Goal: Task Accomplishment & Management: Manage account settings

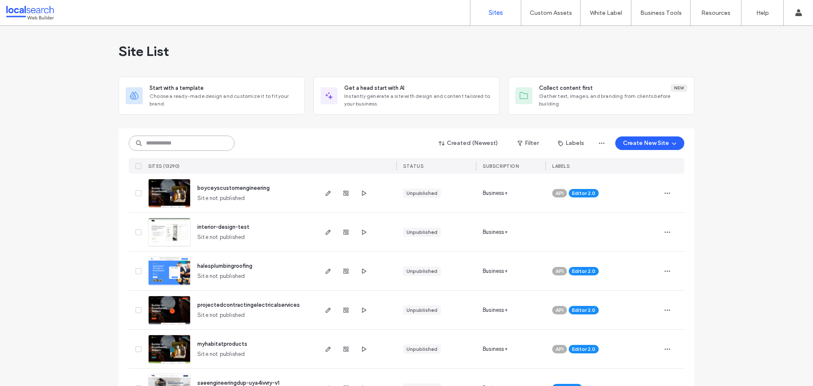
click at [177, 142] on input at bounding box center [182, 143] width 106 height 15
paste input "********"
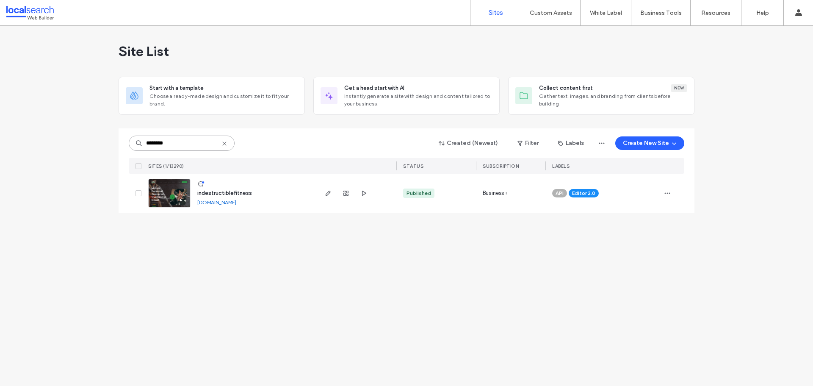
type input "********"
click at [182, 197] on img at bounding box center [170, 208] width 42 height 58
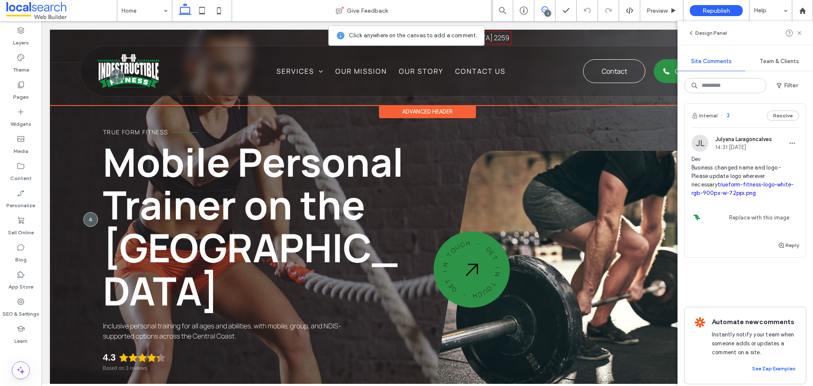
scroll to position [280, 0]
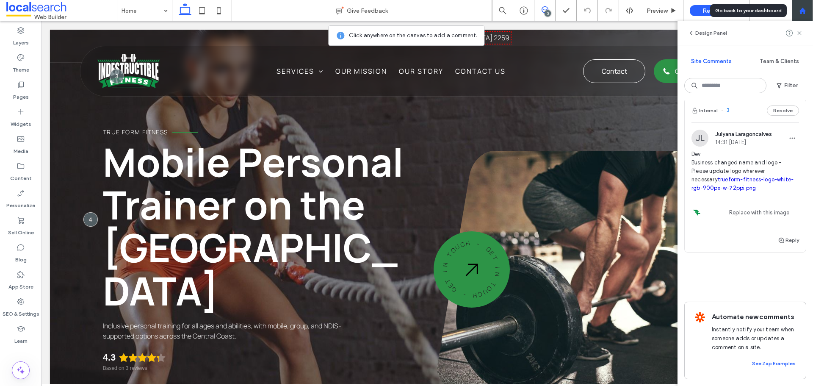
click at [805, 13] on use at bounding box center [802, 10] width 6 height 6
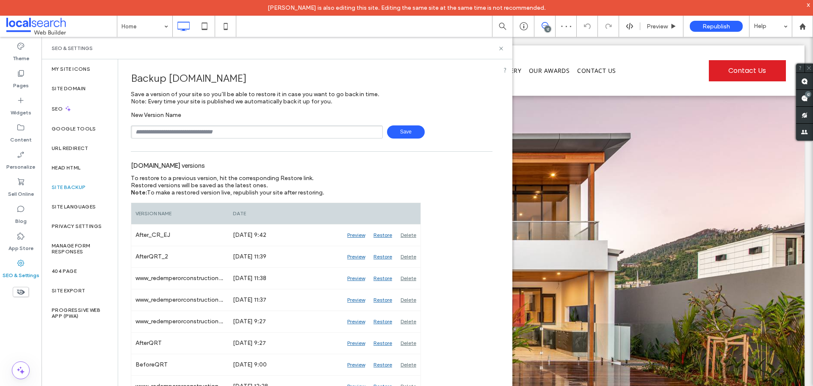
type input "**********"
click at [415, 133] on span "Save" at bounding box center [406, 131] width 38 height 13
click at [500, 48] on icon at bounding box center [501, 48] width 6 height 6
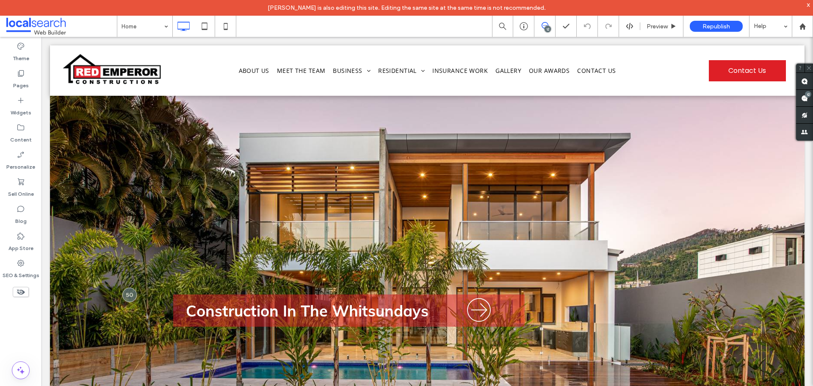
click at [547, 29] on div "12" at bounding box center [548, 29] width 6 height 6
click at [547, 31] on div "12" at bounding box center [548, 29] width 6 height 6
click at [805, 99] on use at bounding box center [805, 98] width 7 height 7
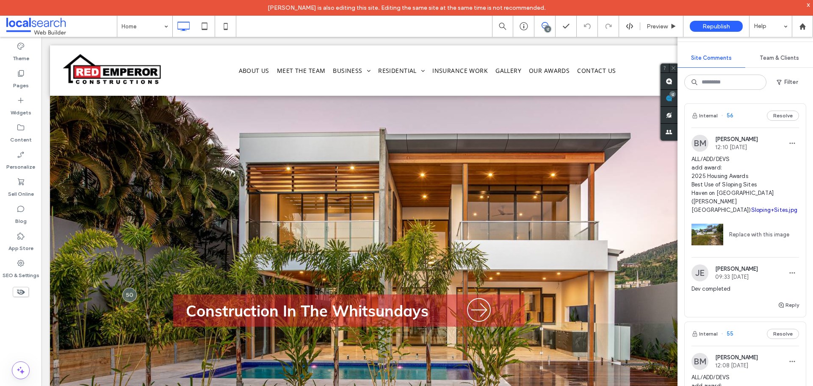
click at [739, 118] on div "Internal 56 Resolve" at bounding box center [745, 116] width 121 height 24
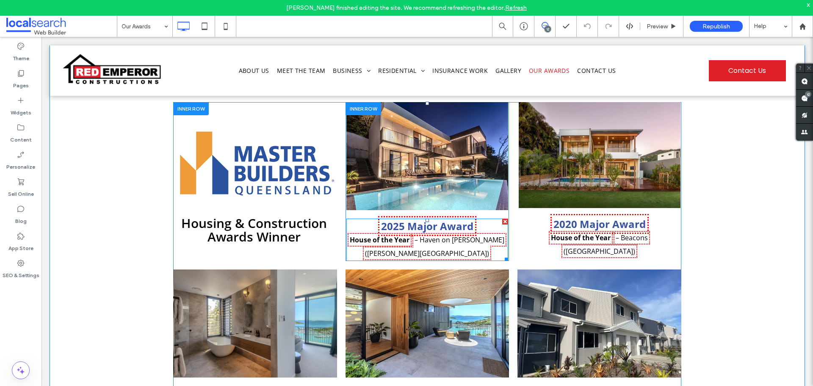
scroll to position [178, 0]
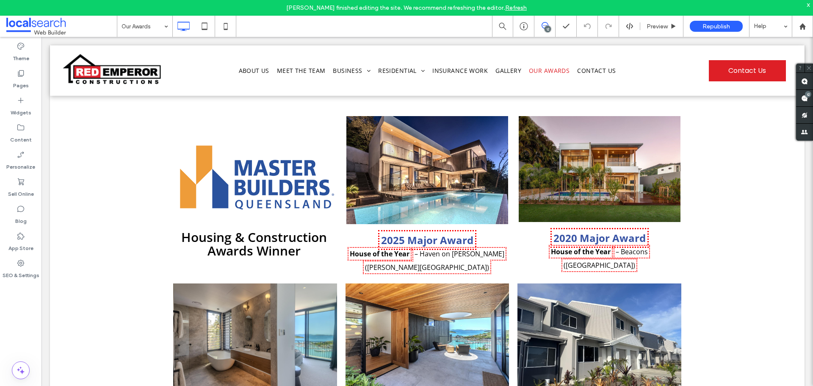
drag, startPoint x: 547, startPoint y: 31, endPoint x: 550, endPoint y: 34, distance: 4.8
click at [547, 31] on div "12" at bounding box center [548, 29] width 6 height 6
click at [545, 29] on div "12" at bounding box center [548, 29] width 6 height 6
click at [19, 271] on label "SEO & Settings" at bounding box center [21, 273] width 37 height 12
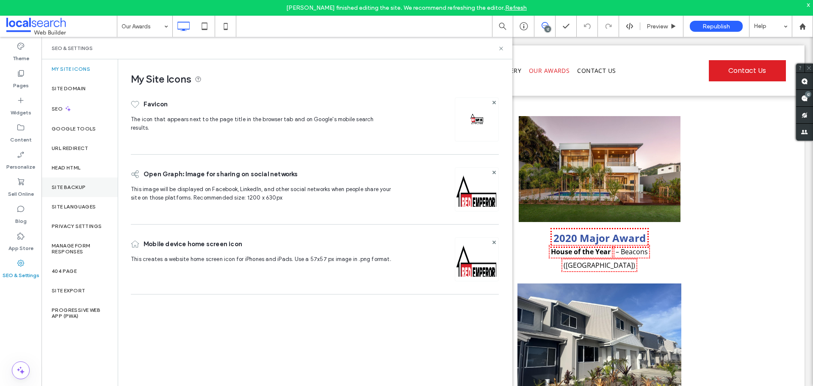
click at [75, 183] on div "Site Backup" at bounding box center [80, 187] width 76 height 19
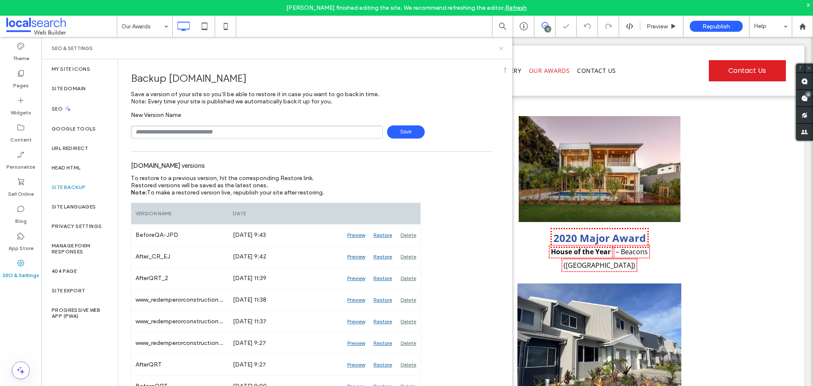
click at [499, 48] on icon at bounding box center [501, 48] width 6 height 6
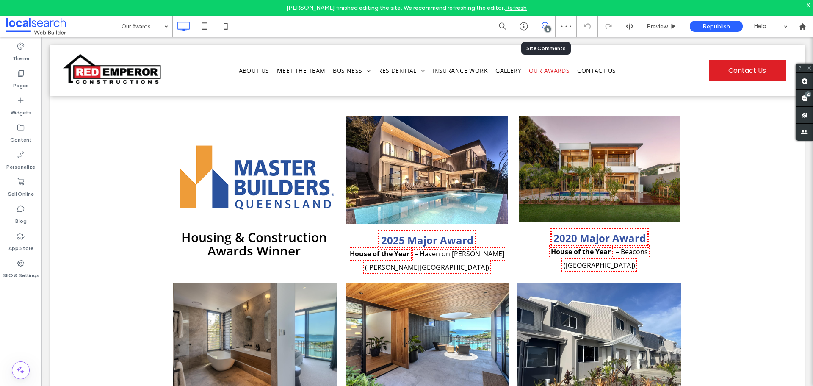
click at [548, 30] on div "12" at bounding box center [548, 29] width 6 height 6
click at [549, 29] on div "12" at bounding box center [548, 29] width 6 height 6
click at [809, 94] on div "12" at bounding box center [808, 94] width 6 height 6
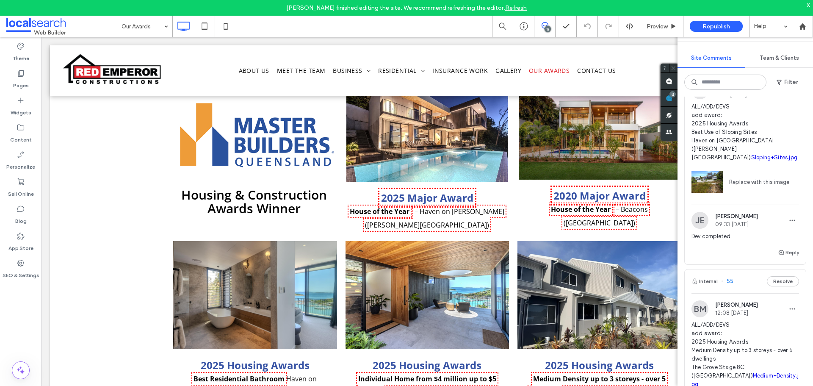
scroll to position [0, 0]
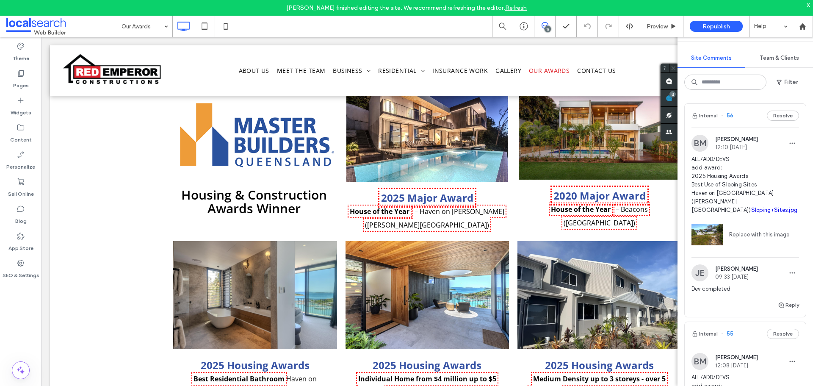
click at [744, 115] on div "Internal 56 Resolve" at bounding box center [745, 116] width 121 height 24
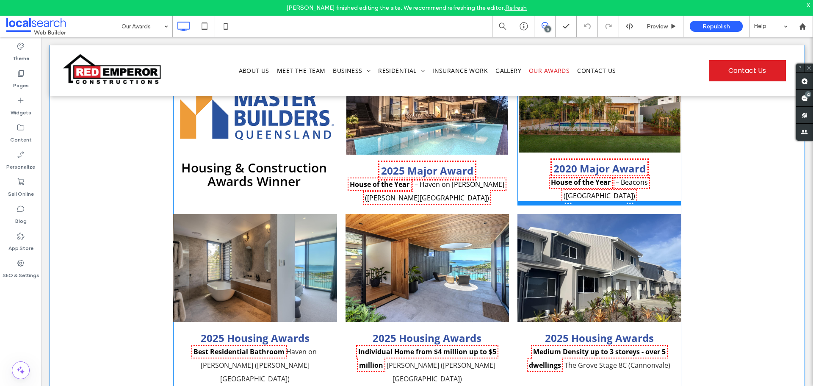
scroll to position [262, 0]
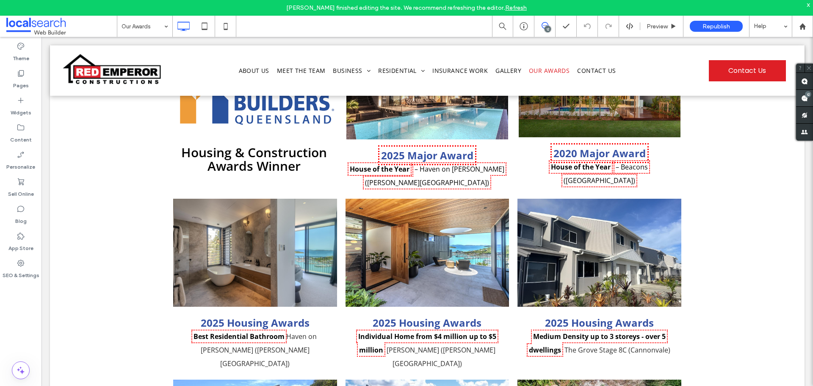
click at [809, 95] on div "12" at bounding box center [808, 94] width 6 height 6
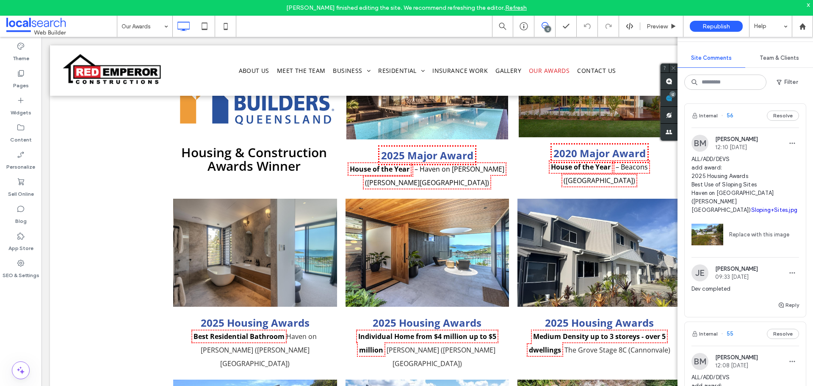
click at [738, 122] on div "Internal 56 Resolve" at bounding box center [745, 116] width 121 height 24
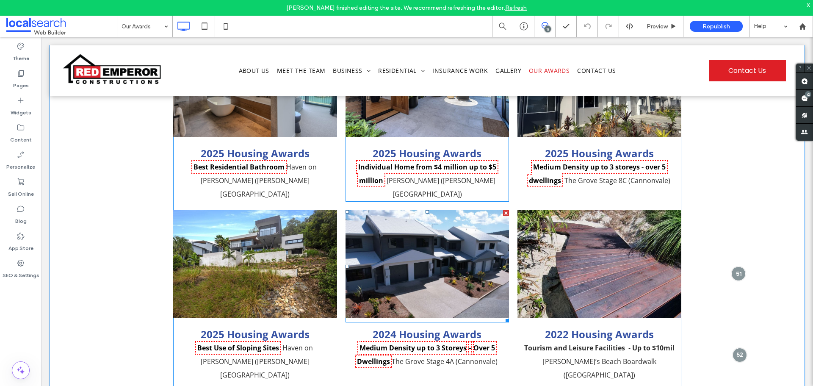
scroll to position [516, 0]
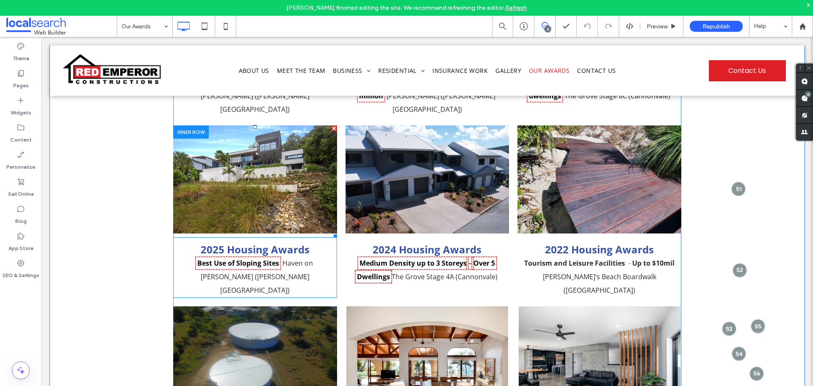
click at [290, 156] on link at bounding box center [255, 179] width 164 height 108
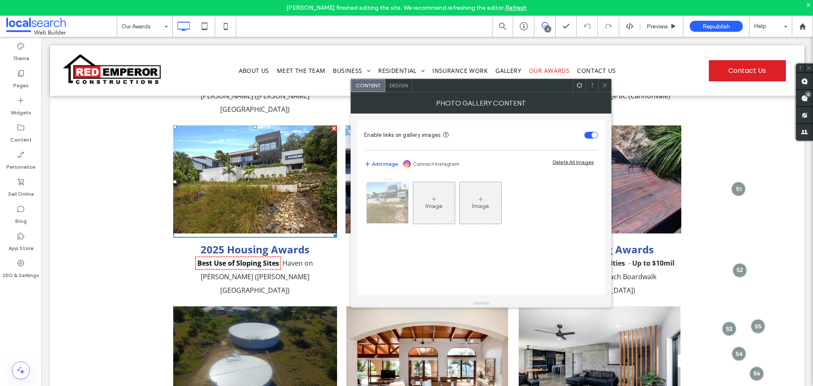
click at [395, 202] on img at bounding box center [388, 203] width 62 height 42
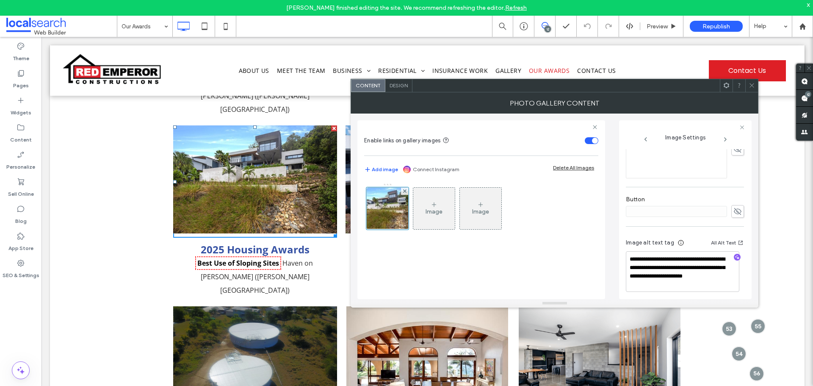
scroll to position [259, 0]
click at [752, 83] on icon at bounding box center [752, 85] width 6 height 6
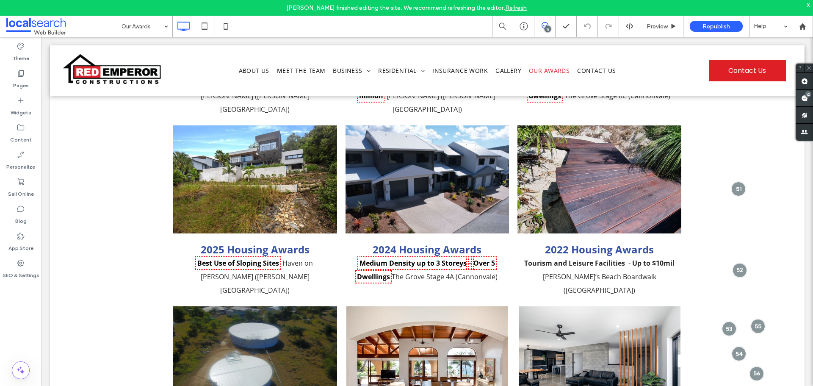
click at [806, 97] on use at bounding box center [805, 98] width 7 height 7
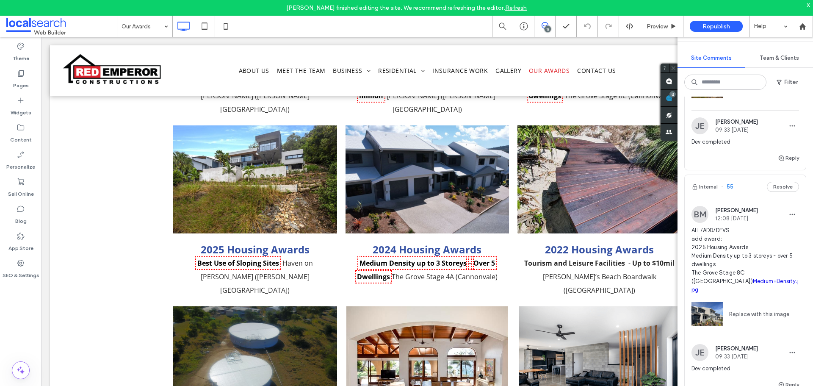
scroll to position [169, 0]
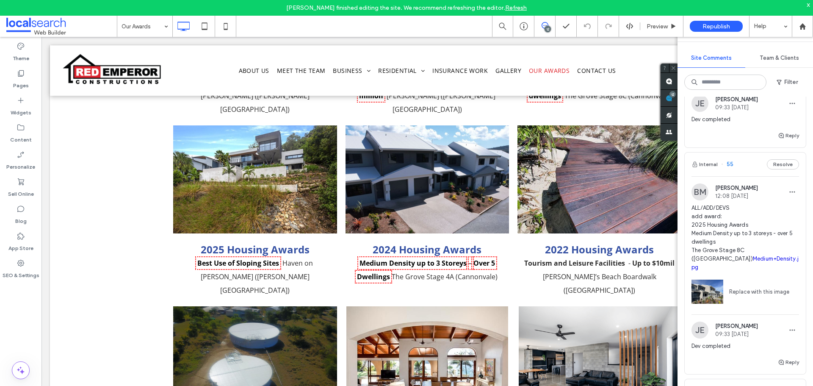
click at [744, 162] on div "Internal 55 Resolve" at bounding box center [745, 165] width 121 height 24
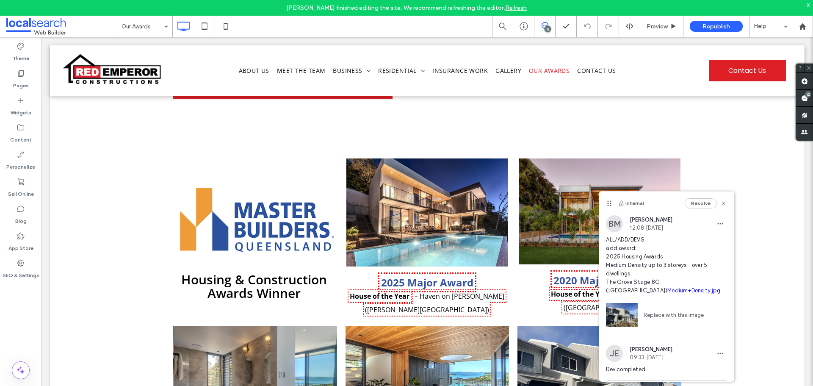
scroll to position [135, 0]
click at [807, 93] on div "12" at bounding box center [808, 94] width 6 height 6
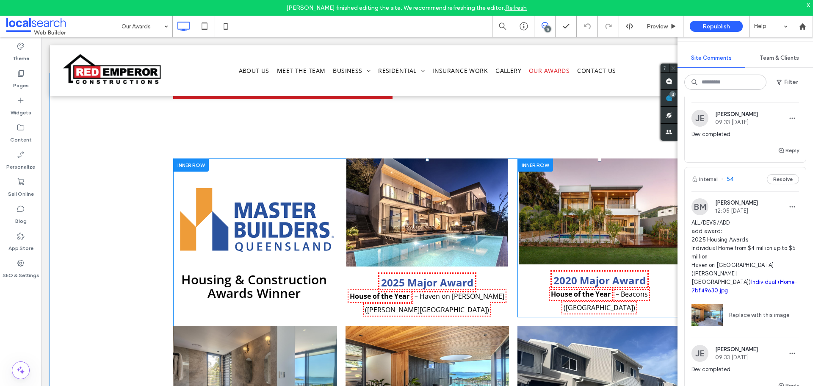
scroll to position [551, 0]
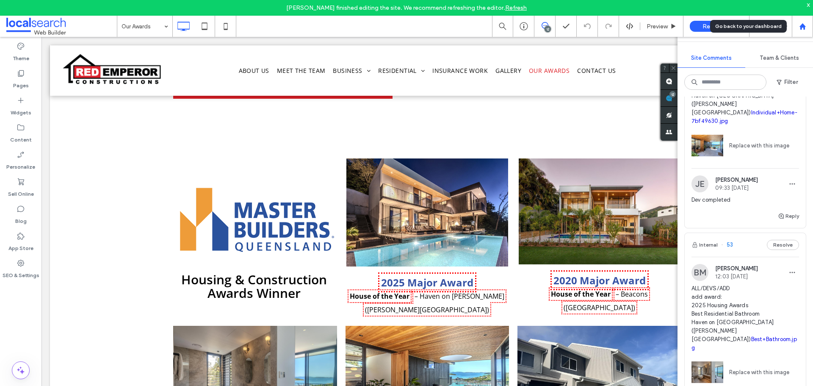
click at [808, 27] on div at bounding box center [803, 26] width 20 height 7
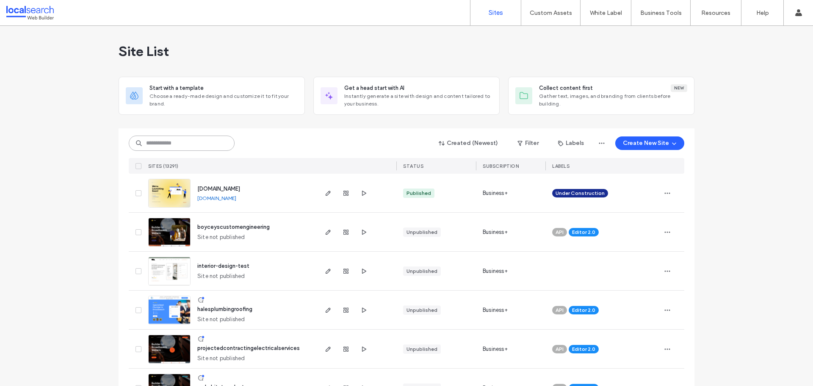
click at [177, 140] on input at bounding box center [182, 143] width 106 height 15
paste input "********"
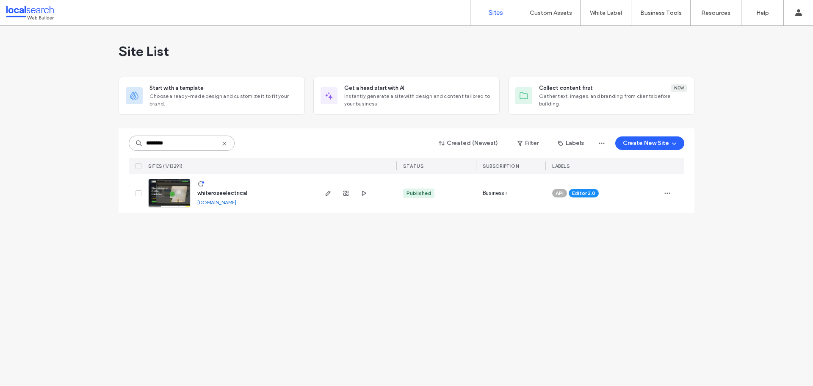
type input "********"
click at [186, 194] on img at bounding box center [170, 208] width 42 height 58
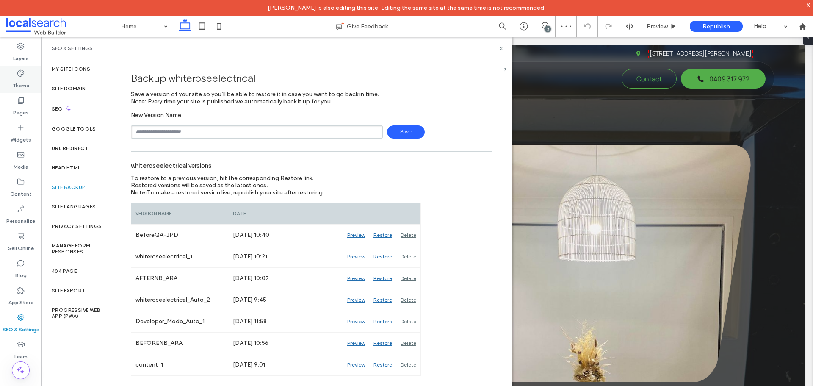
click at [23, 81] on label "Theme" at bounding box center [21, 84] width 17 height 12
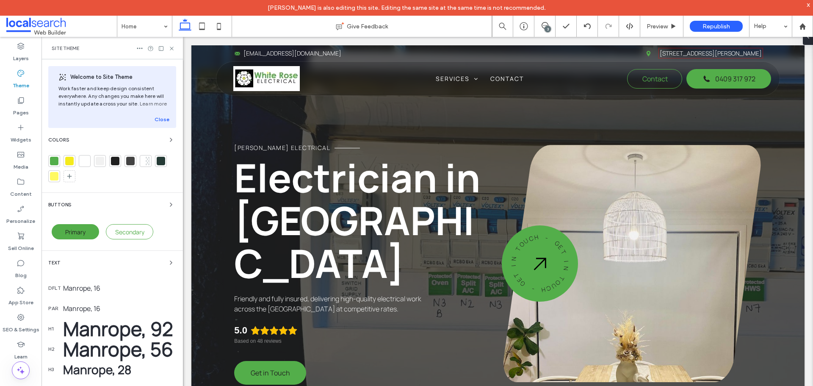
click at [75, 133] on div "Welcome to Site Theme Work faster and keep design consistent everywhere. Any ch…" at bounding box center [113, 289] width 142 height 461
click at [75, 136] on div "Colors" at bounding box center [112, 140] width 128 height 10
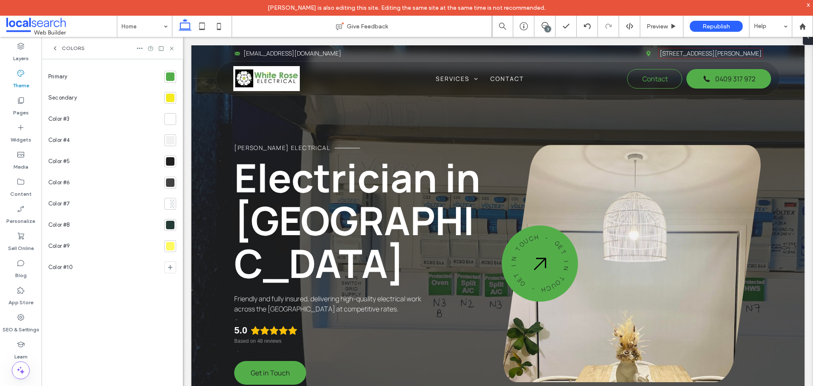
click at [165, 80] on div at bounding box center [170, 77] width 12 height 12
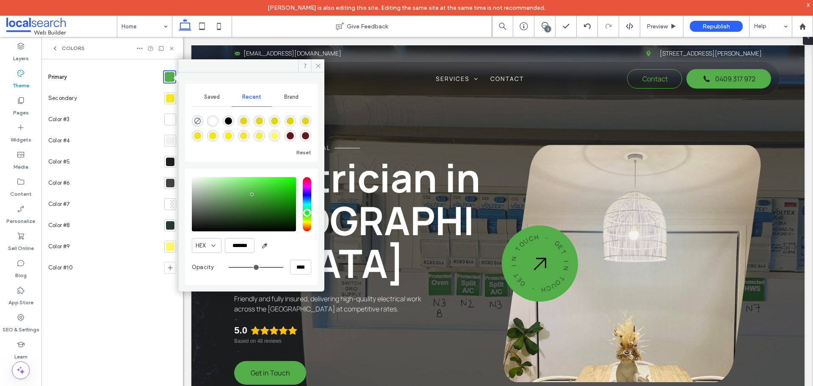
click at [169, 100] on div at bounding box center [170, 98] width 8 height 8
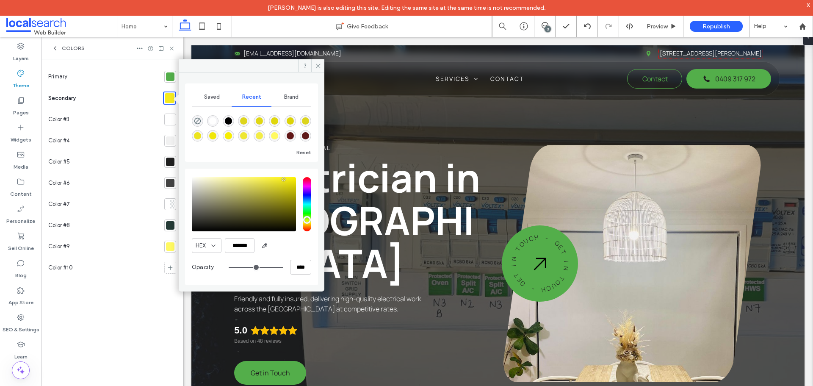
click at [63, 50] on span "Colors" at bounding box center [73, 48] width 23 height 7
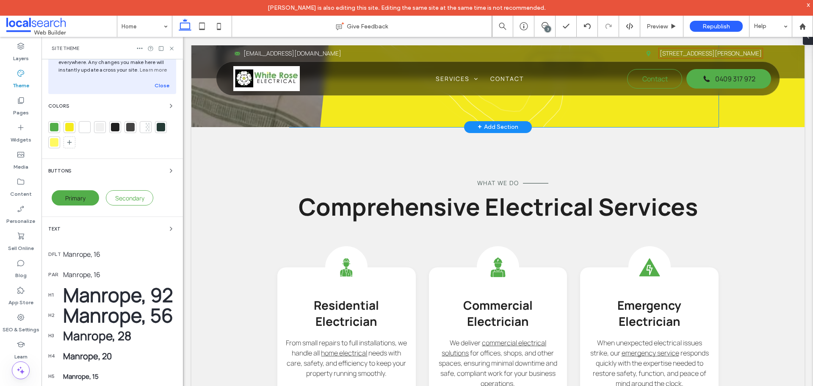
scroll to position [847, 0]
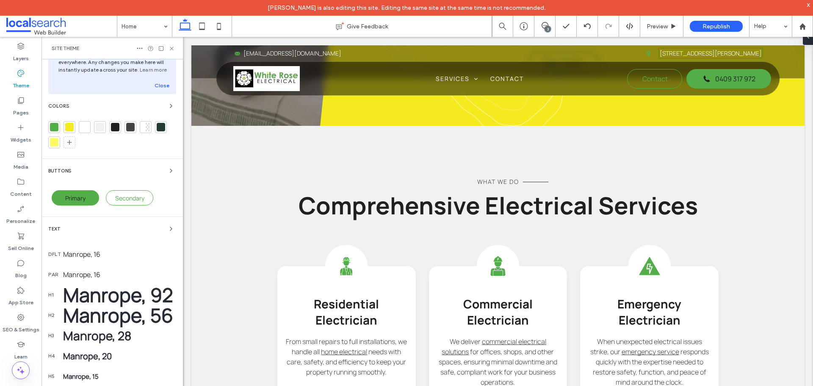
click at [68, 228] on div "Text" at bounding box center [112, 229] width 128 height 10
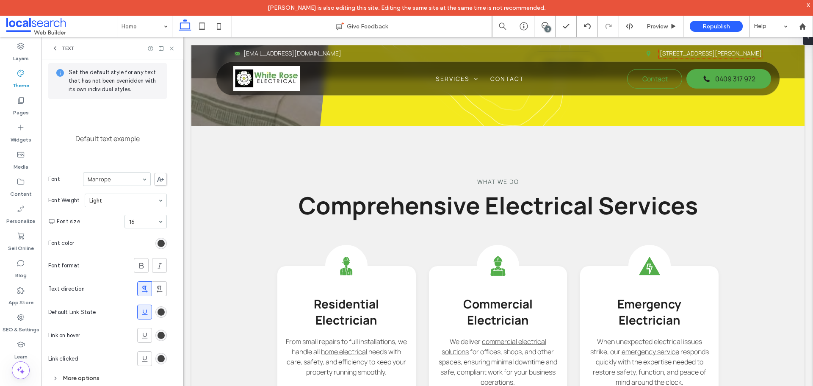
scroll to position [35, 0]
click at [24, 113] on label "Pages" at bounding box center [21, 111] width 16 height 12
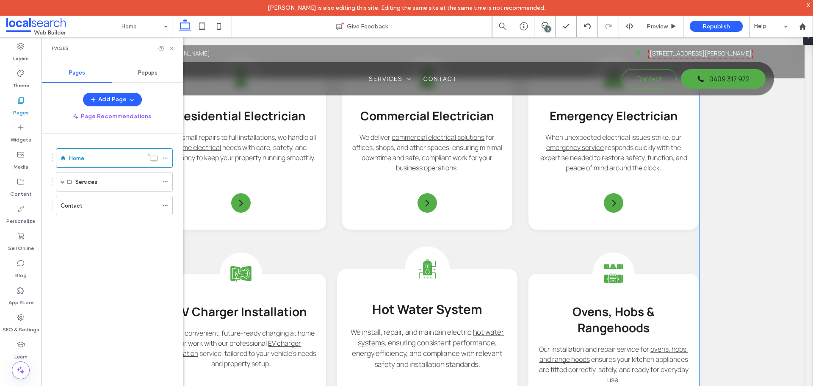
scroll to position [970, 0]
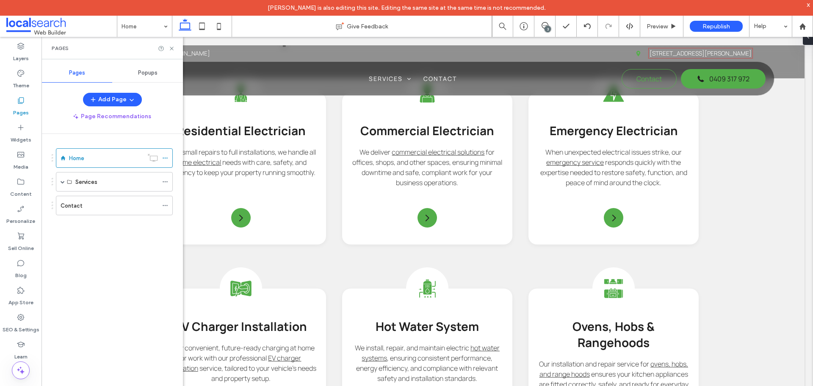
click at [152, 73] on span "Popups" at bounding box center [147, 72] width 19 height 7
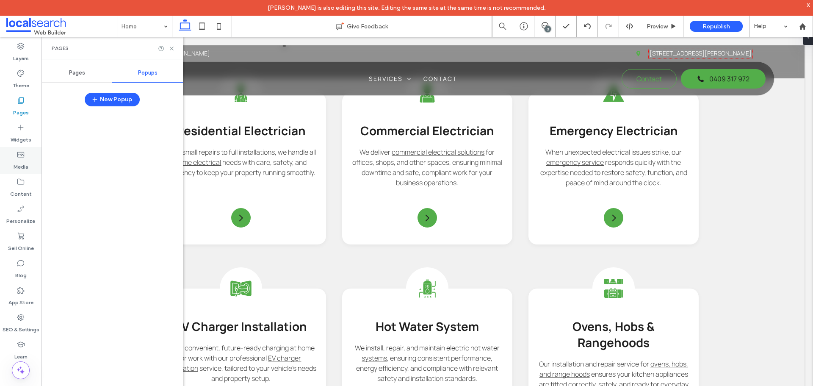
click at [26, 141] on label "Widgets" at bounding box center [21, 138] width 21 height 12
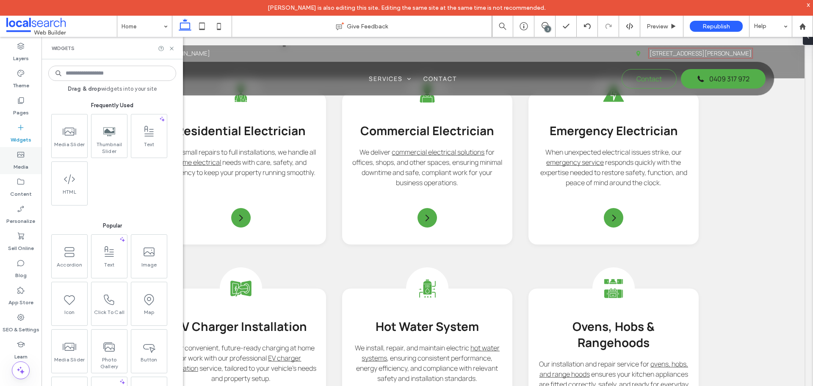
click at [24, 156] on use at bounding box center [20, 155] width 7 height 6
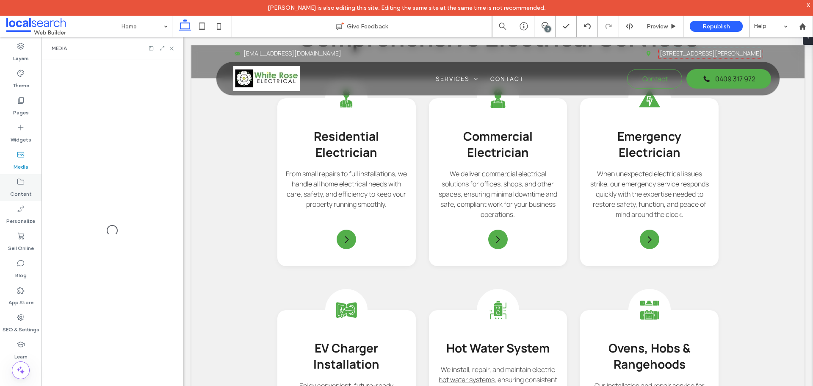
click at [21, 189] on label "Content" at bounding box center [21, 192] width 22 height 12
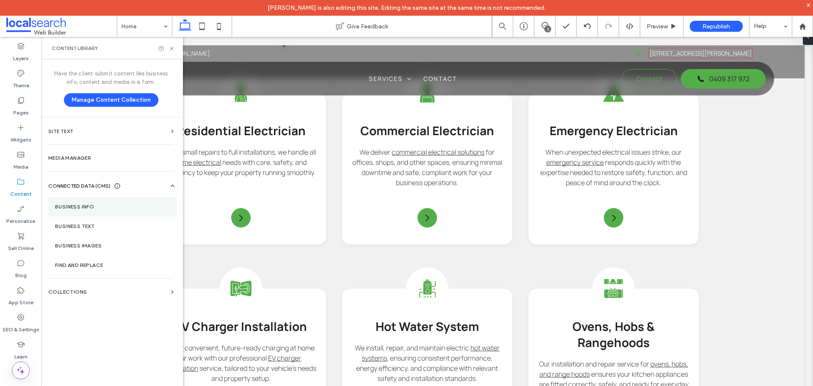
click at [89, 205] on label "Business Info" at bounding box center [112, 207] width 115 height 6
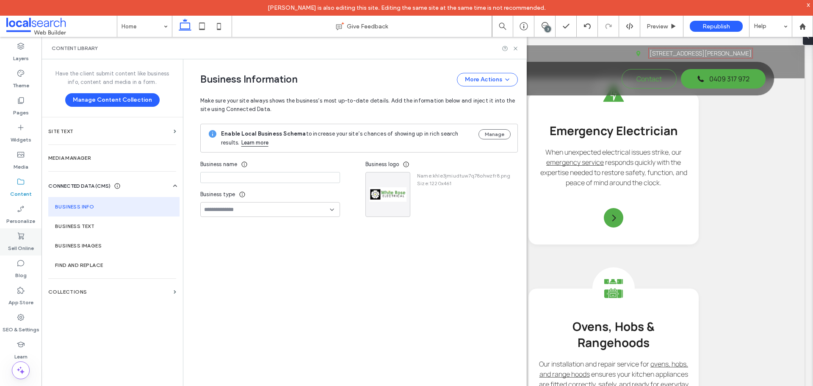
type input "**********"
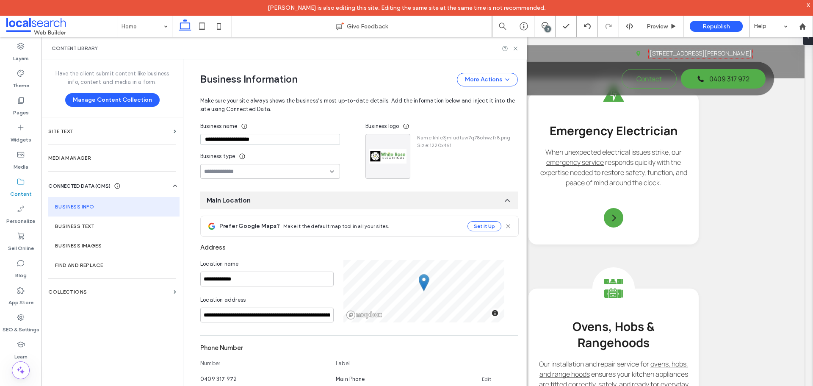
scroll to position [0, 0]
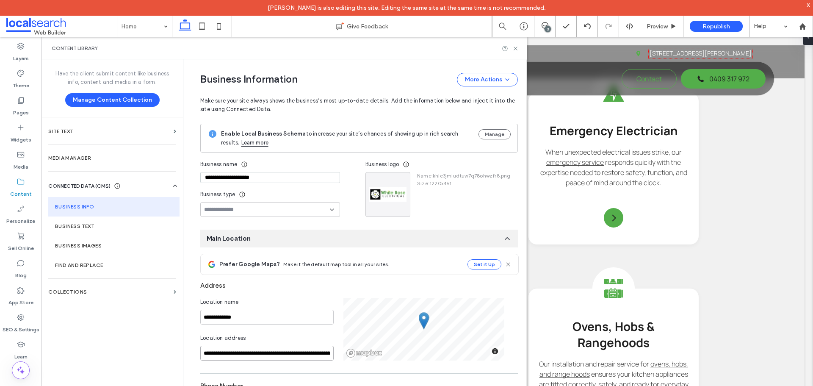
click at [214, 353] on input "**********" at bounding box center [266, 353] width 133 height 15
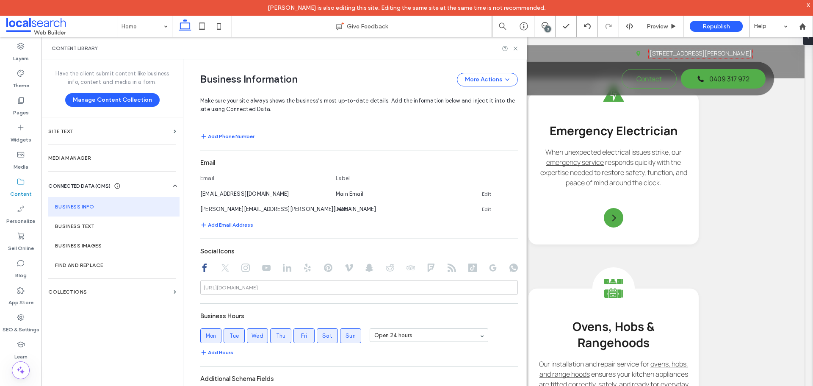
scroll to position [337, 0]
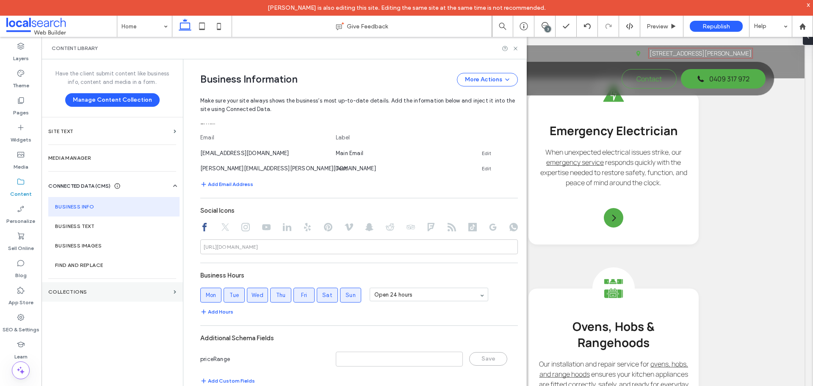
click at [95, 286] on section "Collections" at bounding box center [113, 291] width 142 height 19
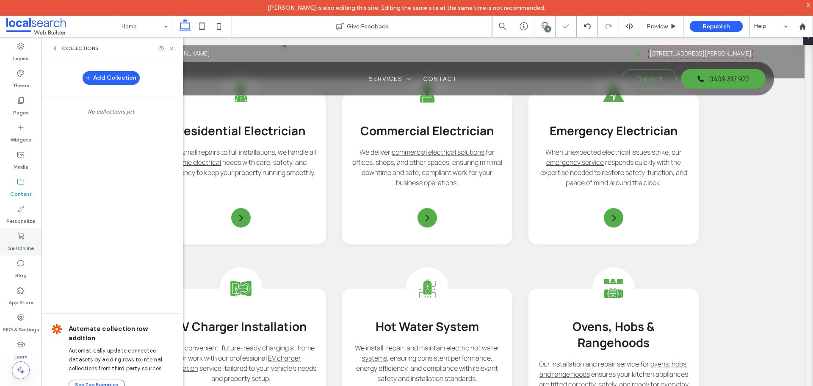
click at [25, 205] on icon at bounding box center [21, 209] width 8 height 8
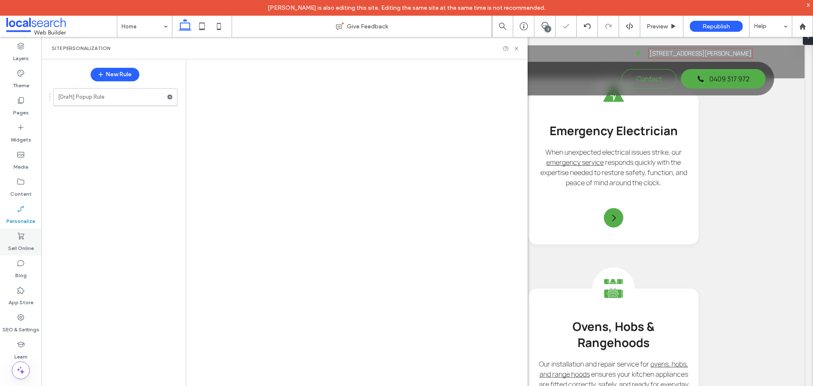
click at [20, 242] on label "Sell Online" at bounding box center [21, 246] width 26 height 12
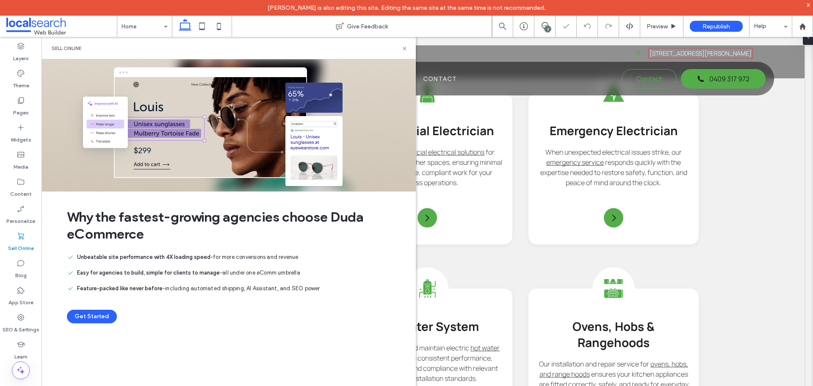
click at [23, 219] on div at bounding box center [406, 193] width 813 height 386
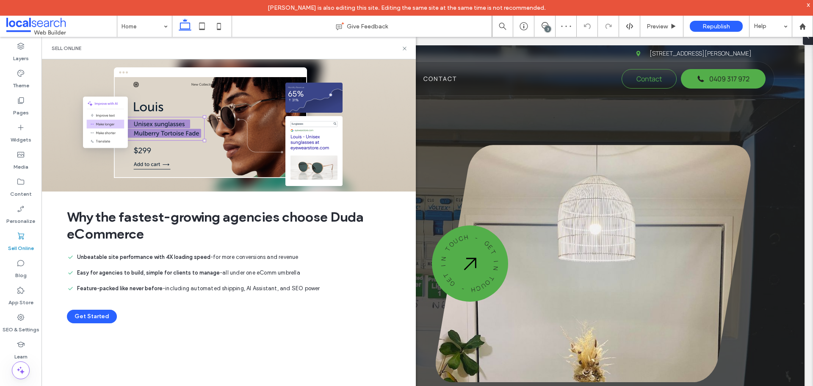
scroll to position [0, 0]
click at [23, 219] on label "Personalize" at bounding box center [20, 219] width 29 height 12
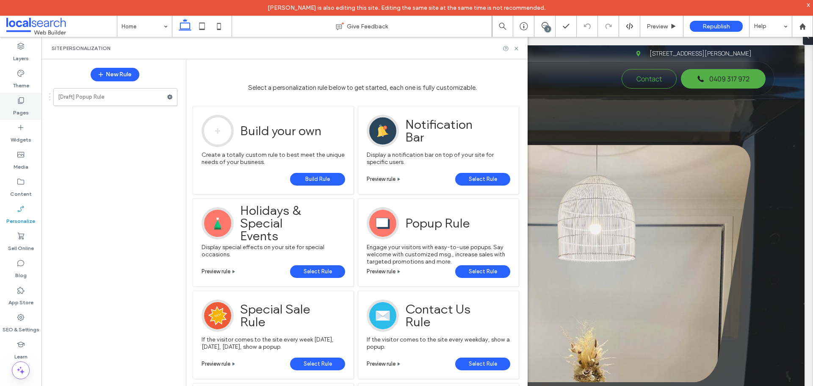
click at [33, 106] on div "Pages" at bounding box center [21, 106] width 42 height 27
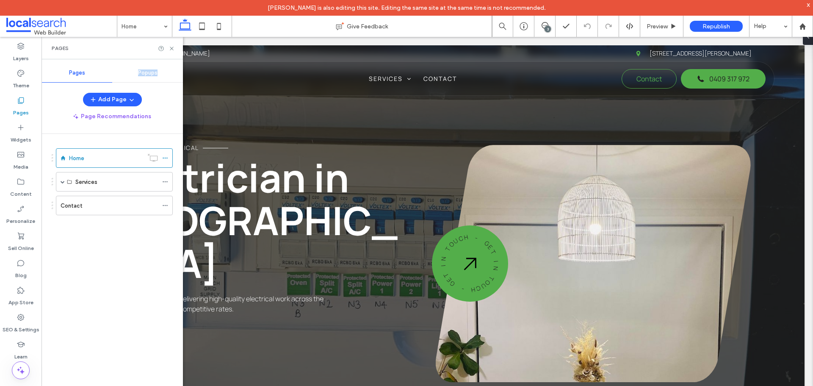
click at [147, 72] on span "Popups" at bounding box center [147, 72] width 19 height 7
click at [85, 72] on div "Pages" at bounding box center [77, 73] width 71 height 19
drag, startPoint x: 21, startPoint y: 275, endPoint x: 17, endPoint y: 283, distance: 8.9
click at [21, 275] on label "Blog" at bounding box center [20, 273] width 11 height 12
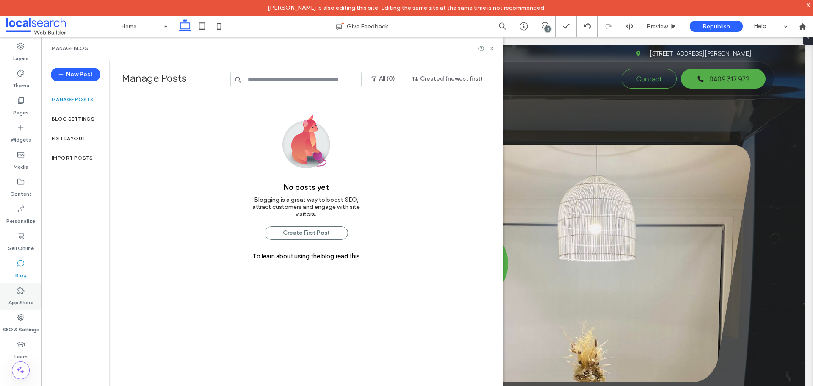
click at [18, 294] on label "App Store" at bounding box center [20, 300] width 25 height 12
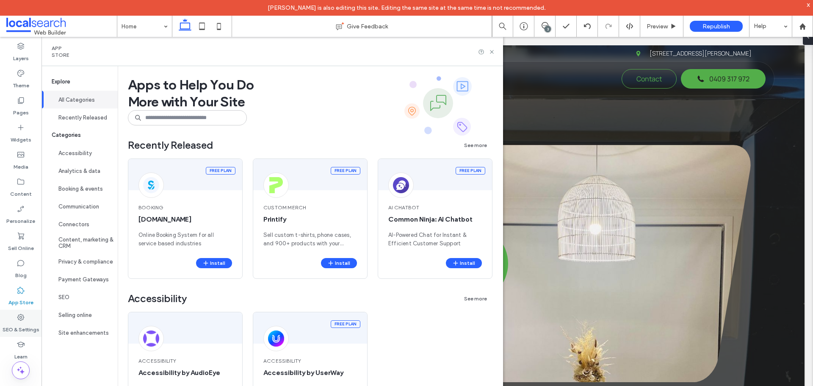
click at [23, 318] on icon at bounding box center [21, 317] width 8 height 8
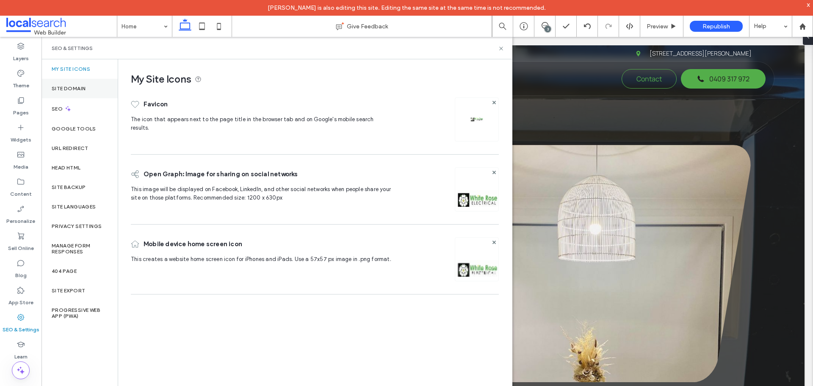
click at [93, 92] on div "Site Domain" at bounding box center [80, 88] width 76 height 19
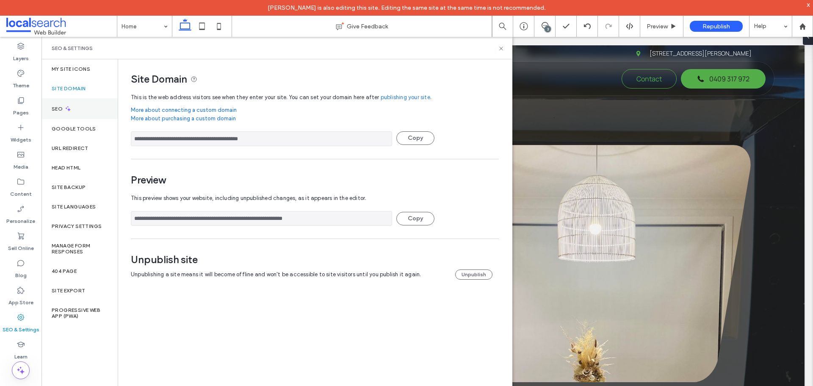
click at [88, 109] on div "SEO" at bounding box center [80, 108] width 76 height 21
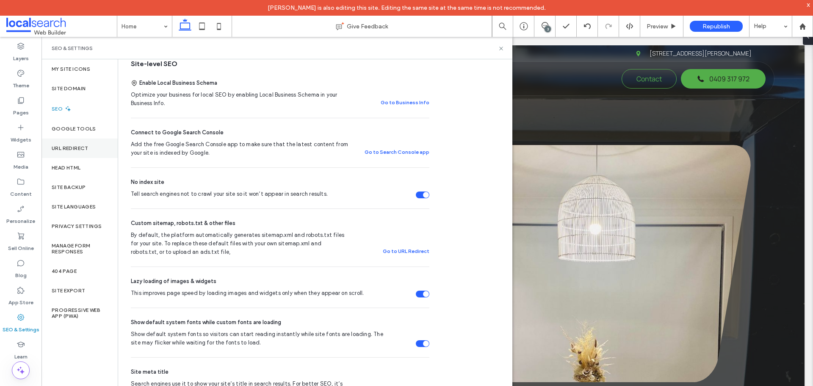
scroll to position [212, 0]
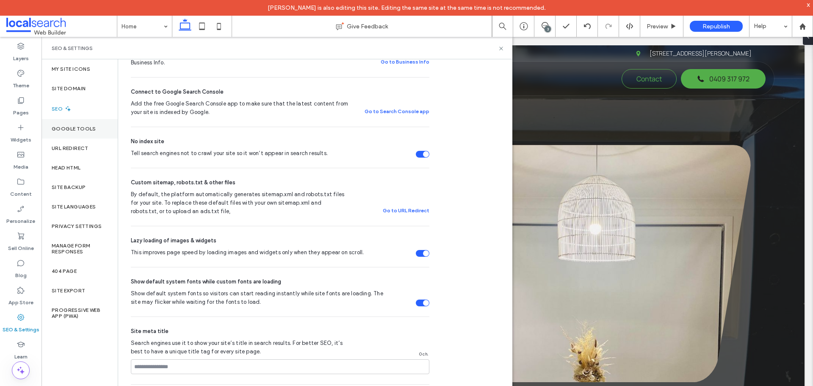
click at [86, 124] on div "Google Tools" at bounding box center [80, 128] width 76 height 19
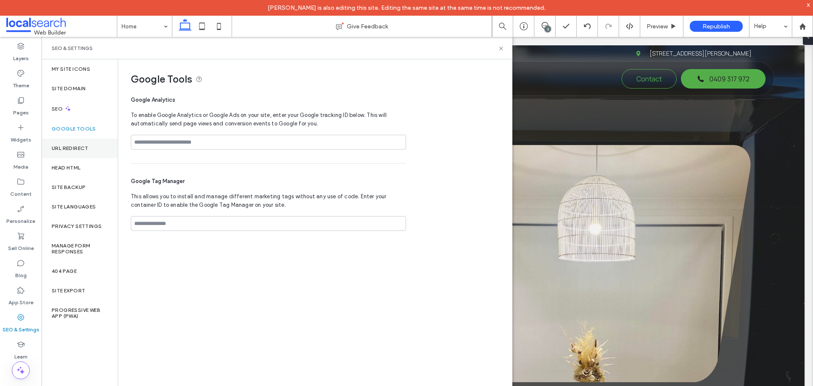
click at [85, 144] on div "URL Redirect" at bounding box center [80, 148] width 76 height 19
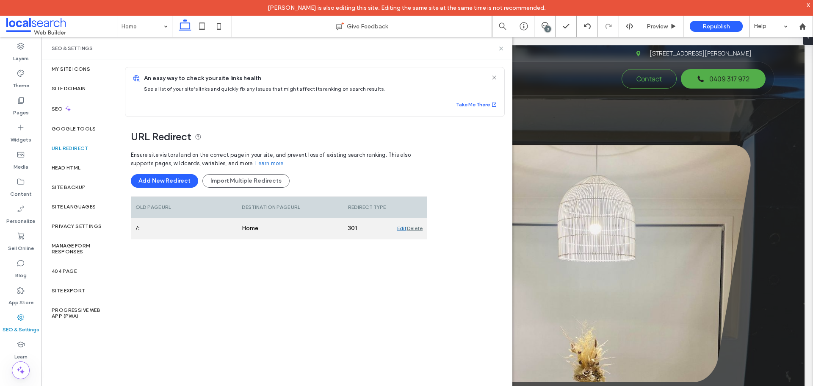
click at [419, 230] on div "Delete" at bounding box center [415, 228] width 16 height 21
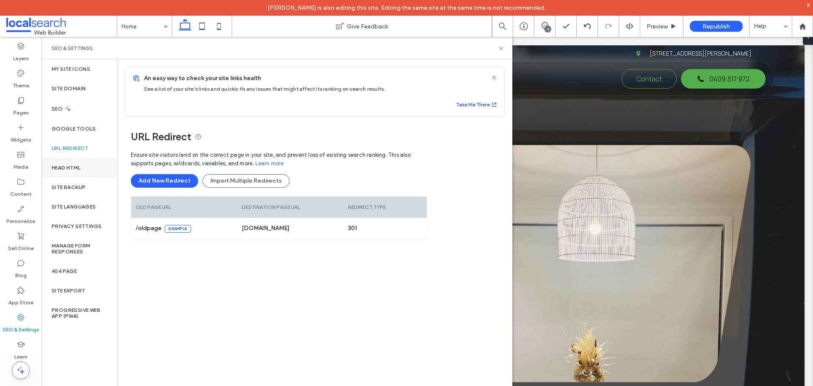
click at [83, 167] on div "Head HTML" at bounding box center [80, 167] width 76 height 19
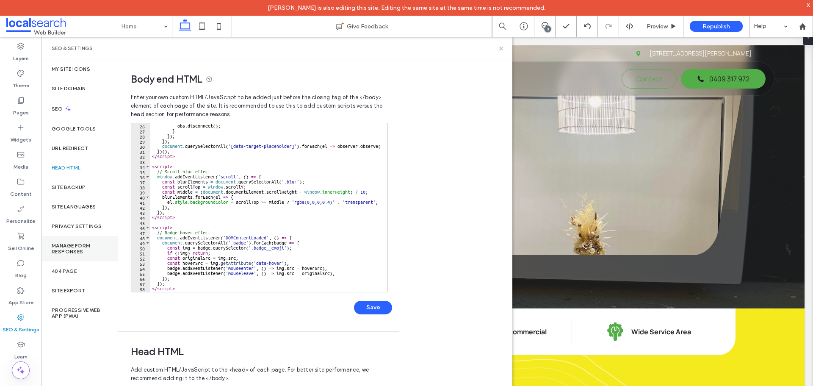
scroll to position [194, 0]
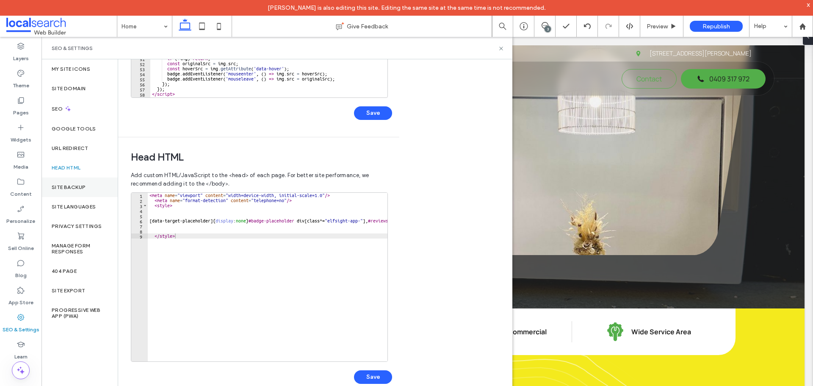
click at [86, 186] on div "Site Backup" at bounding box center [80, 187] width 76 height 19
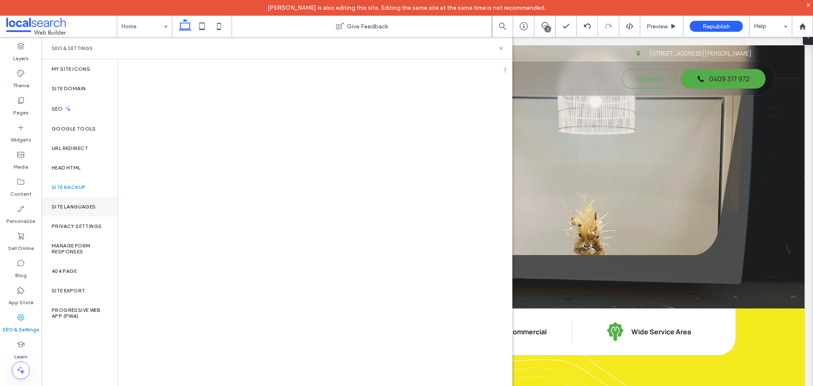
click at [85, 207] on label "Site Languages" at bounding box center [74, 207] width 44 height 6
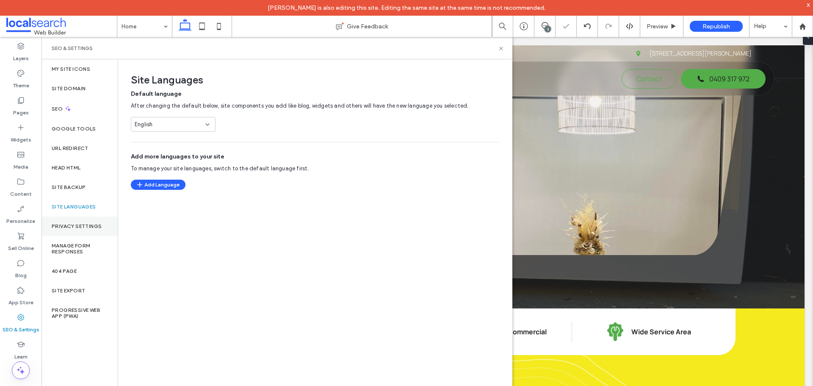
click at [84, 222] on div "Privacy Settings" at bounding box center [80, 225] width 76 height 19
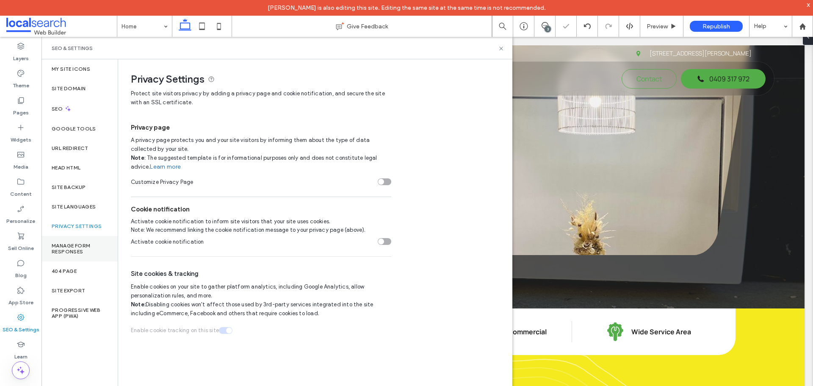
click at [83, 255] on div "Manage Form Responses" at bounding box center [80, 248] width 76 height 25
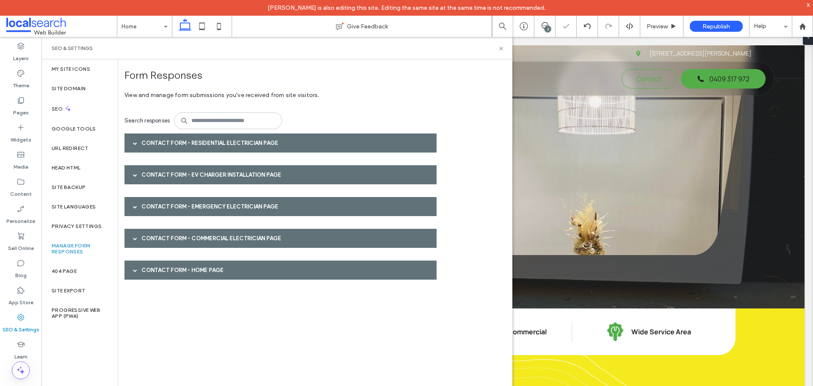
click at [214, 145] on div "Contact Form - Residential Electrician page" at bounding box center [281, 142] width 312 height 19
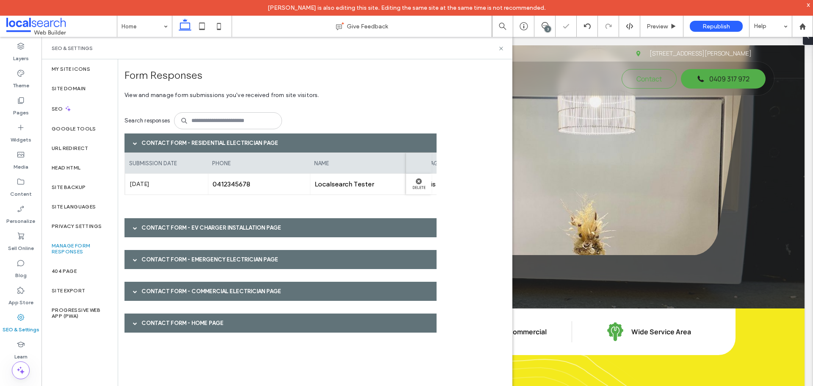
scroll to position [0, 210]
click at [73, 273] on label "404 Page" at bounding box center [64, 271] width 25 height 6
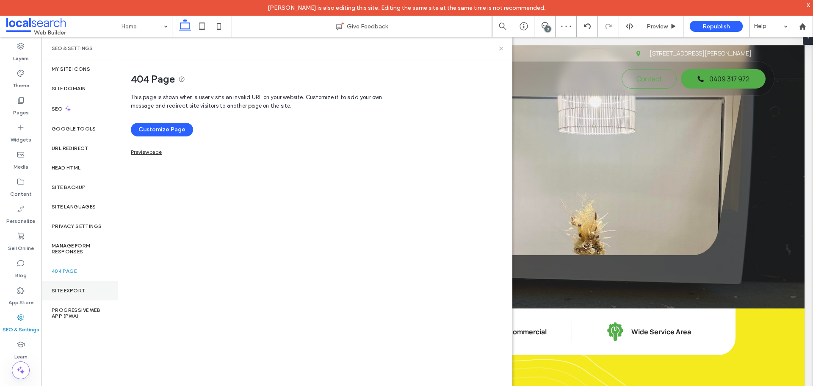
click at [76, 300] on div "Site Export" at bounding box center [80, 290] width 76 height 19
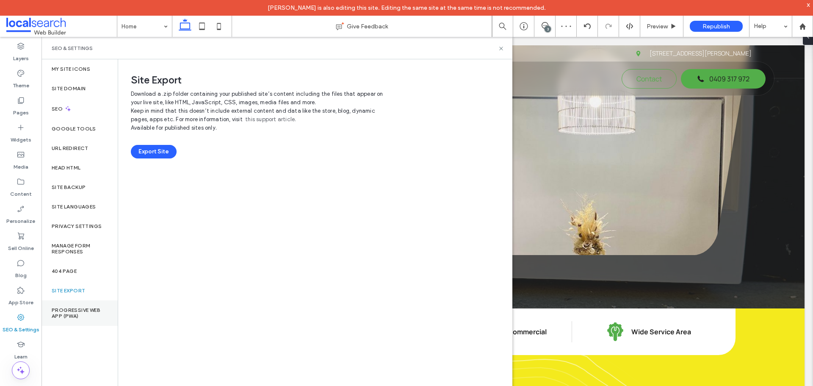
click at [78, 319] on div "Progressive Web App (PWA)" at bounding box center [80, 312] width 76 height 25
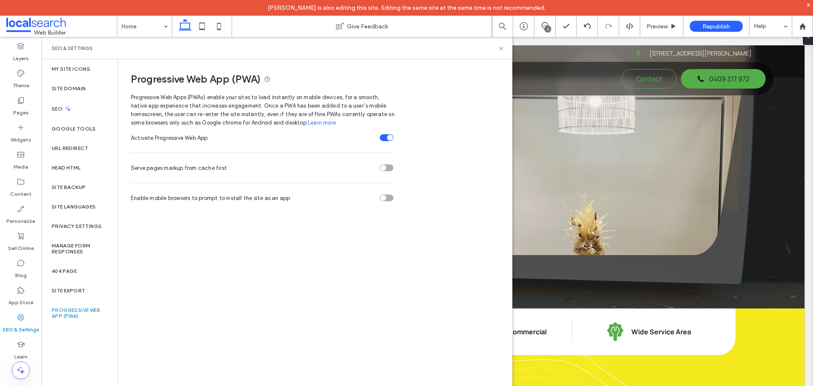
scroll to position [2727, 0]
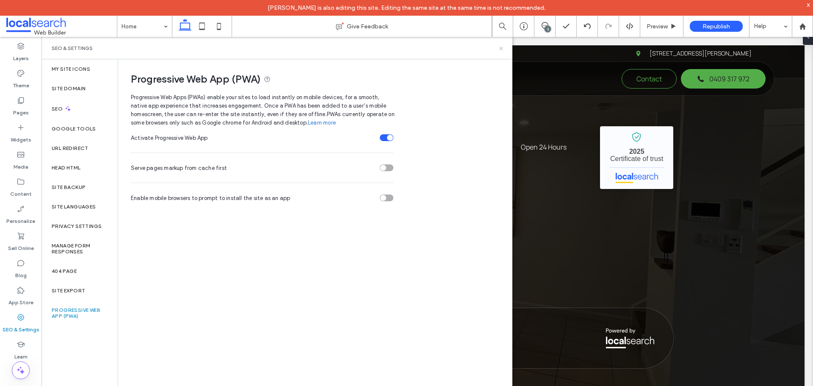
click at [500, 49] on icon at bounding box center [501, 48] width 6 height 6
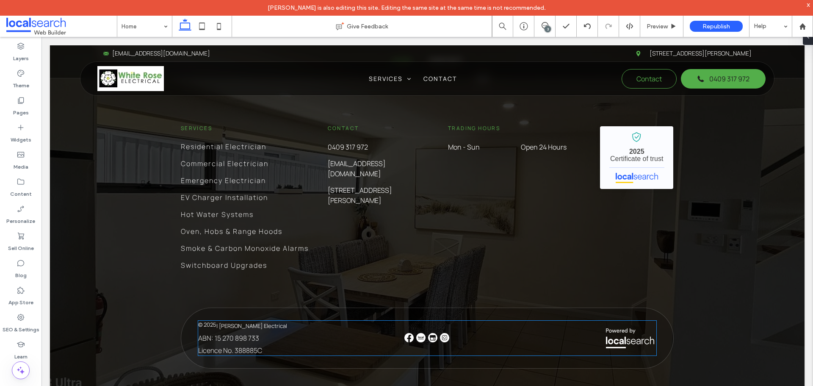
click at [416, 333] on img at bounding box center [420, 337] width 9 height 9
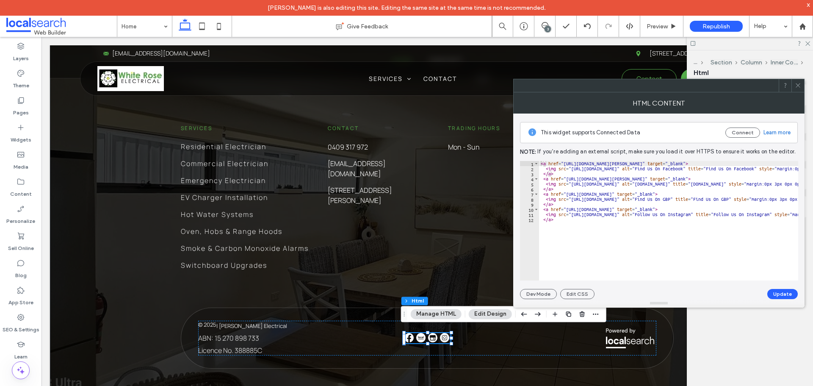
click at [632, 275] on div at bounding box center [668, 276] width 259 height 8
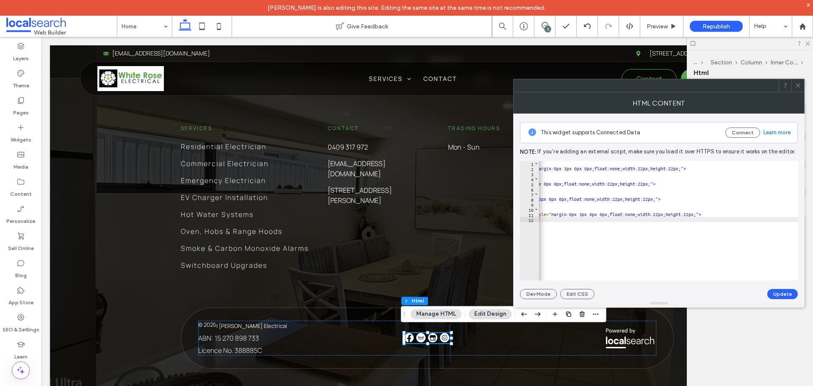
scroll to position [0, 242]
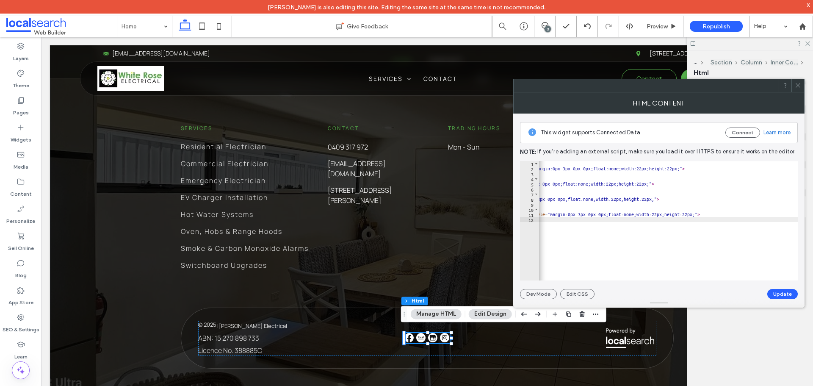
click at [796, 83] on icon at bounding box center [798, 85] width 6 height 6
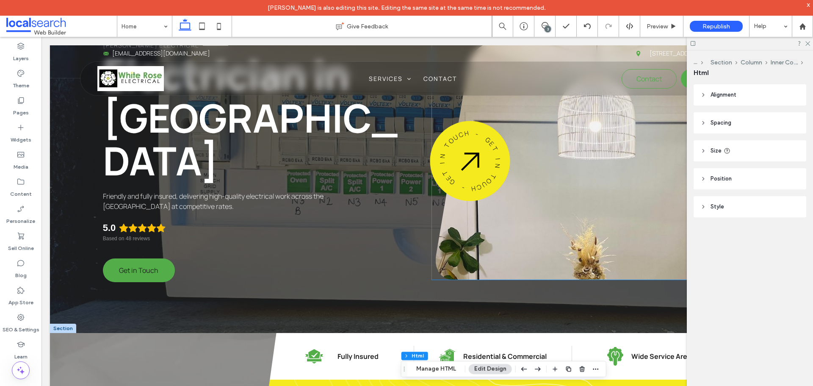
scroll to position [0, 0]
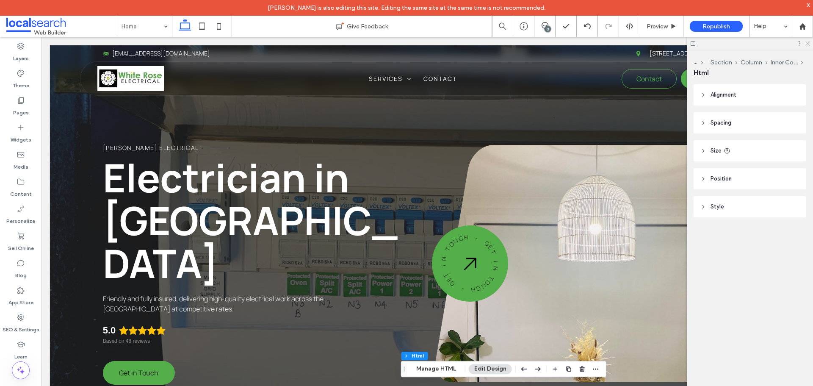
click at [810, 44] on icon at bounding box center [808, 43] width 6 height 6
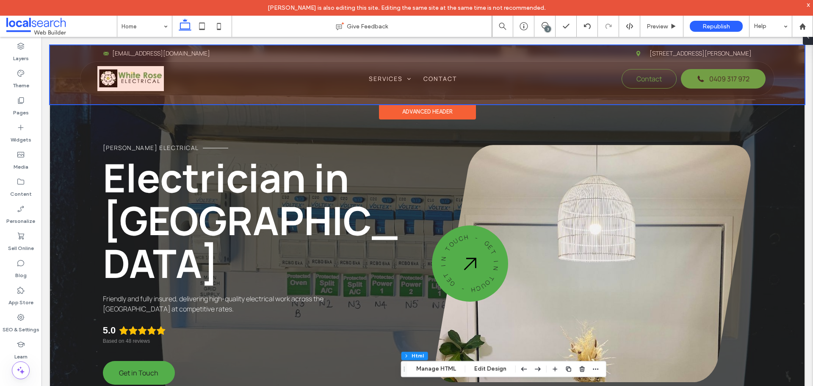
click at [184, 49] on div at bounding box center [427, 74] width 755 height 59
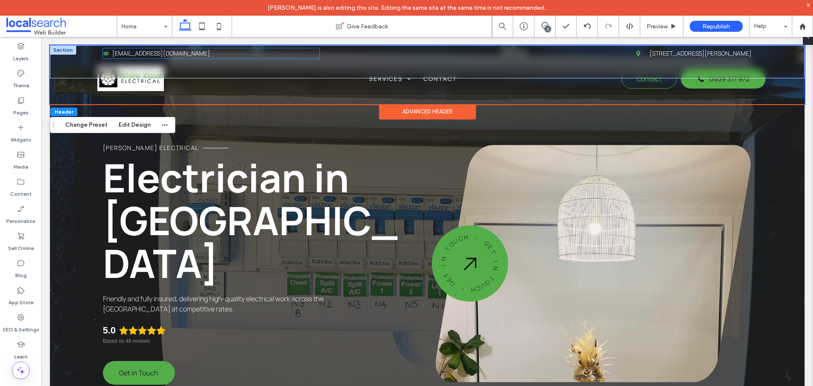
click at [103, 53] on icon at bounding box center [106, 53] width 6 height 6
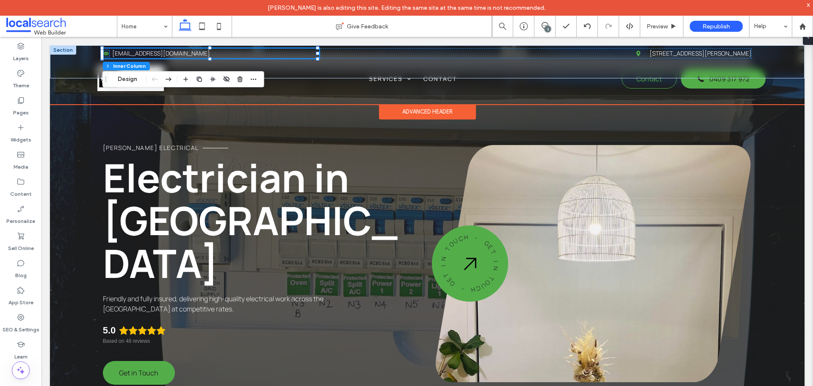
click at [105, 53] on icon at bounding box center [105, 53] width 5 height 3
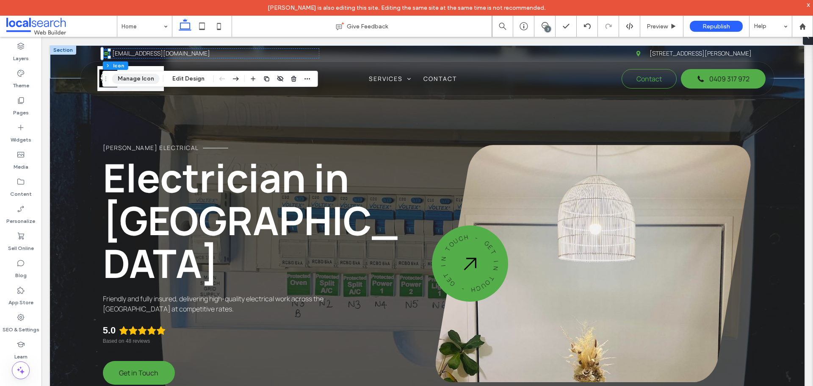
click at [129, 79] on button "Manage Icon" at bounding box center [135, 79] width 47 height 10
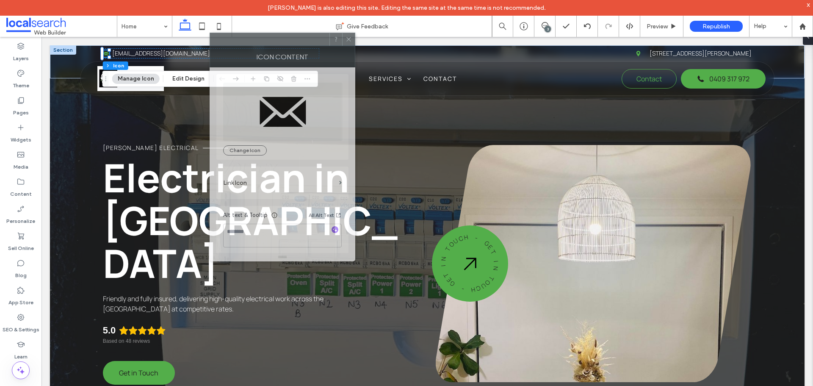
drag, startPoint x: 687, startPoint y: 90, endPoint x: 291, endPoint y: 42, distance: 398.3
click at [291, 42] on div at bounding box center [269, 39] width 119 height 13
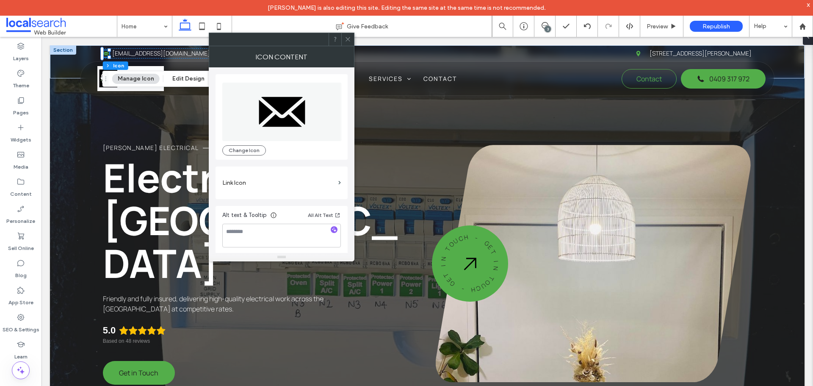
click at [346, 36] on span at bounding box center [348, 39] width 6 height 13
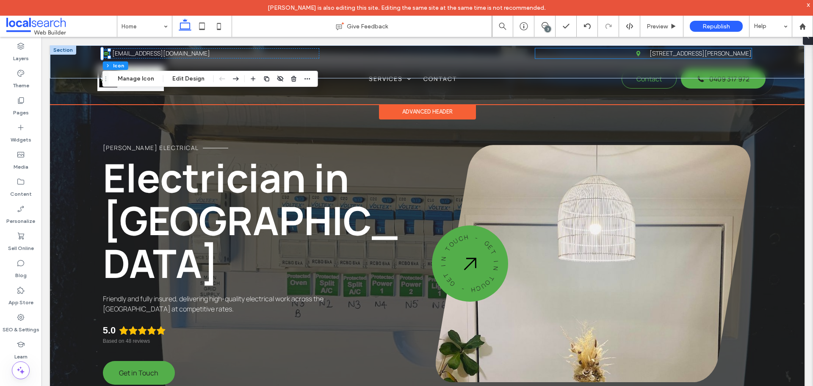
click at [650, 54] on link "[STREET_ADDRESS][PERSON_NAME]" at bounding box center [701, 53] width 102 height 8
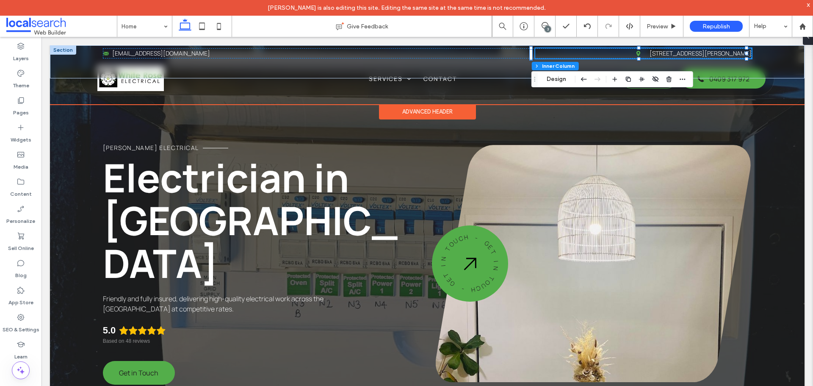
click at [650, 54] on link "[STREET_ADDRESS][PERSON_NAME]" at bounding box center [701, 53] width 102 height 8
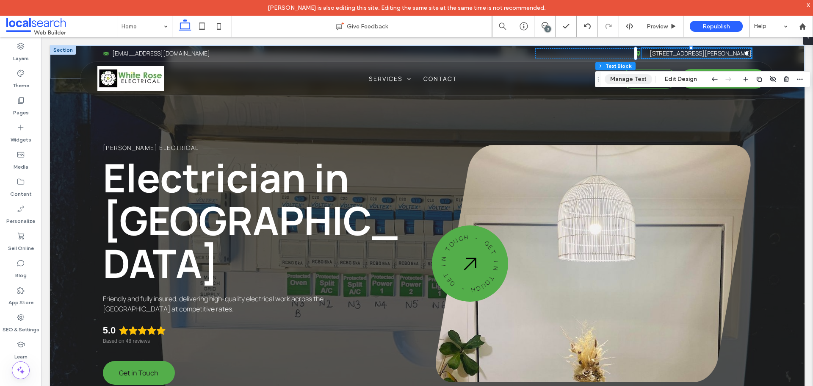
click at [635, 76] on button "Manage Text" at bounding box center [628, 79] width 47 height 10
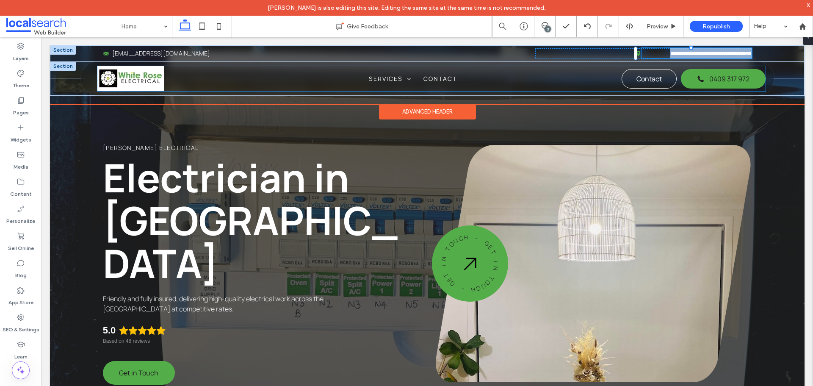
type input "*******"
type input "**"
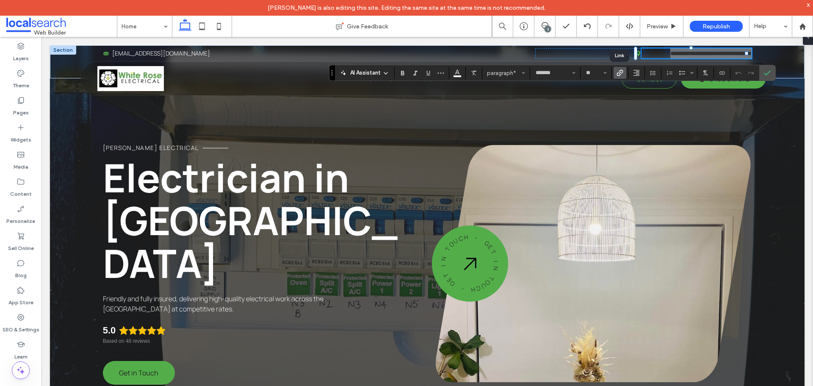
click at [623, 72] on use "Link" at bounding box center [620, 72] width 6 height 6
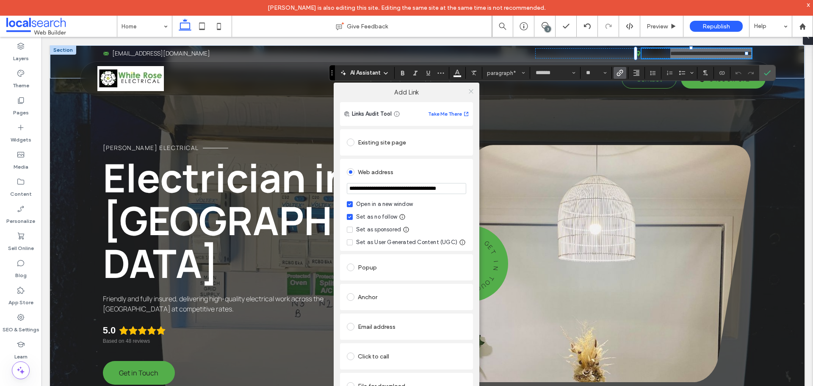
click at [471, 93] on icon at bounding box center [471, 91] width 6 height 6
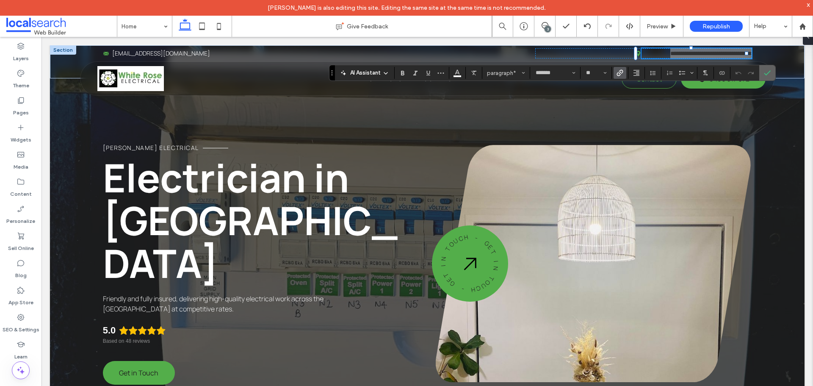
click at [763, 73] on label "Confirm" at bounding box center [767, 72] width 13 height 15
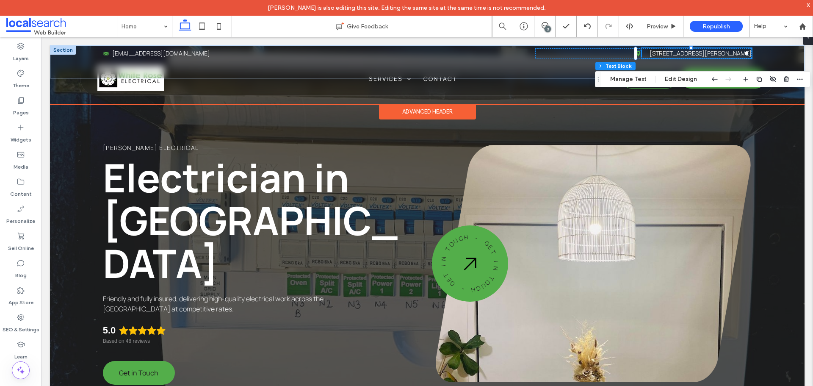
click at [637, 53] on icon at bounding box center [639, 53] width 4 height 6
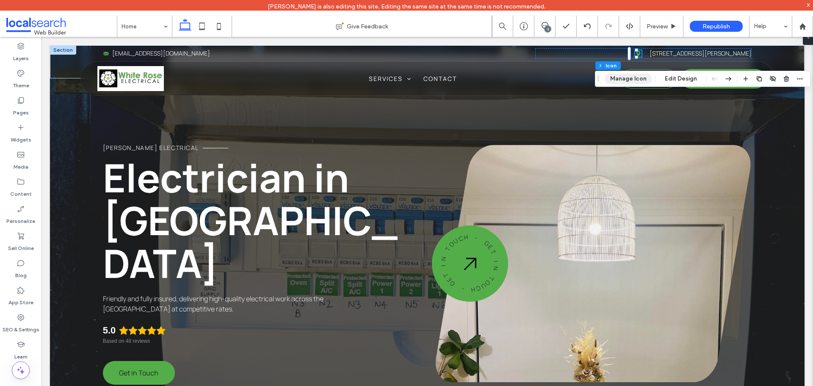
click at [625, 78] on button "Manage Icon" at bounding box center [628, 79] width 47 height 10
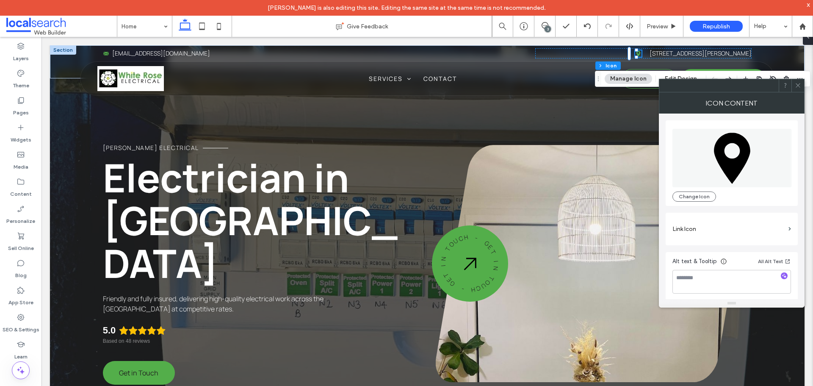
click at [799, 85] on icon at bounding box center [798, 85] width 6 height 6
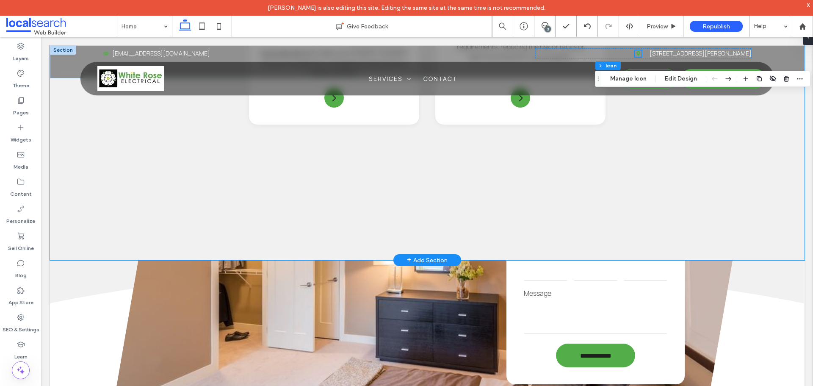
scroll to position [1568, 0]
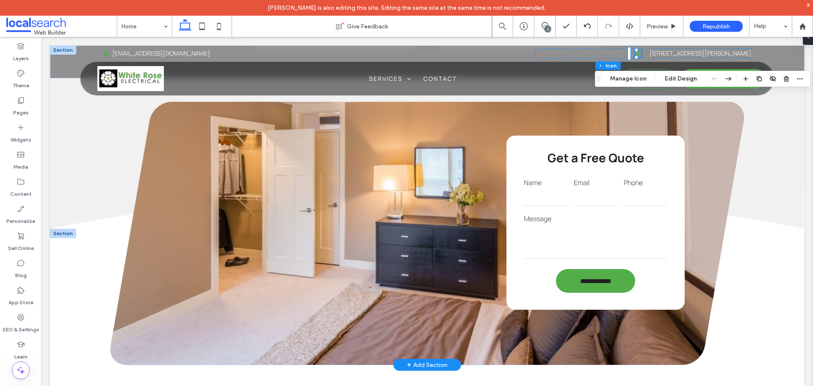
click at [619, 229] on textarea at bounding box center [596, 242] width 144 height 34
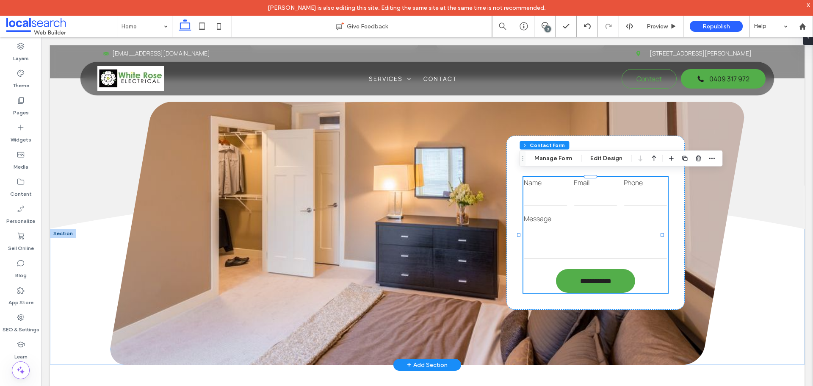
type input "*"
type input "***"
type input "*"
type input "***"
click at [551, 157] on button "Manage Form" at bounding box center [553, 158] width 49 height 10
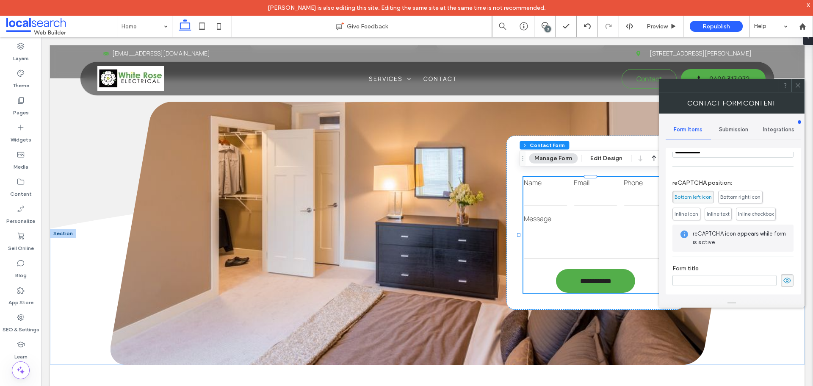
scroll to position [172, 0]
click at [735, 130] on span "Submission" at bounding box center [733, 129] width 29 height 7
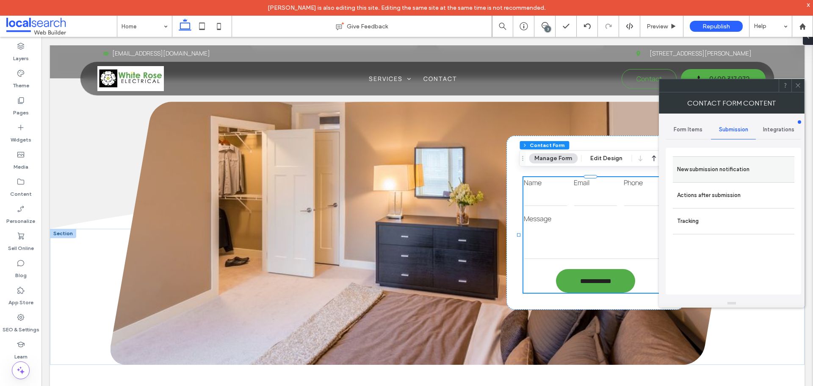
click at [728, 164] on label "New submission notification" at bounding box center [733, 169] width 113 height 17
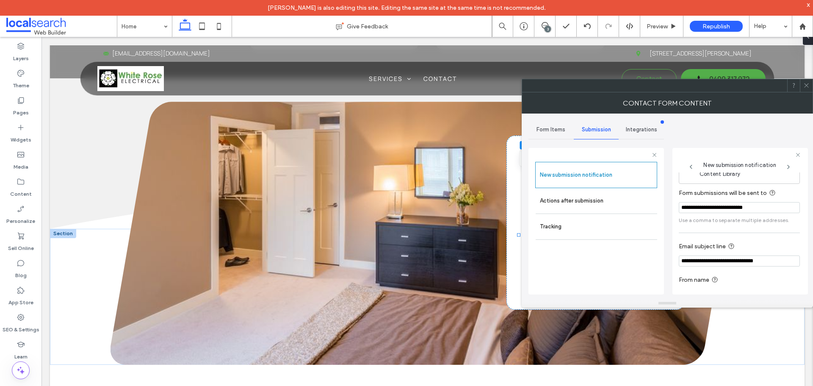
scroll to position [44, 0]
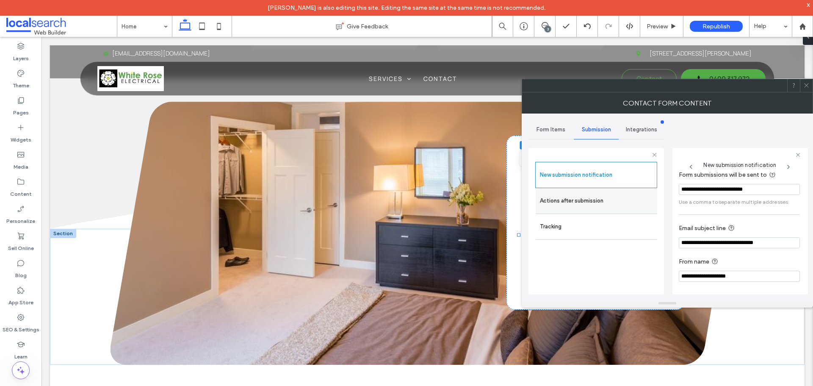
click at [619, 195] on label "Actions after submission" at bounding box center [596, 200] width 113 height 17
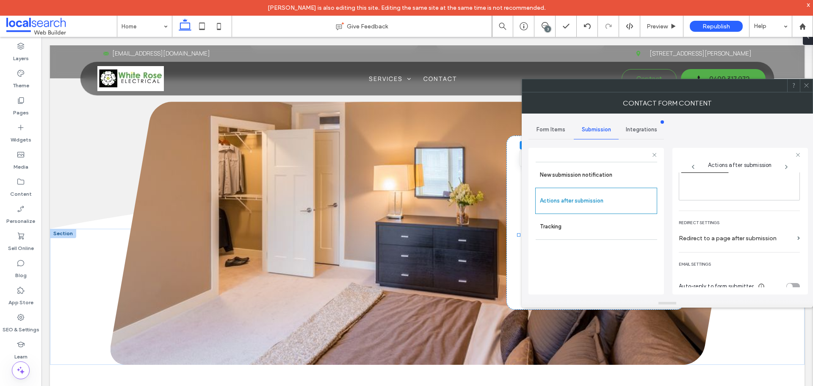
scroll to position [146, 0]
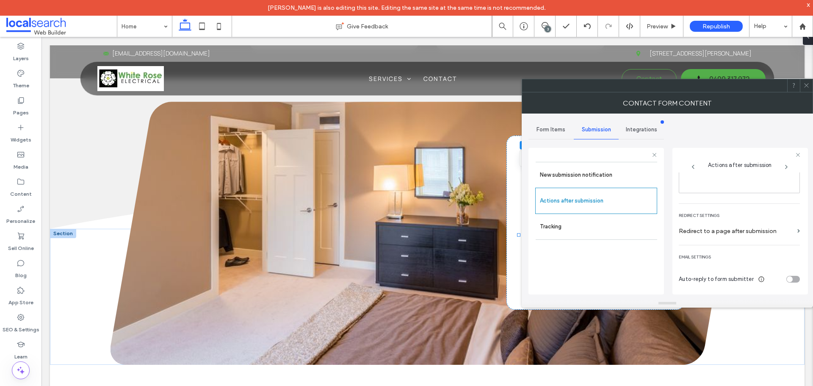
click at [808, 86] on use at bounding box center [807, 85] width 4 height 4
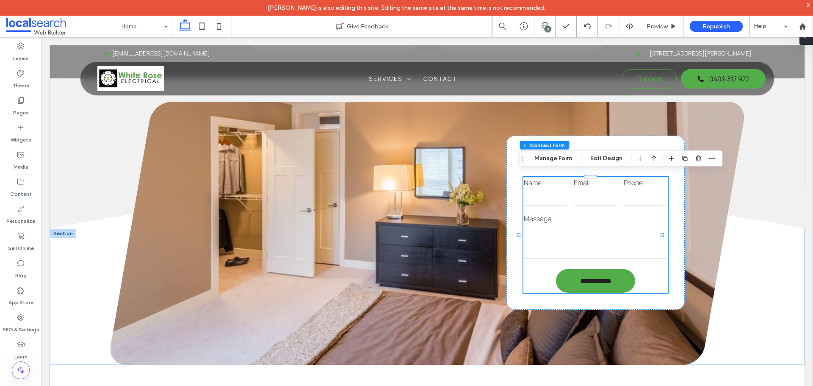
click at [807, 43] on span at bounding box center [805, 36] width 7 height 17
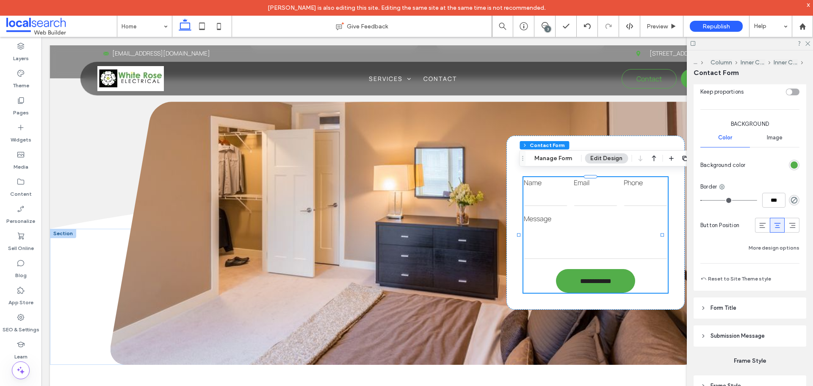
scroll to position [660, 0]
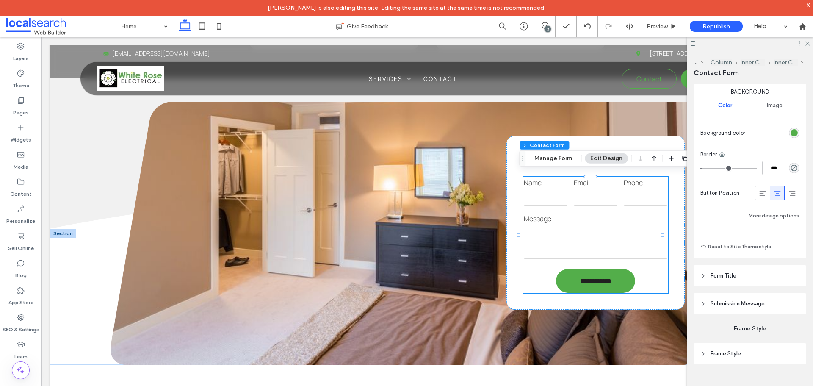
click at [769, 302] on header "Submission Message" at bounding box center [750, 303] width 113 height 21
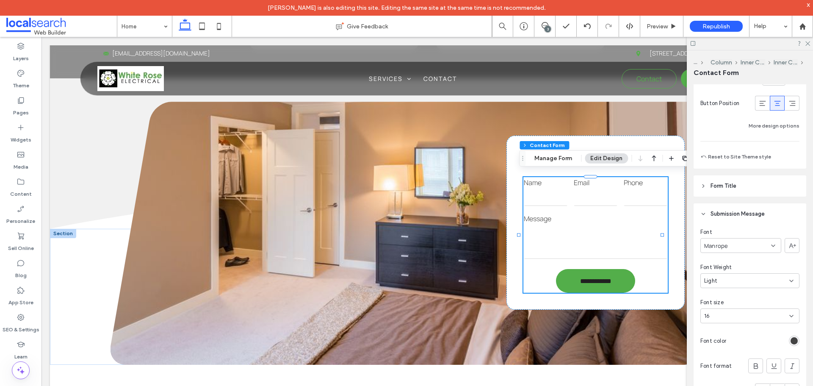
scroll to position [782, 0]
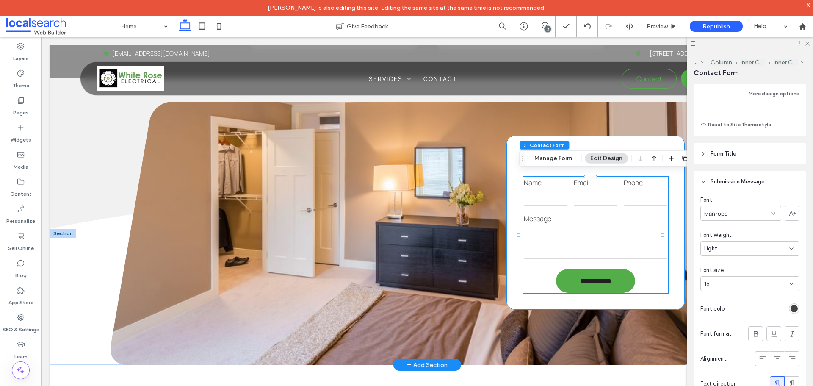
click at [650, 139] on div "**********" at bounding box center [596, 223] width 178 height 174
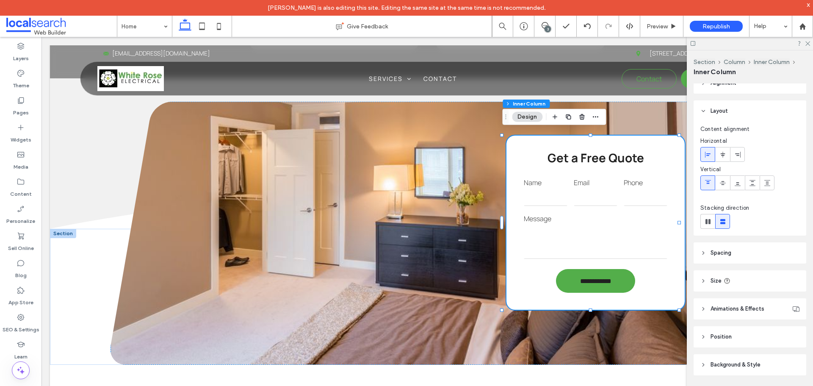
scroll to position [22, 0]
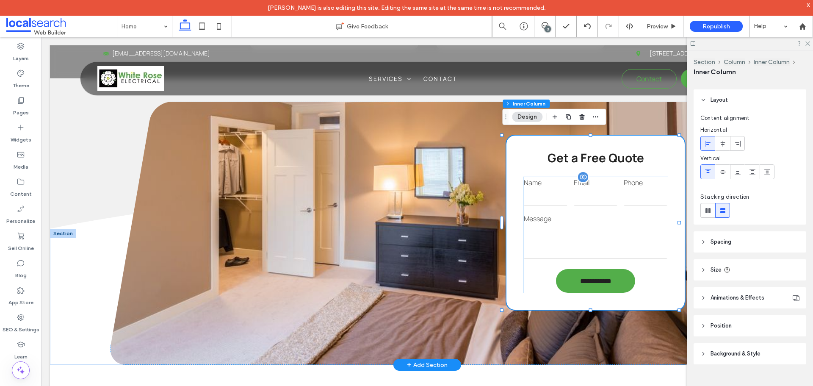
click at [650, 228] on textarea at bounding box center [596, 242] width 144 height 34
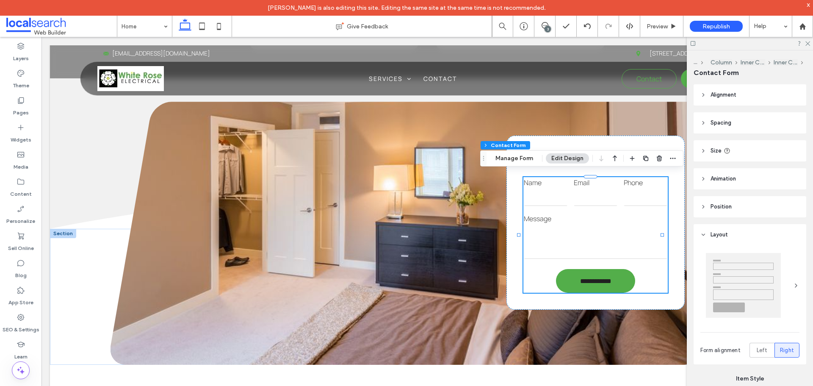
type input "*"
type input "***"
type input "*"
type input "***"
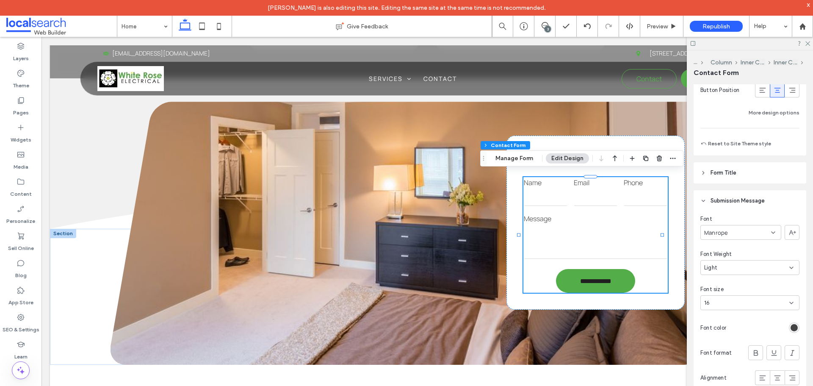
scroll to position [865, 0]
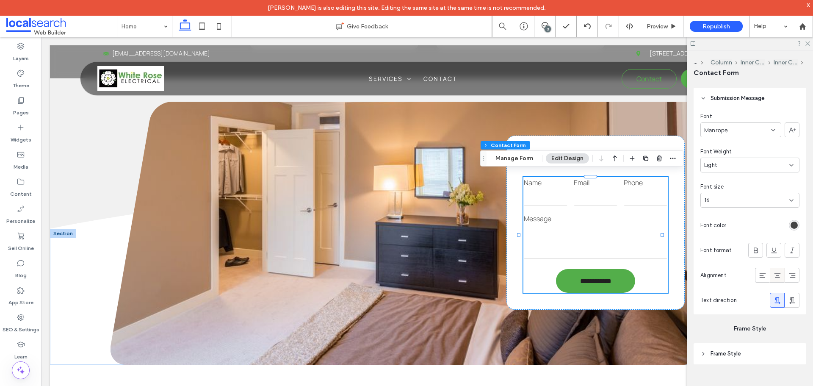
click at [774, 276] on icon at bounding box center [778, 275] width 8 height 8
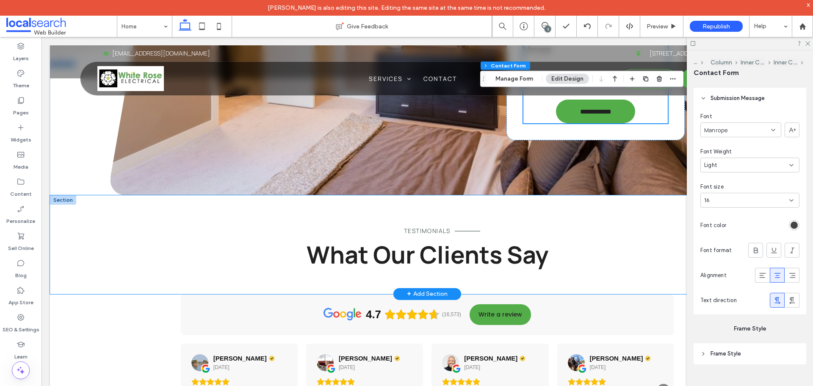
scroll to position [1864, 0]
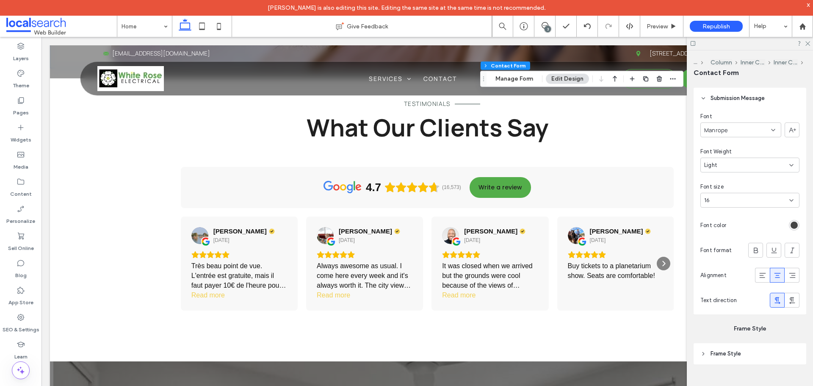
click at [548, 28] on div "3" at bounding box center [548, 29] width 6 height 6
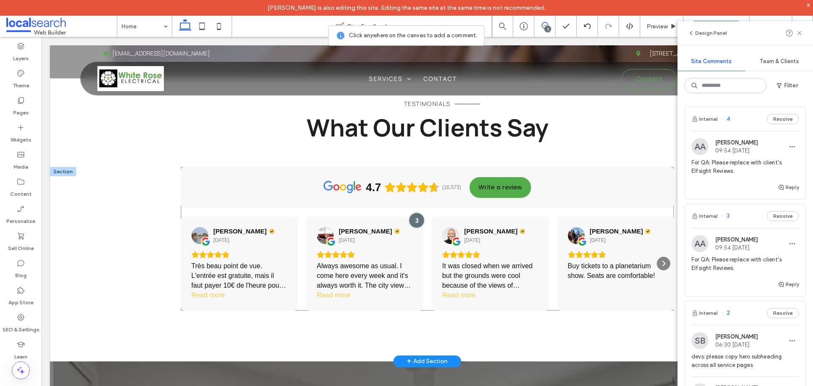
click at [416, 212] on div at bounding box center [417, 220] width 16 height 16
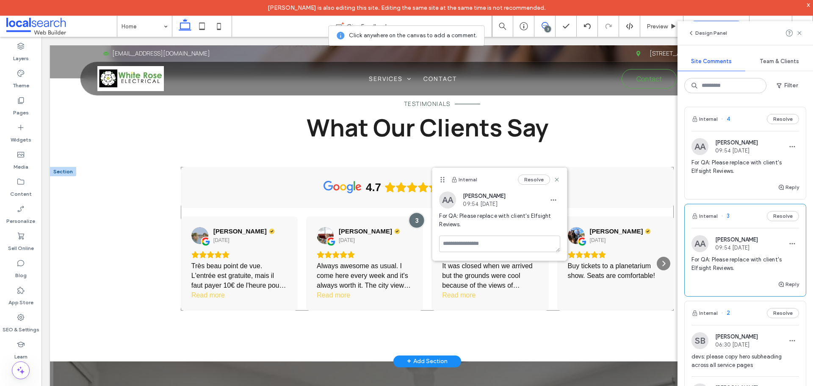
click at [416, 212] on div at bounding box center [417, 220] width 16 height 16
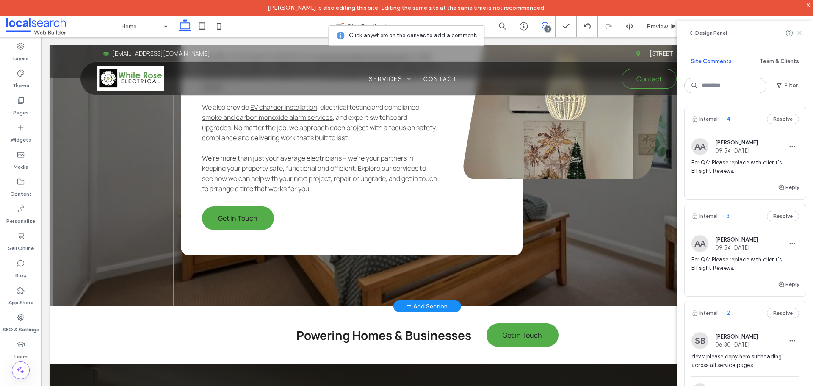
scroll to position [2500, 0]
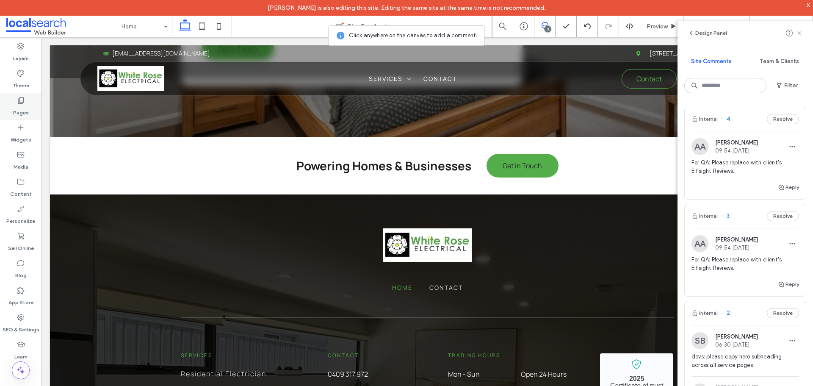
click at [23, 110] on label "Pages" at bounding box center [21, 111] width 16 height 12
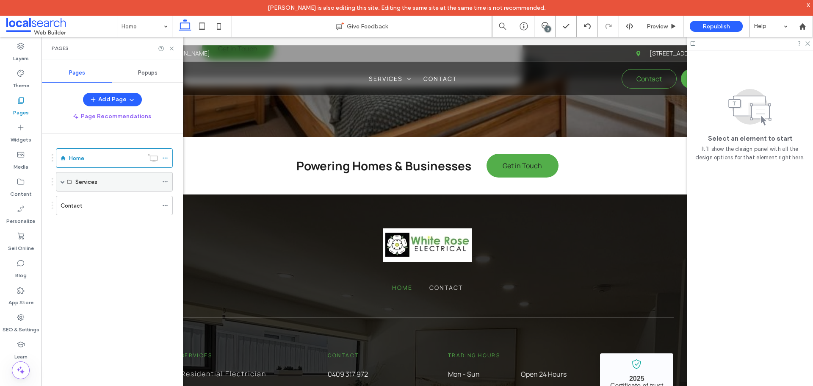
click at [62, 184] on span at bounding box center [63, 181] width 4 height 19
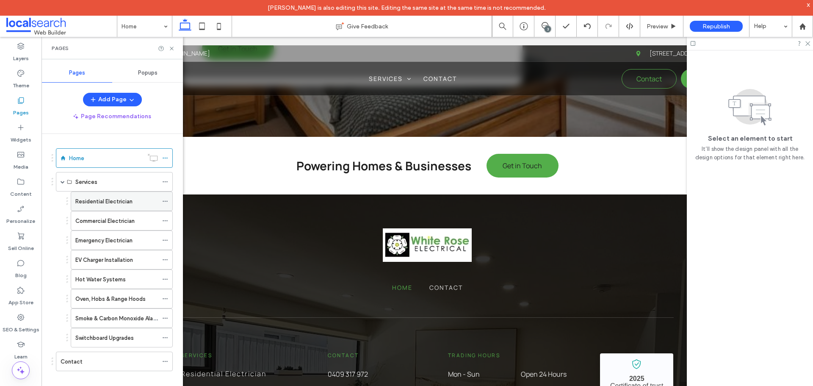
click at [97, 206] on div "Residential Electrician" at bounding box center [116, 201] width 83 height 19
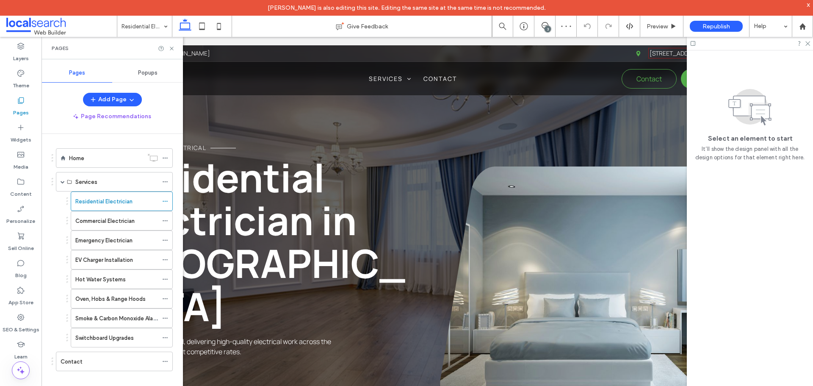
scroll to position [593, 0]
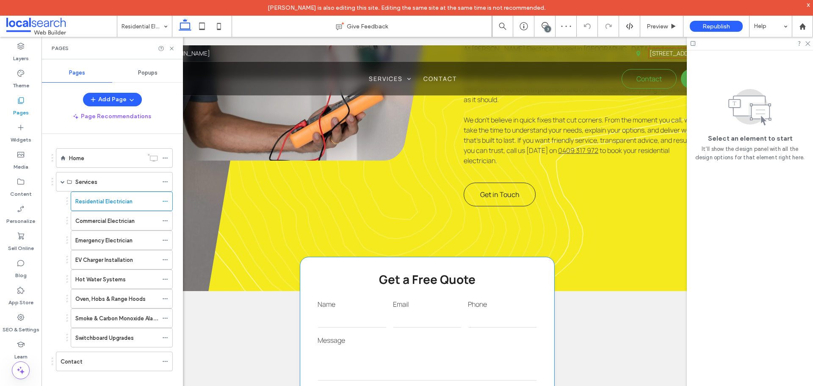
click at [433, 347] on textarea at bounding box center [427, 364] width 219 height 34
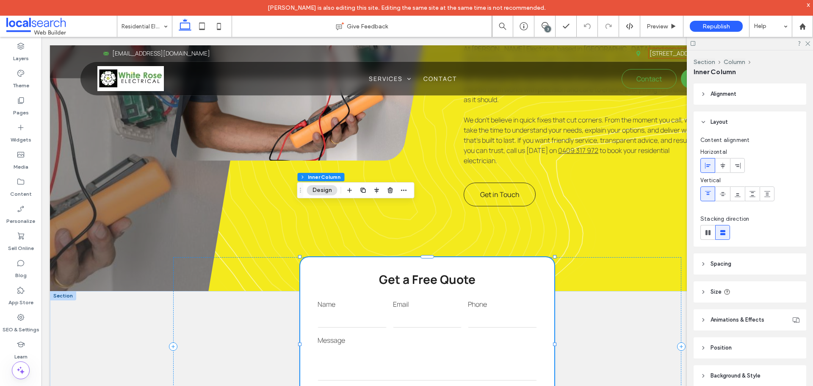
click at [433, 347] on textarea at bounding box center [427, 364] width 219 height 34
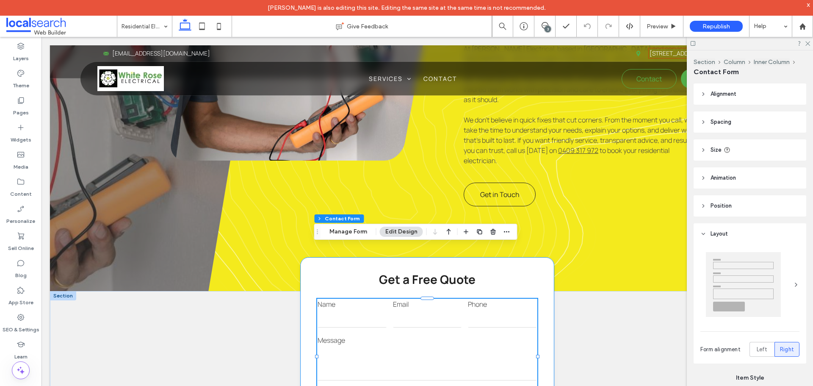
type input "*"
type input "***"
type input "*"
type input "***"
click at [360, 232] on button "Manage Form" at bounding box center [348, 232] width 49 height 10
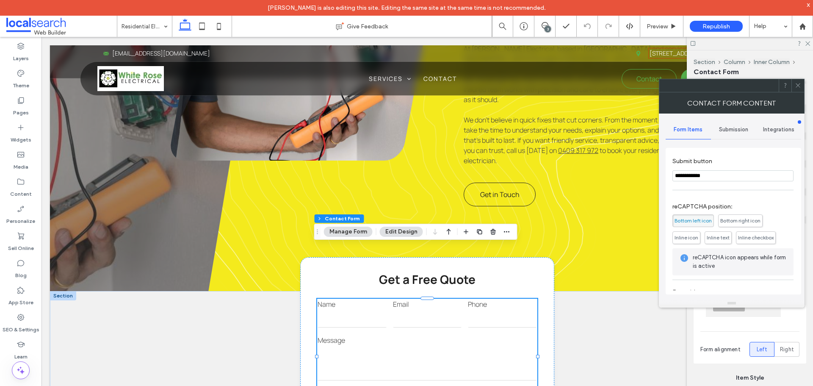
scroll to position [172, 0]
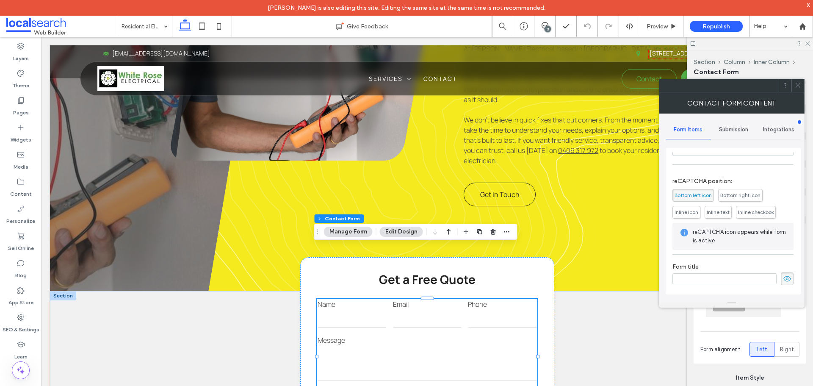
click at [738, 128] on span "Submission" at bounding box center [733, 129] width 29 height 7
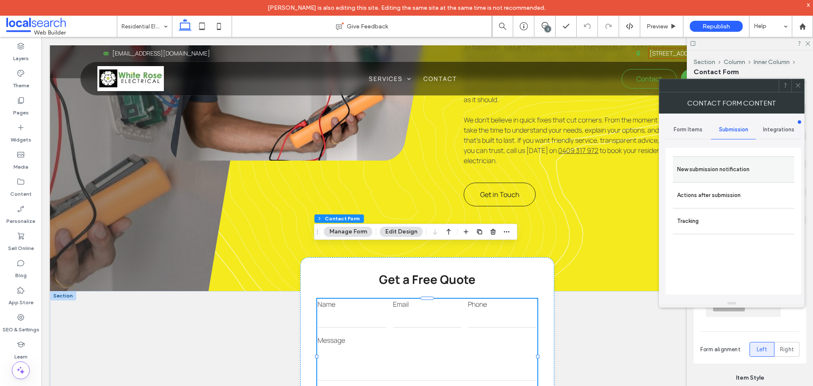
click at [729, 173] on label "New submission notification" at bounding box center [733, 169] width 113 height 17
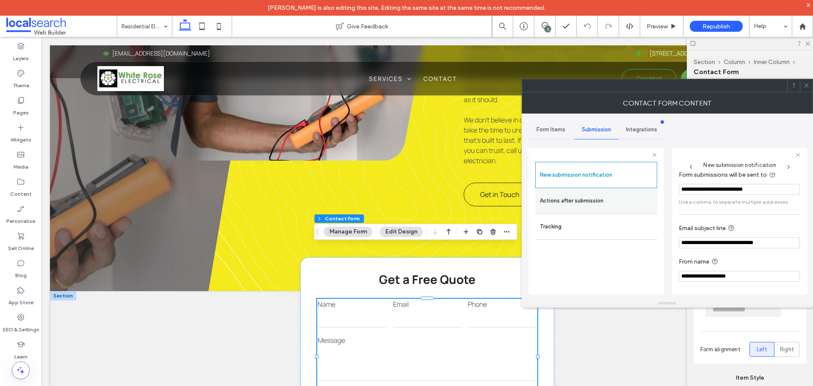
click at [613, 207] on label "Actions after submission" at bounding box center [596, 200] width 113 height 17
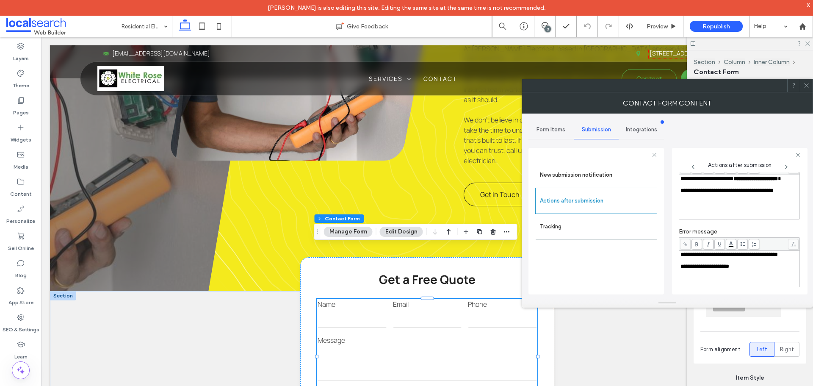
scroll to position [146, 0]
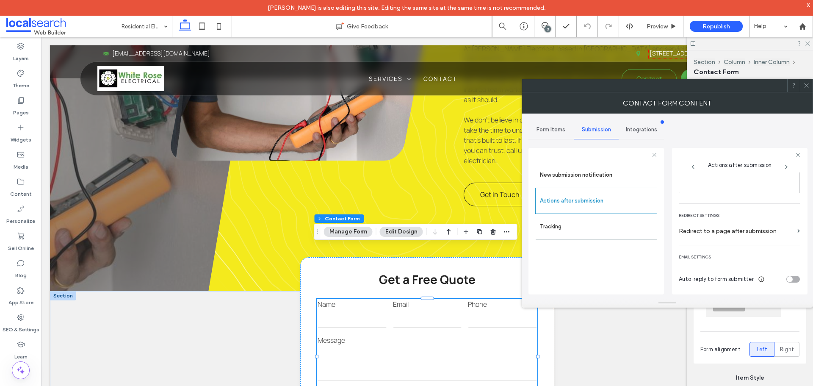
drag, startPoint x: 805, startPoint y: 86, endPoint x: 805, endPoint y: 99, distance: 13.6
click at [805, 85] on icon at bounding box center [807, 85] width 6 height 6
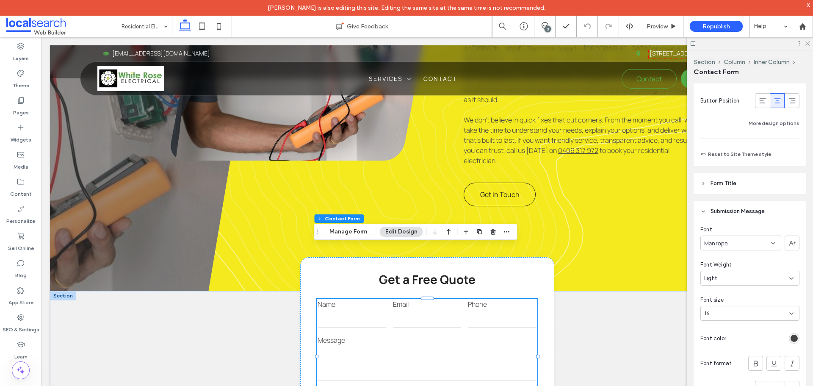
scroll to position [805, 0]
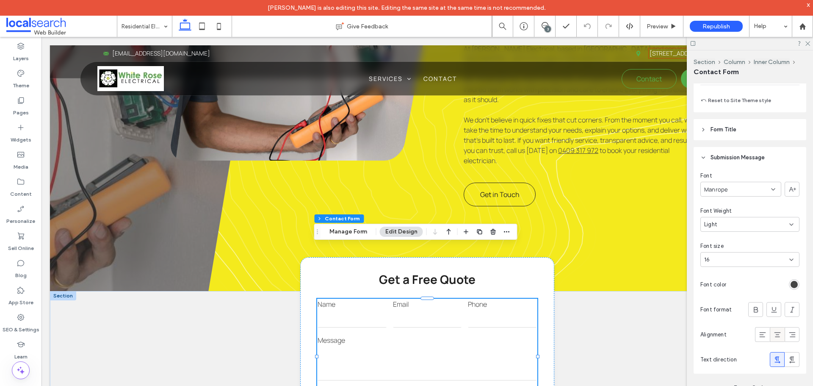
click at [776, 332] on use at bounding box center [777, 334] width 6 height 5
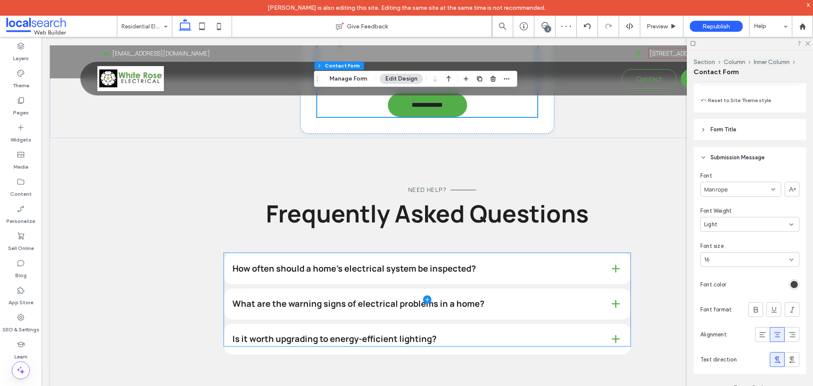
scroll to position [890, 0]
click at [510, 254] on span at bounding box center [427, 300] width 407 height 93
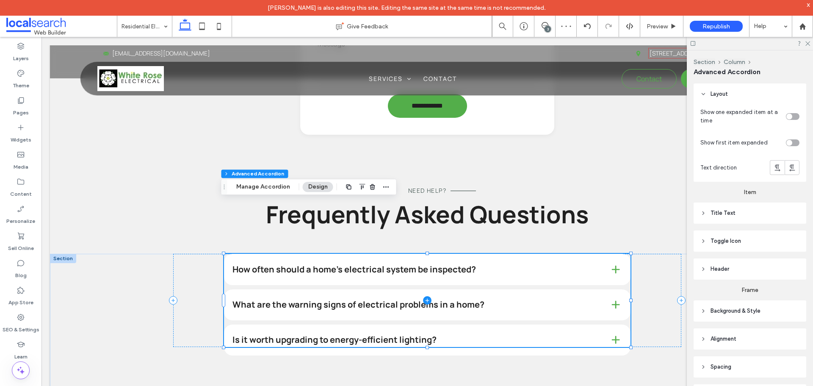
type input "*"
click at [510, 254] on span at bounding box center [427, 300] width 407 height 93
click at [477, 254] on span at bounding box center [427, 300] width 407 height 93
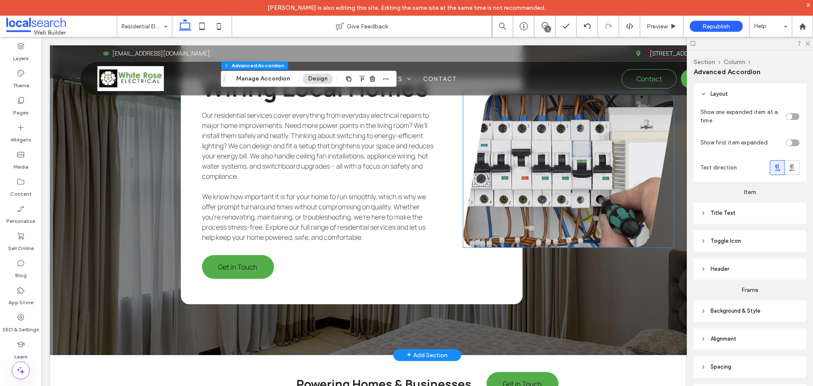
scroll to position [1398, 0]
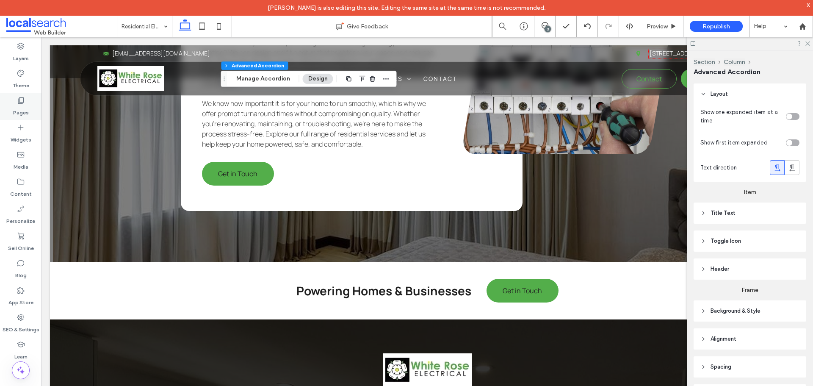
click at [19, 100] on icon at bounding box center [21, 100] width 8 height 8
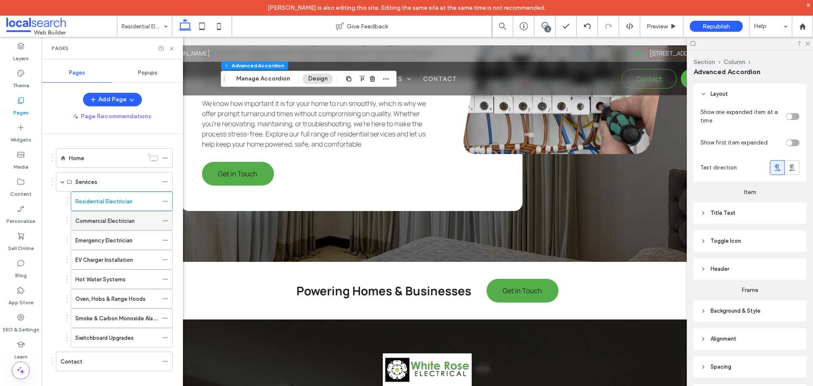
click at [101, 219] on label "Commercial Electrician" at bounding box center [104, 221] width 59 height 15
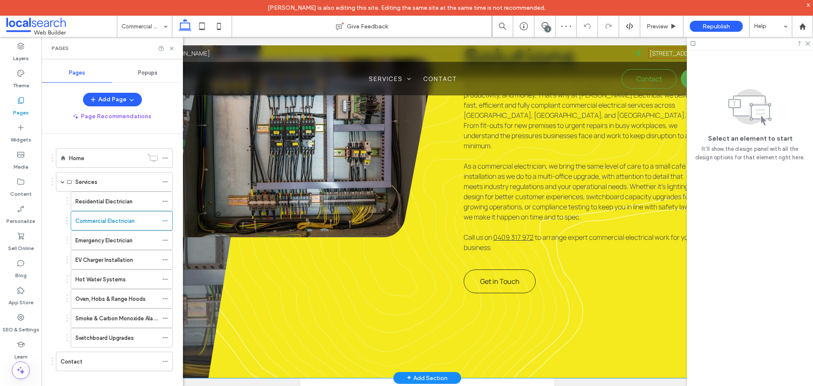
scroll to position [635, 0]
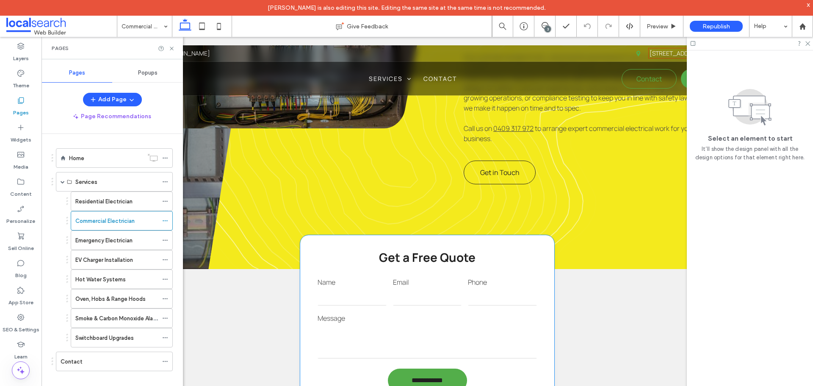
click at [450, 313] on label "Message" at bounding box center [427, 318] width 219 height 10
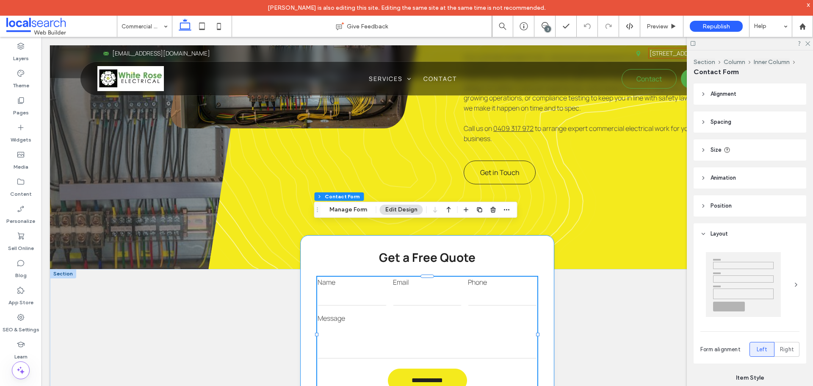
type input "*"
type input "***"
type input "*"
type input "***"
click at [361, 212] on button "Manage Form" at bounding box center [348, 210] width 49 height 10
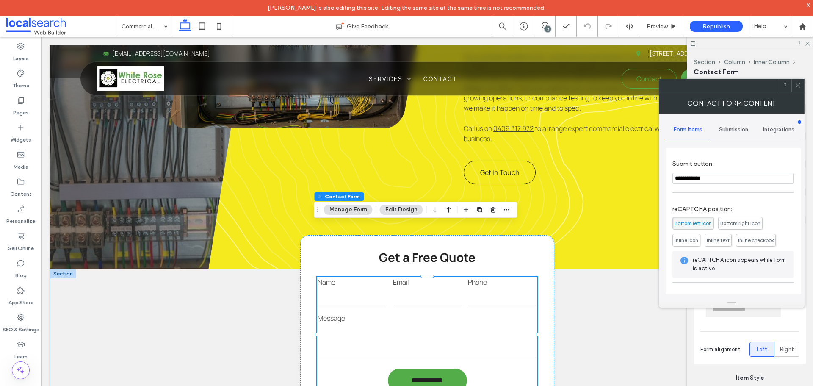
scroll to position [172, 0]
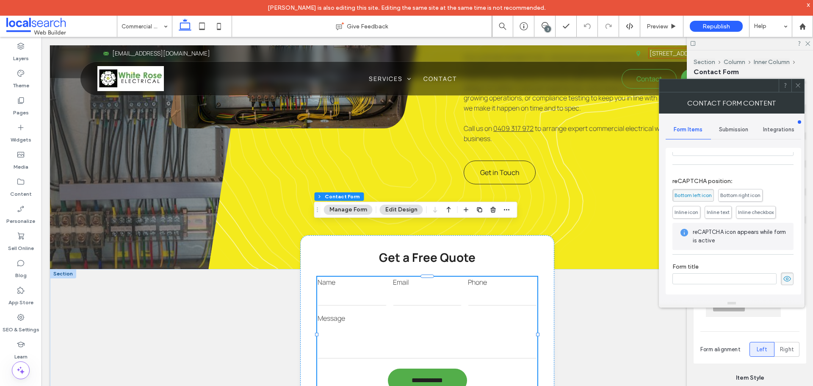
click at [744, 132] on span "Submission" at bounding box center [733, 129] width 29 height 7
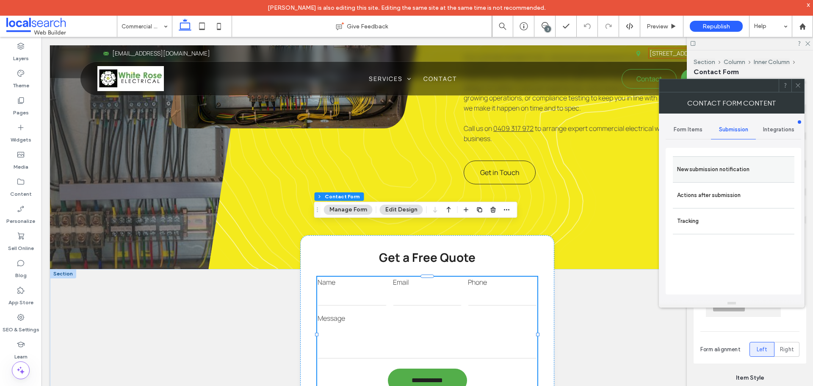
click at [732, 166] on label "New submission notification" at bounding box center [733, 169] width 113 height 17
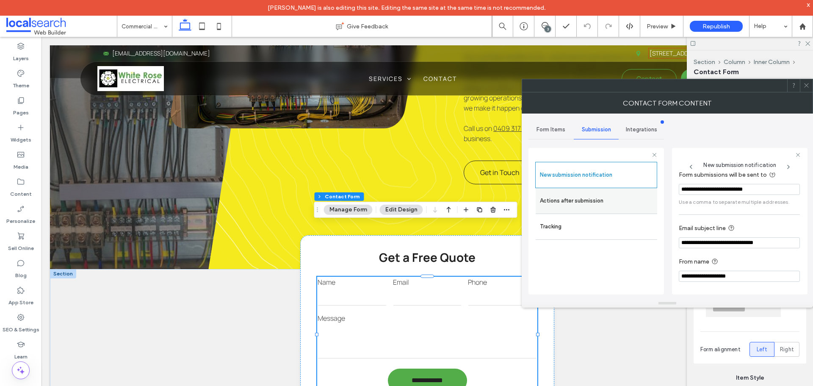
click at [613, 198] on label "Actions after submission" at bounding box center [596, 200] width 113 height 17
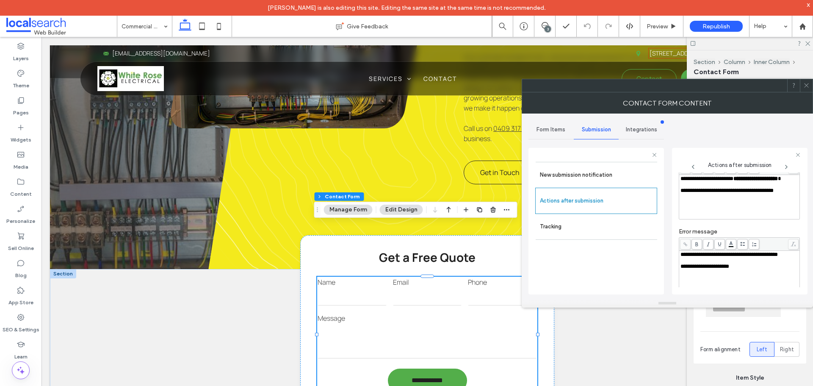
scroll to position [146, 0]
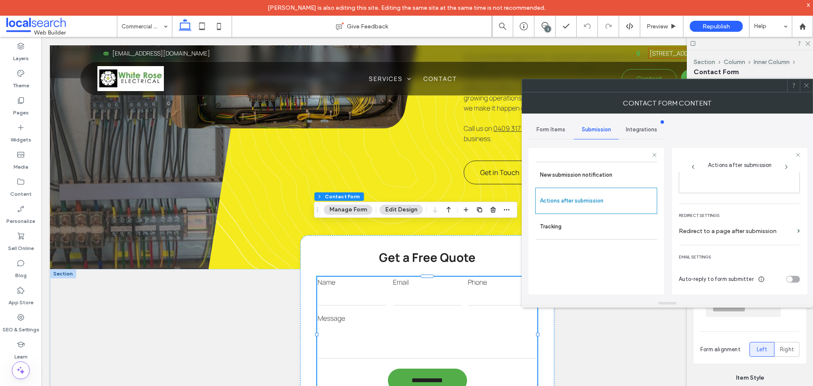
click at [808, 89] on span at bounding box center [807, 85] width 6 height 13
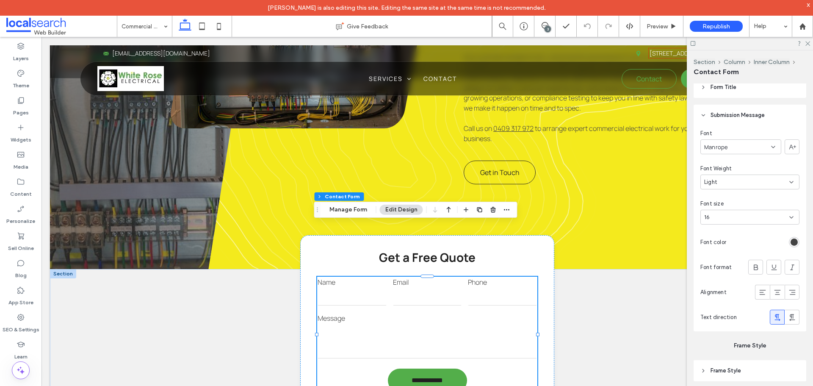
scroll to position [864, 0]
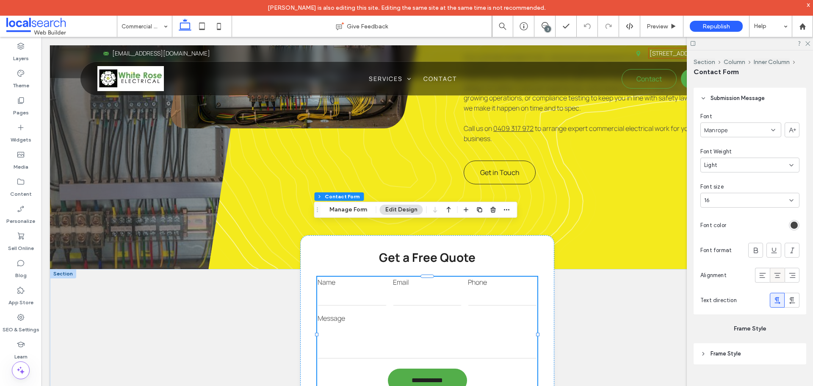
click at [774, 280] on span at bounding box center [778, 275] width 8 height 14
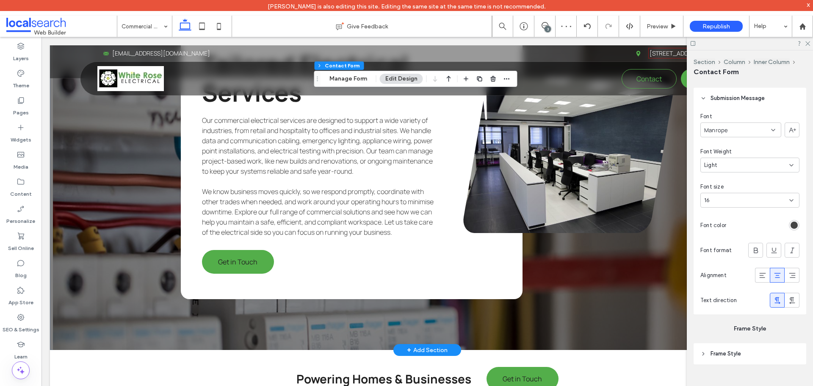
scroll to position [1364, 0]
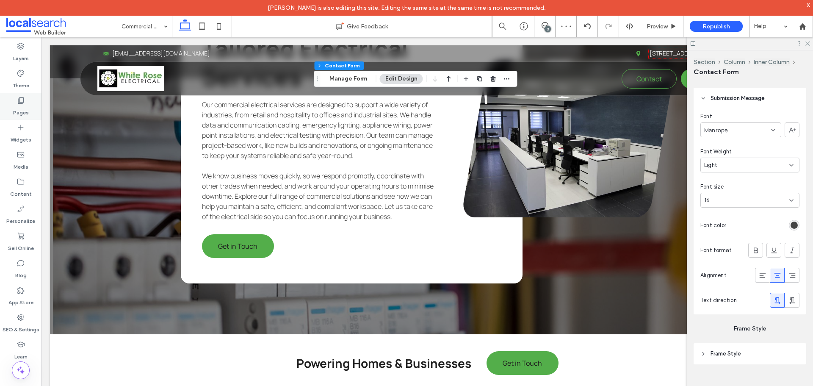
click at [34, 105] on div "Pages" at bounding box center [21, 106] width 42 height 27
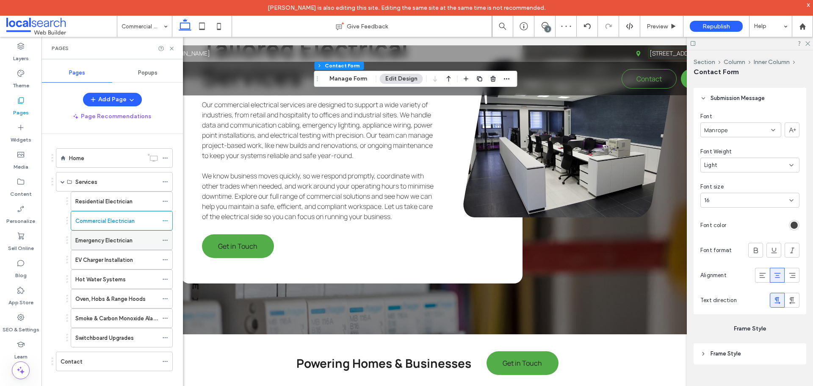
click at [83, 236] on label "Emergency Electrician" at bounding box center [103, 240] width 57 height 15
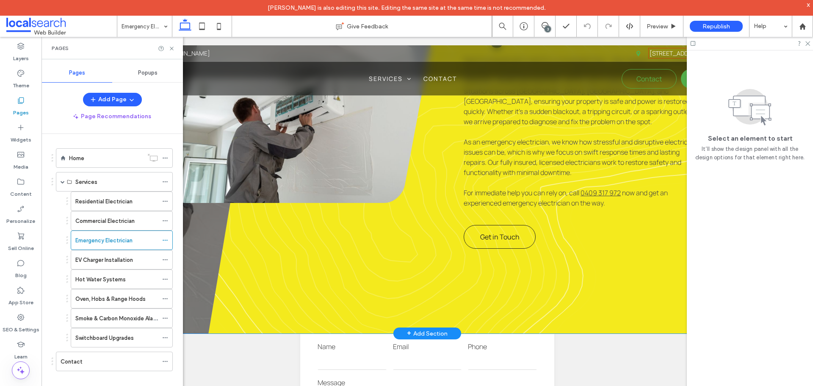
scroll to position [720, 0]
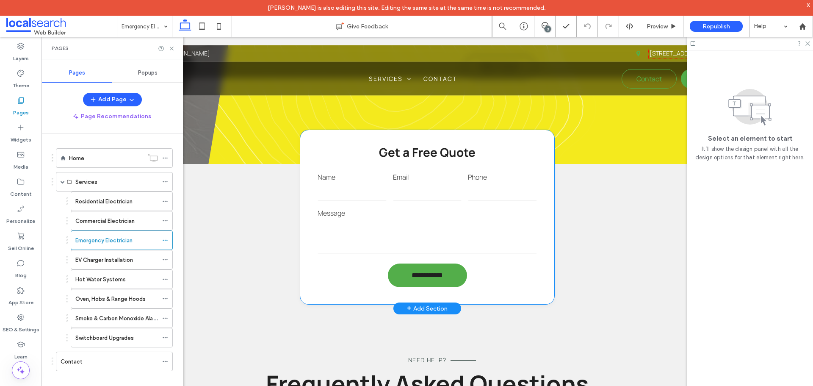
click at [467, 219] on textarea at bounding box center [427, 236] width 219 height 34
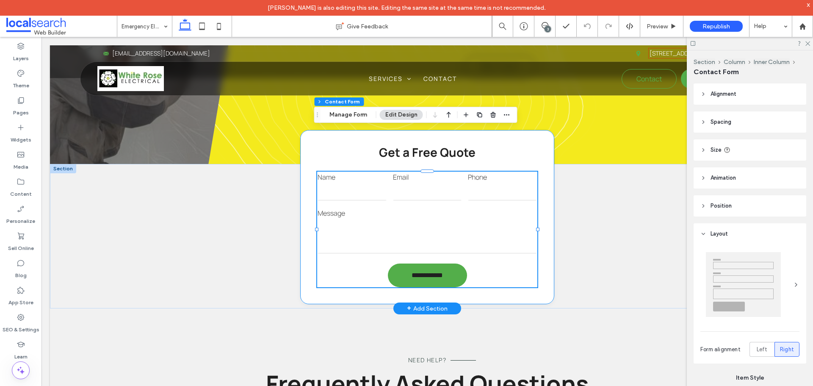
type input "*"
type input "***"
type input "*"
type input "***"
click at [346, 114] on button "Manage Form" at bounding box center [348, 115] width 49 height 10
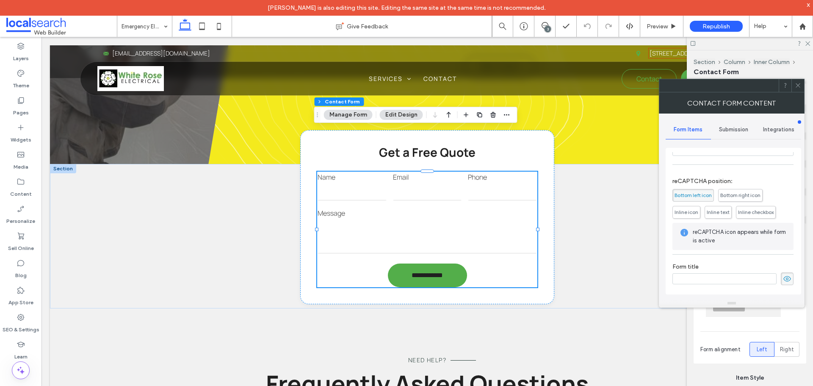
scroll to position [172, 0]
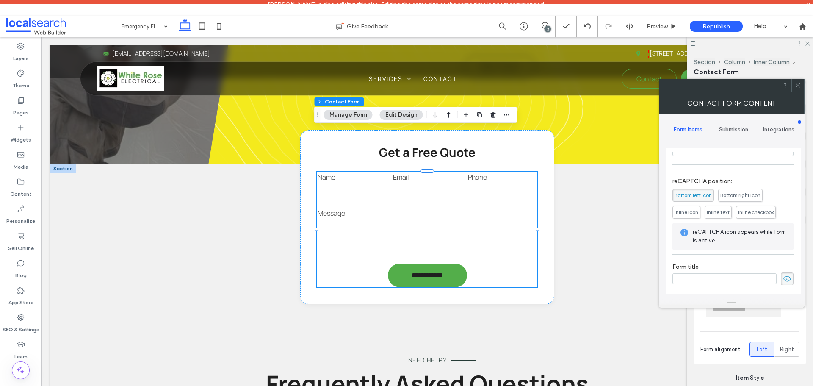
click at [739, 133] on span "Submission" at bounding box center [733, 129] width 29 height 7
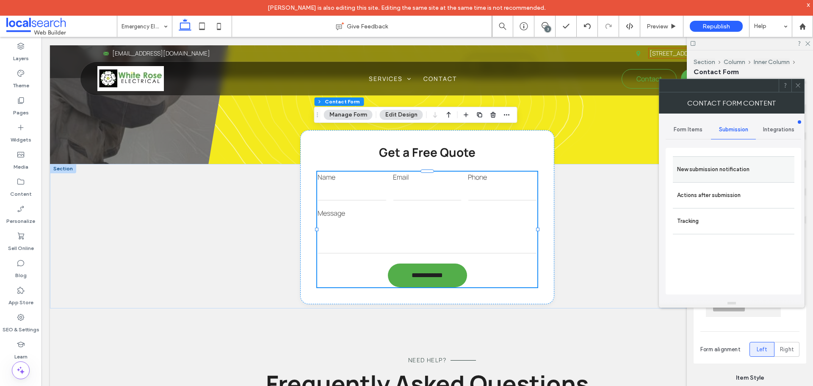
click at [738, 169] on label "New submission notification" at bounding box center [733, 169] width 113 height 17
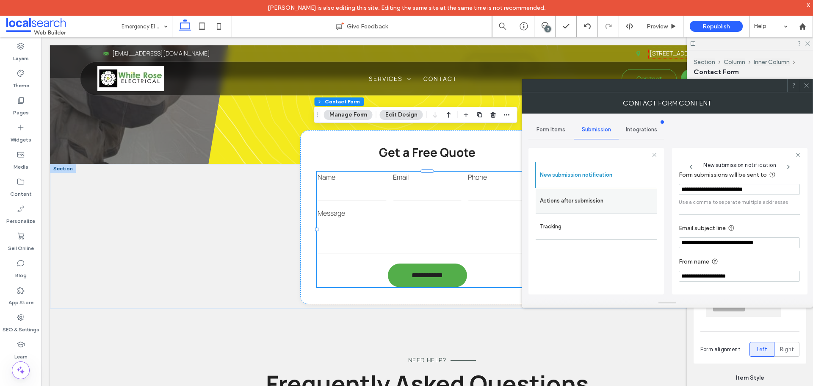
click at [636, 199] on label "Actions after submission" at bounding box center [596, 200] width 113 height 17
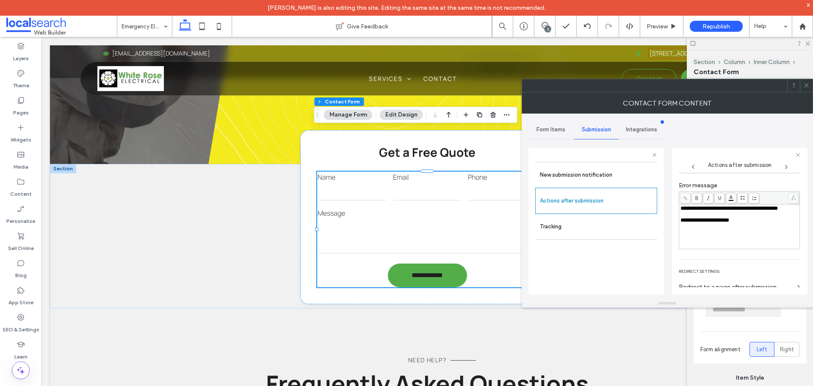
scroll to position [146, 0]
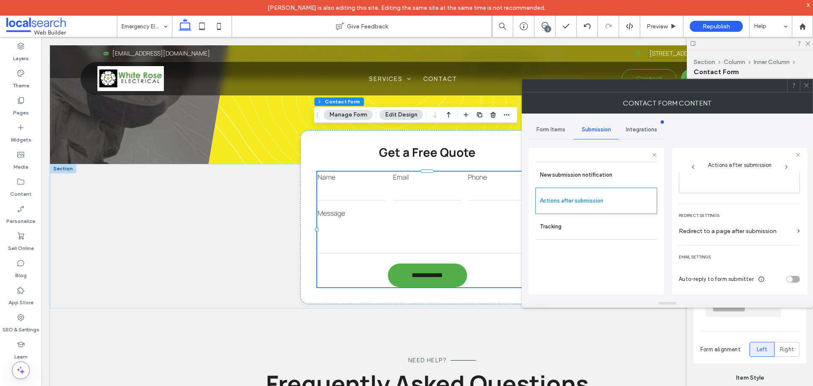
click at [811, 83] on div at bounding box center [806, 85] width 13 height 13
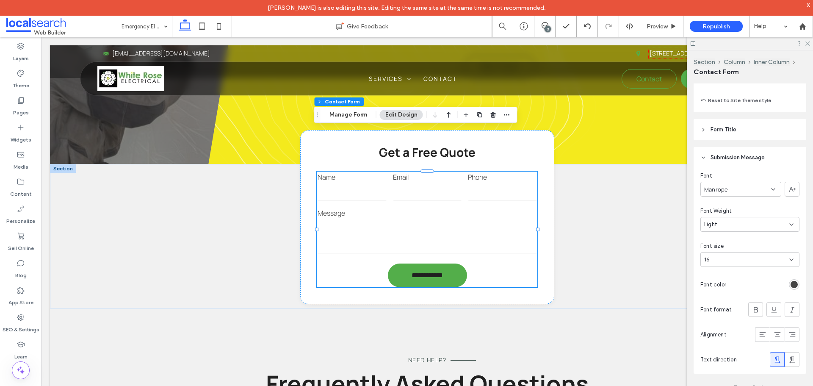
scroll to position [864, 0]
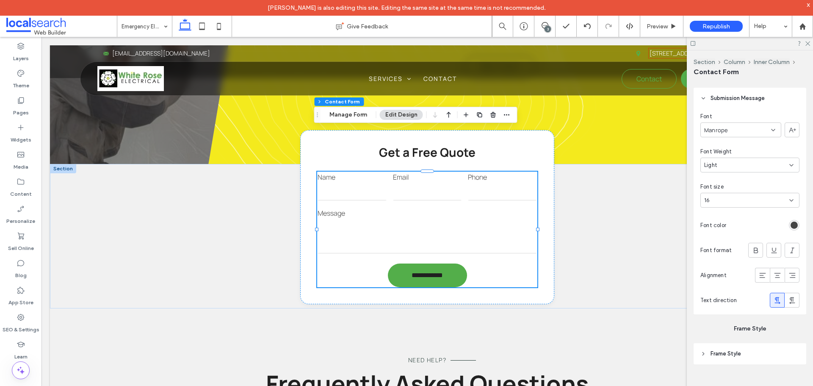
click at [774, 277] on icon at bounding box center [778, 275] width 8 height 8
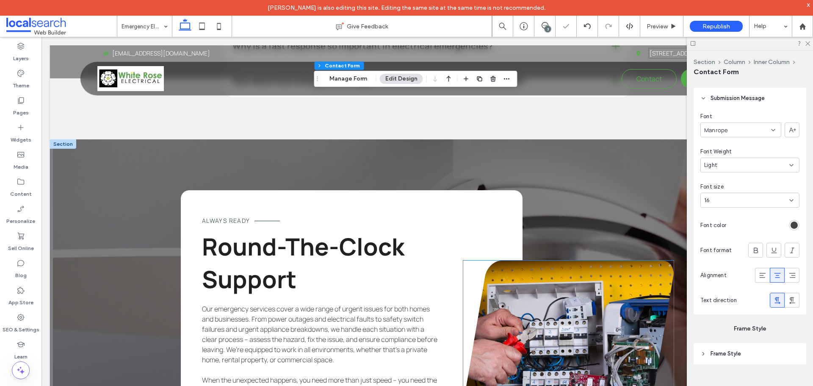
scroll to position [1186, 0]
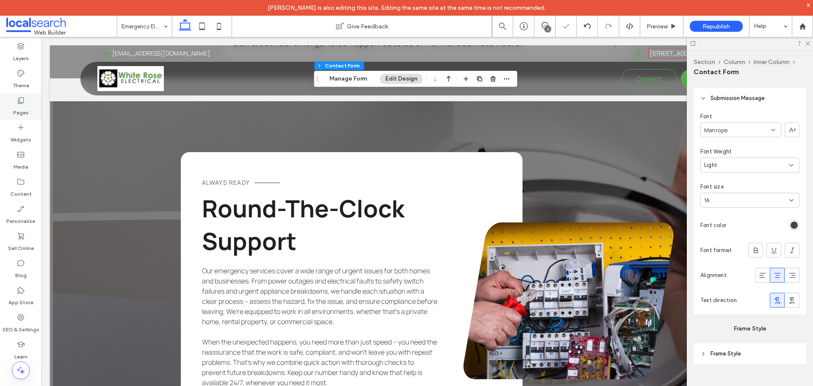
click at [19, 102] on use at bounding box center [21, 100] width 6 height 6
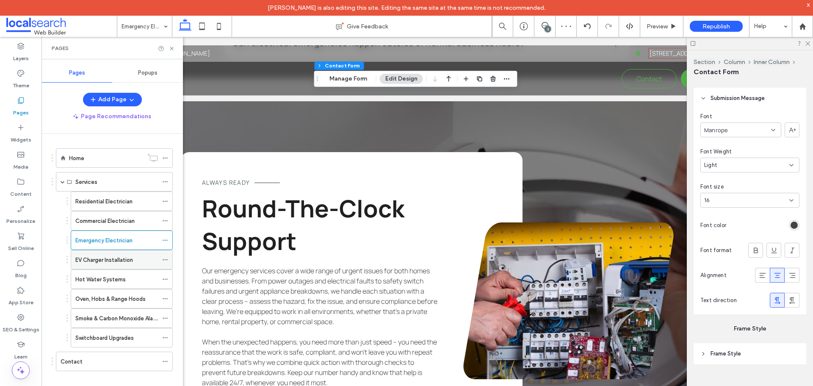
click at [111, 252] on div "EV Charger Installation" at bounding box center [116, 259] width 83 height 19
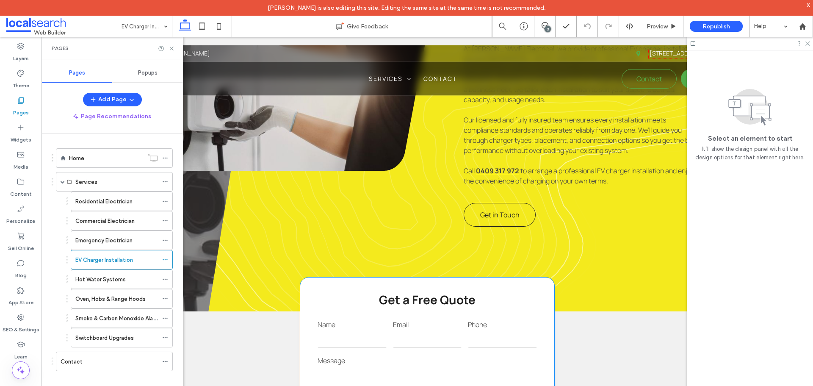
scroll to position [678, 0]
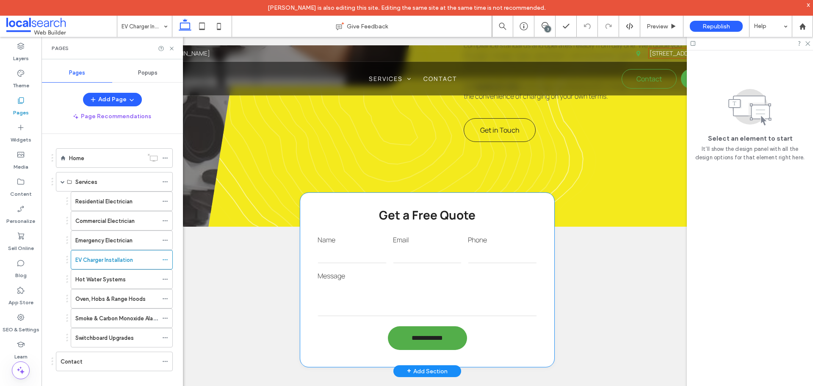
click at [456, 282] on textarea at bounding box center [427, 299] width 219 height 34
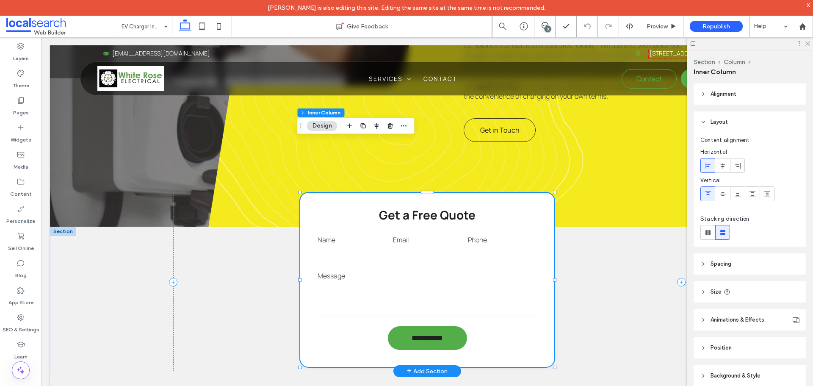
click at [456, 282] on textarea at bounding box center [427, 299] width 219 height 34
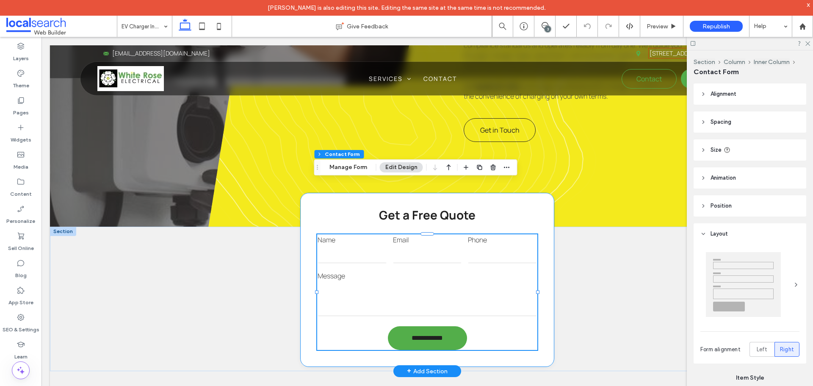
type input "*"
type input "***"
type input "*"
type input "***"
click at [352, 171] on button "Manage Form" at bounding box center [348, 167] width 49 height 10
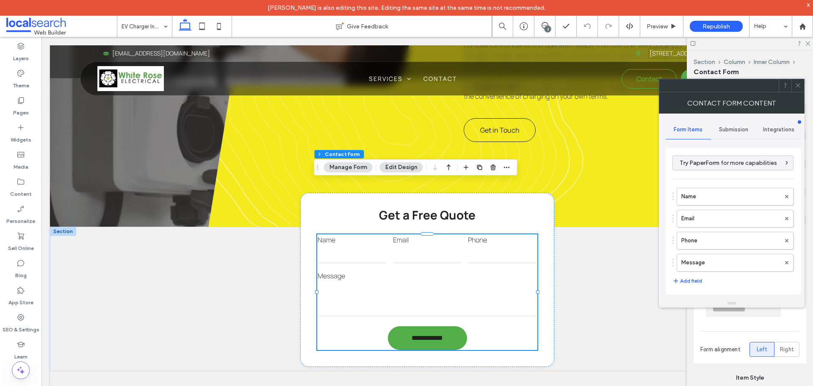
scroll to position [169, 0]
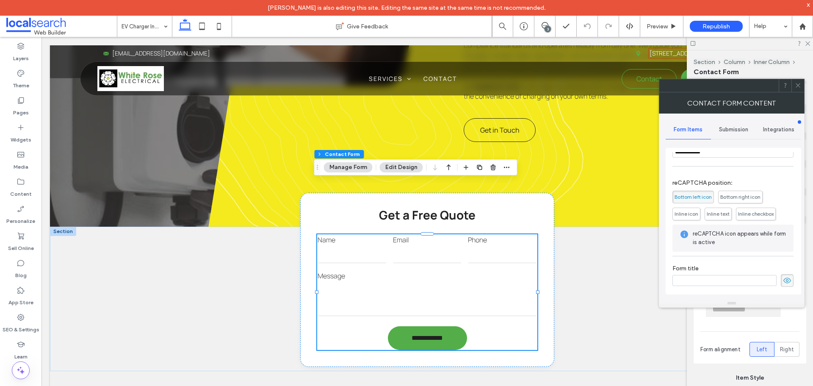
click at [730, 134] on div "Submission" at bounding box center [733, 129] width 45 height 19
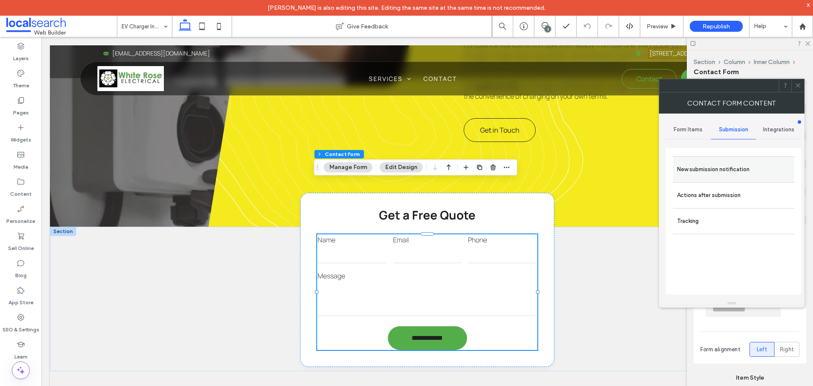
click at [727, 171] on label "New submission notification" at bounding box center [733, 169] width 113 height 17
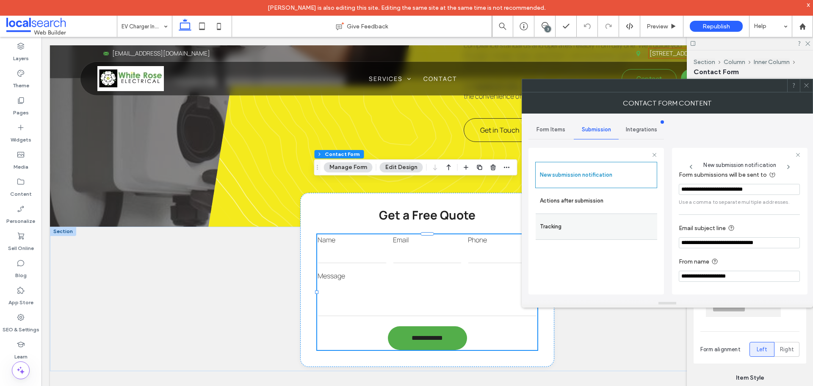
scroll to position [44, 0]
click at [637, 211] on div "Actions after submission" at bounding box center [597, 200] width 122 height 25
click at [644, 207] on label "Actions after submission" at bounding box center [596, 200] width 113 height 17
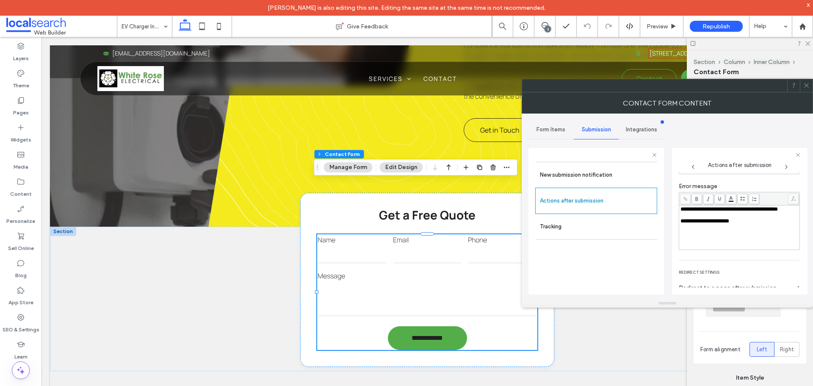
scroll to position [146, 0]
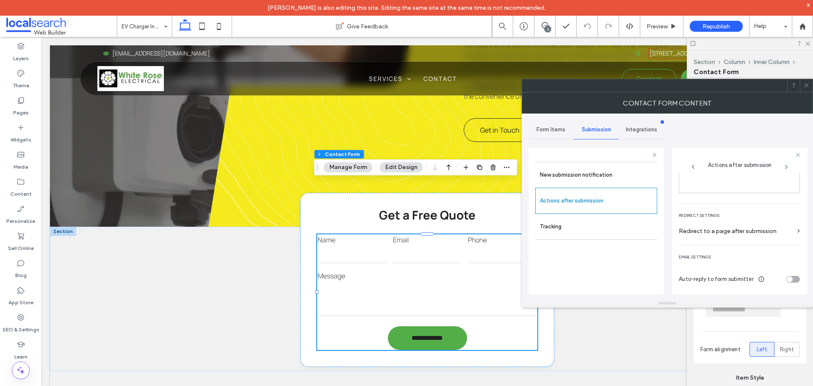
click at [808, 89] on span at bounding box center [807, 85] width 6 height 13
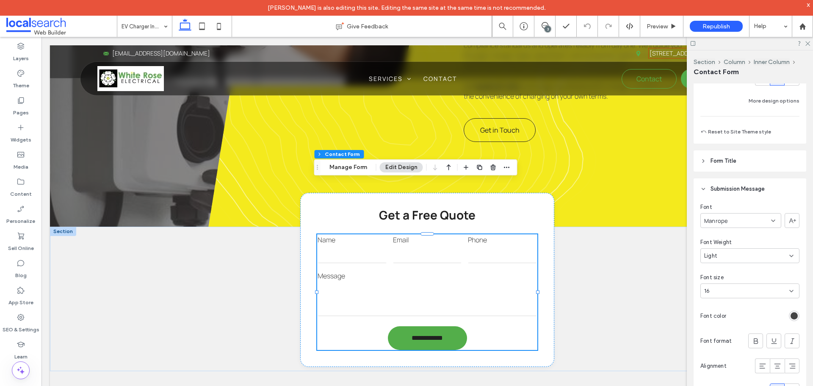
scroll to position [847, 0]
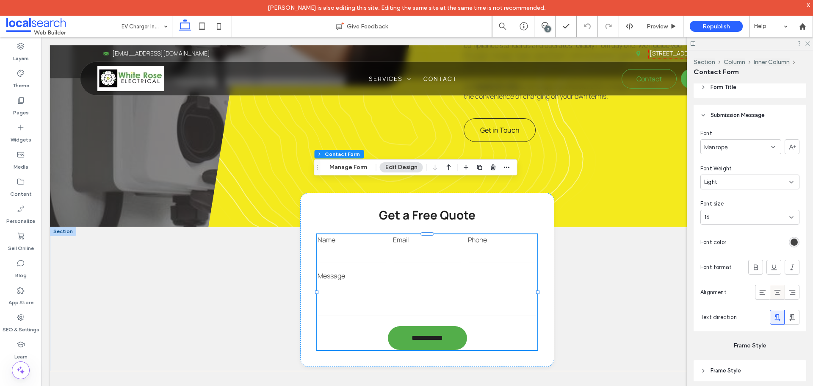
click at [774, 289] on icon at bounding box center [778, 292] width 8 height 8
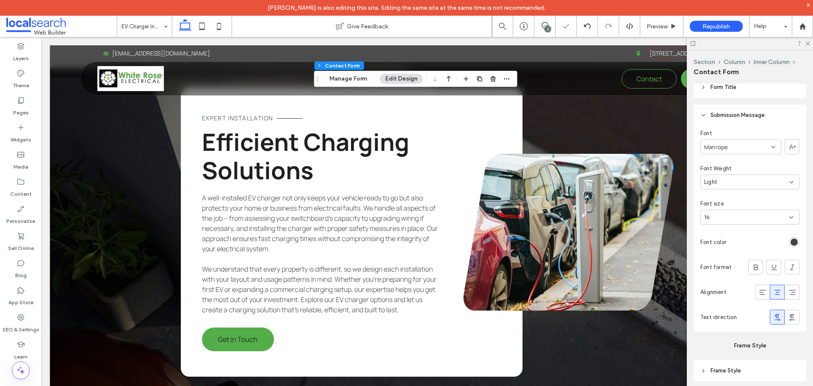
scroll to position [1440, 0]
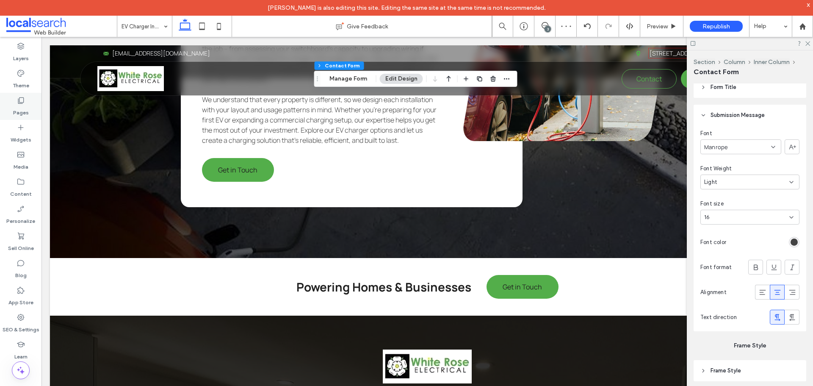
click at [26, 109] on label "Pages" at bounding box center [21, 111] width 16 height 12
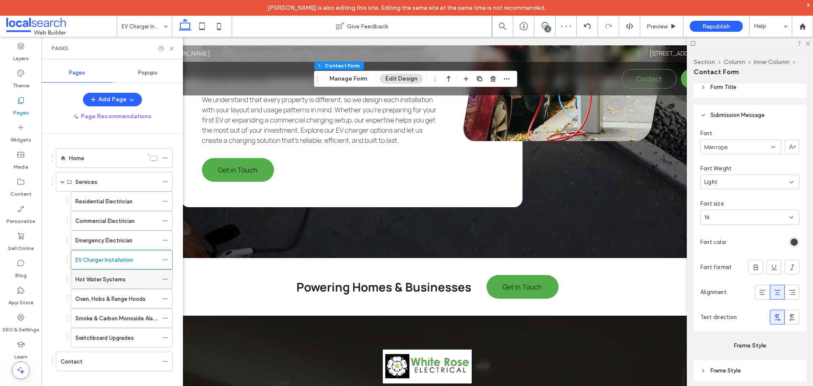
click at [96, 275] on label "Hot Water Systems" at bounding box center [100, 279] width 50 height 15
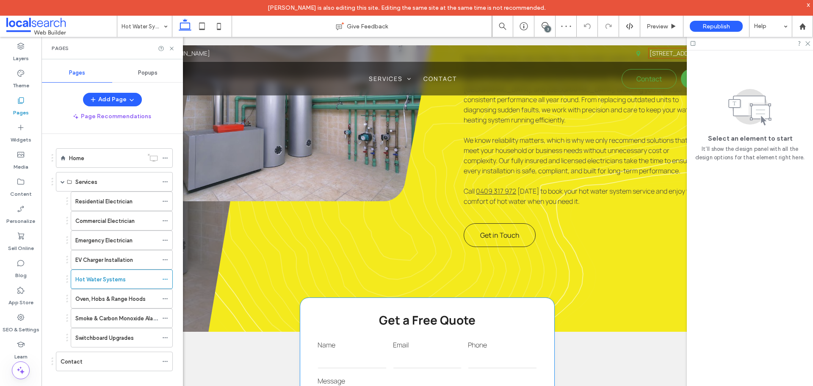
scroll to position [635, 0]
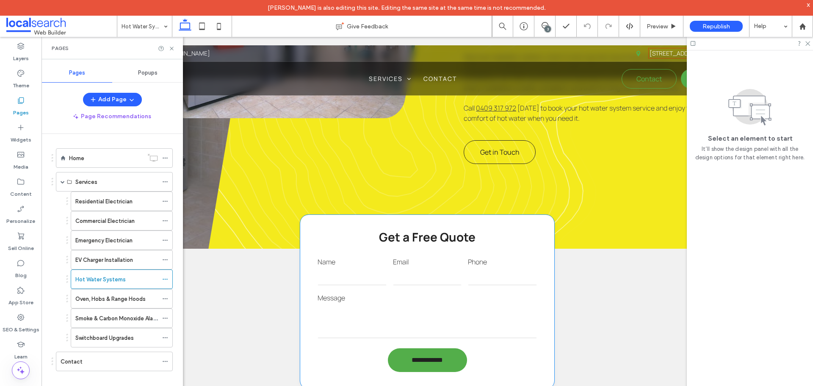
click at [446, 304] on textarea at bounding box center [427, 321] width 219 height 34
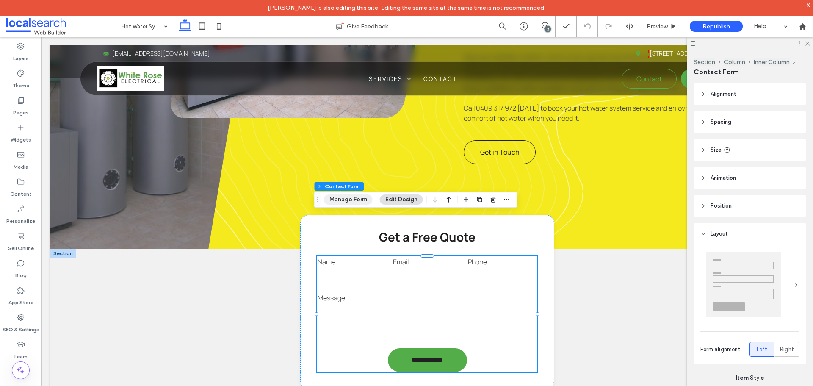
click at [354, 200] on button "Manage Form" at bounding box center [348, 199] width 49 height 10
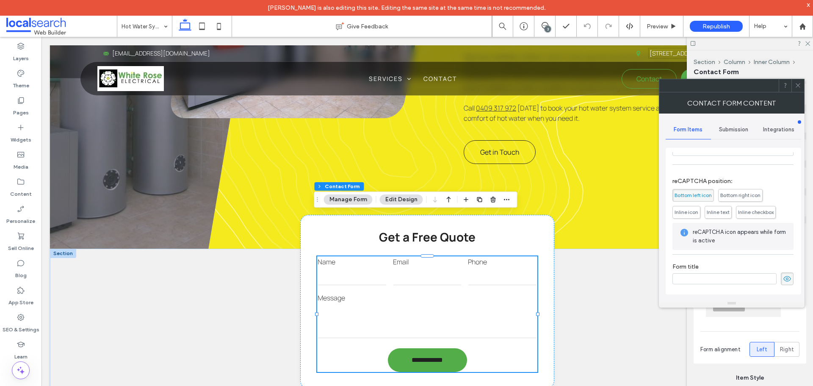
scroll to position [172, 0]
click at [732, 126] on span "Submission" at bounding box center [733, 129] width 29 height 7
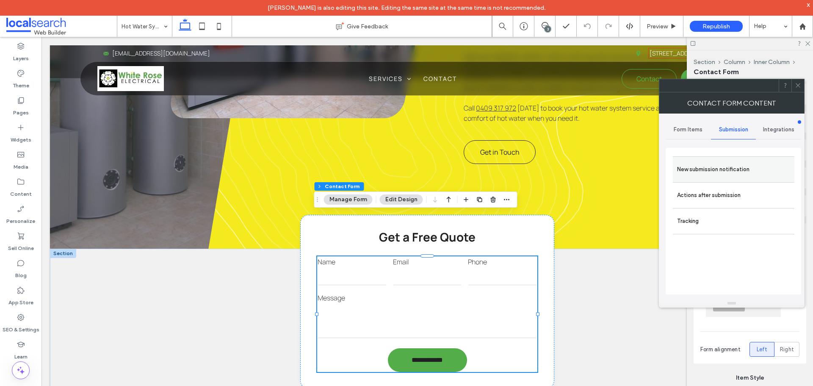
click at [728, 172] on label "New submission notification" at bounding box center [733, 169] width 113 height 17
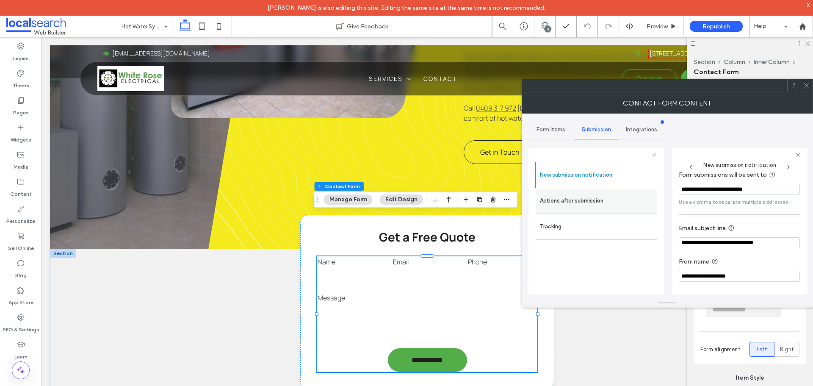
click at [606, 206] on label "Actions after submission" at bounding box center [596, 200] width 113 height 17
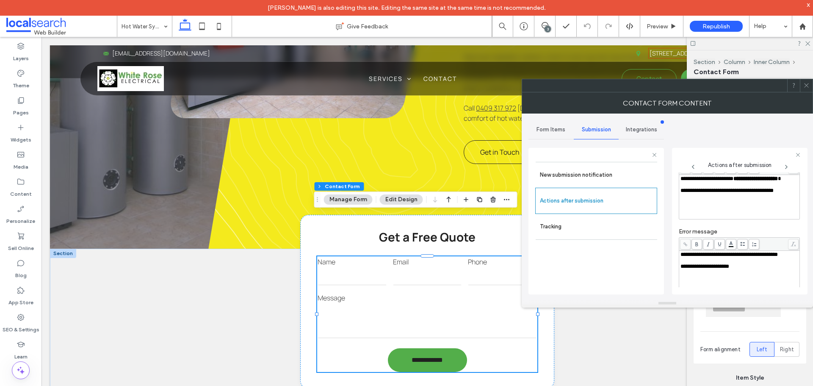
scroll to position [146, 0]
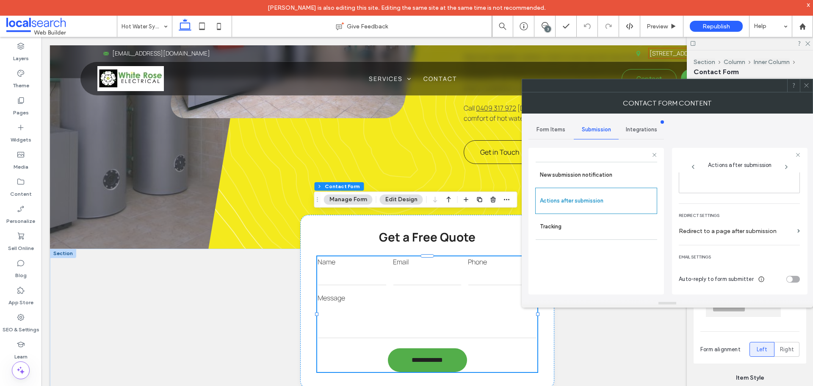
click at [806, 84] on icon at bounding box center [807, 85] width 6 height 6
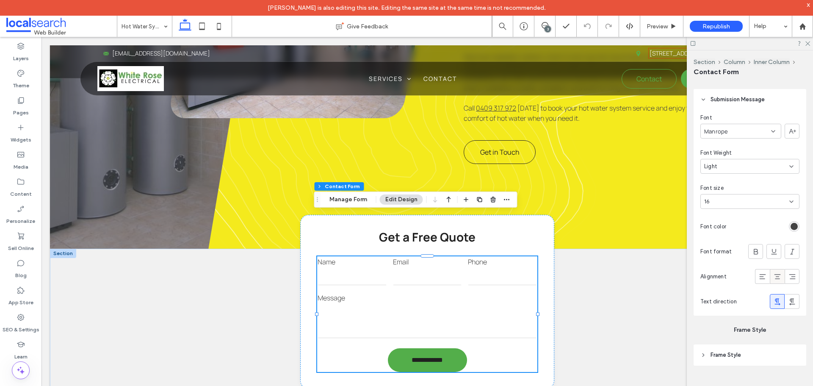
scroll to position [864, 0]
click at [774, 271] on icon at bounding box center [778, 275] width 8 height 8
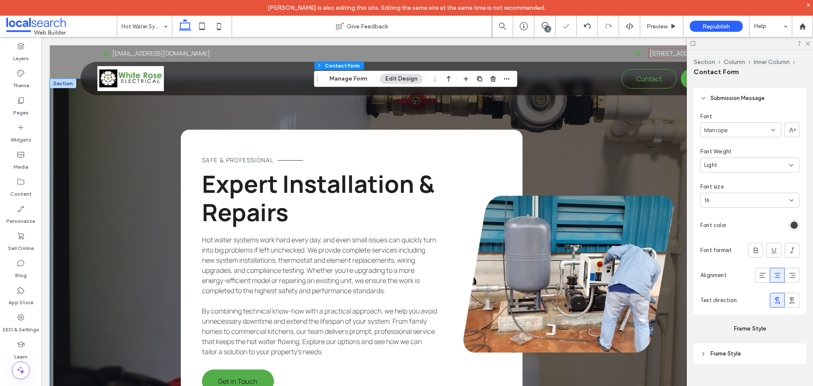
scroll to position [1313, 0]
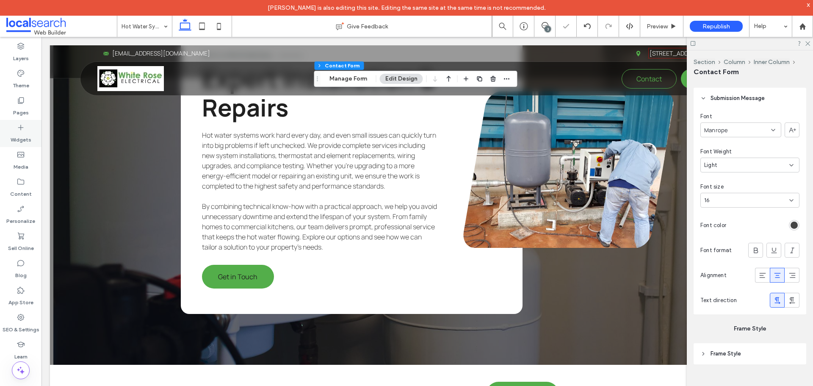
click at [25, 111] on label "Pages" at bounding box center [21, 111] width 16 height 12
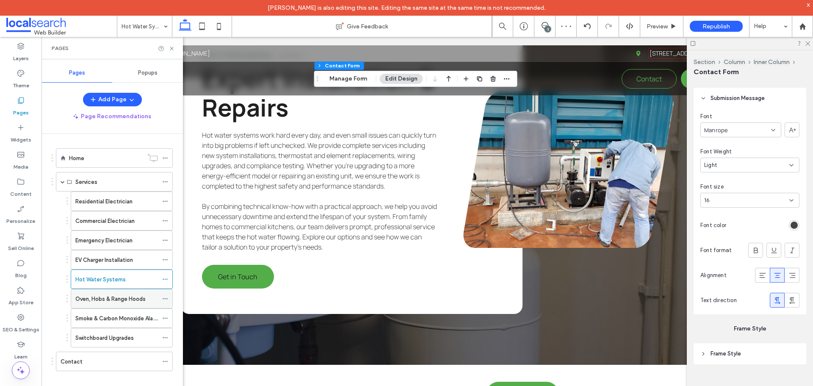
click at [100, 301] on label "Oven, Hobs & Range Hoods" at bounding box center [110, 298] width 70 height 15
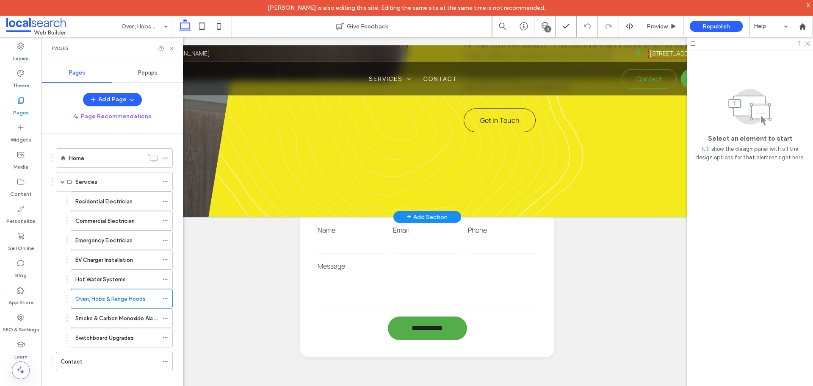
scroll to position [678, 0]
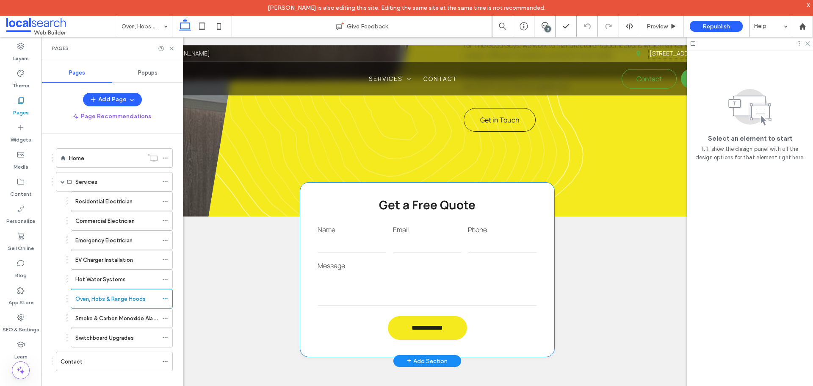
click at [437, 320] on input "**********" at bounding box center [427, 328] width 77 height 16
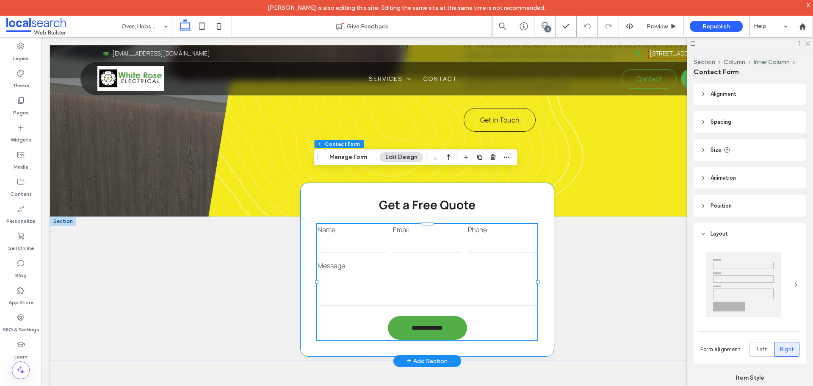
type input "*"
type input "***"
type input "*"
type input "***"
click at [357, 154] on button "Manage Form" at bounding box center [348, 157] width 49 height 10
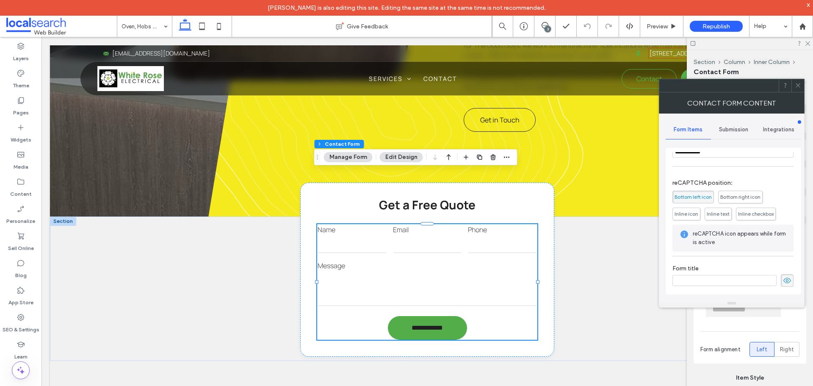
scroll to position [172, 0]
click at [736, 131] on span "Submission" at bounding box center [733, 129] width 29 height 7
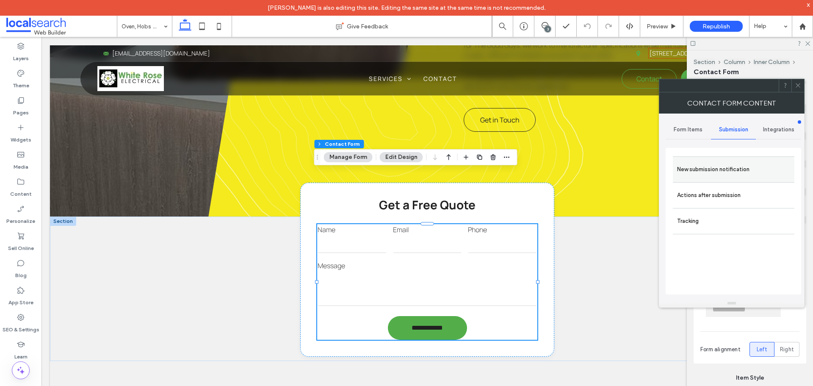
click at [724, 175] on label "New submission notification" at bounding box center [733, 169] width 113 height 17
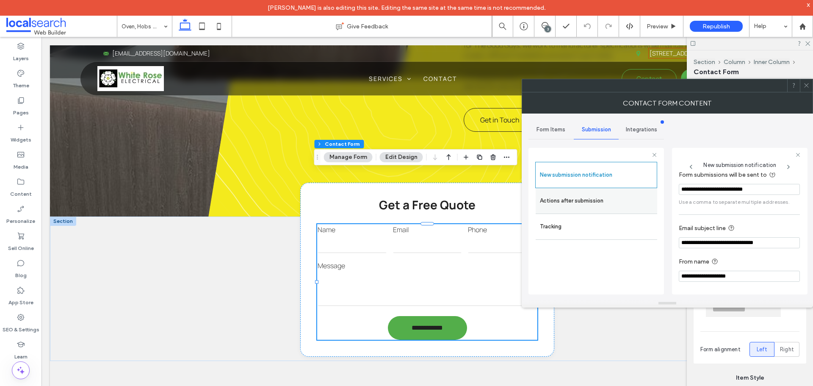
click at [591, 200] on label "Actions after submission" at bounding box center [596, 200] width 113 height 17
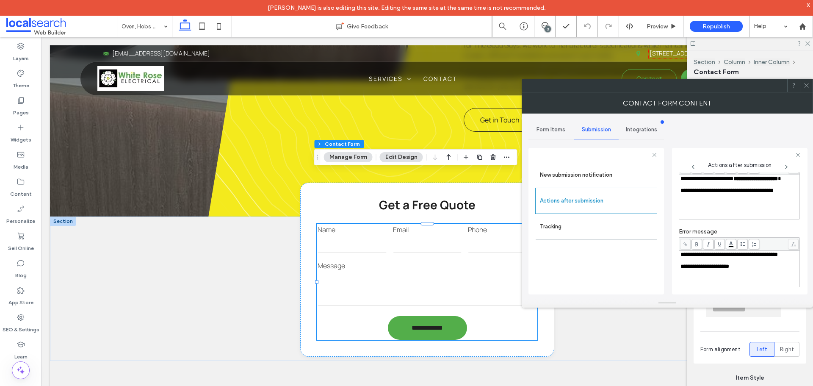
scroll to position [146, 0]
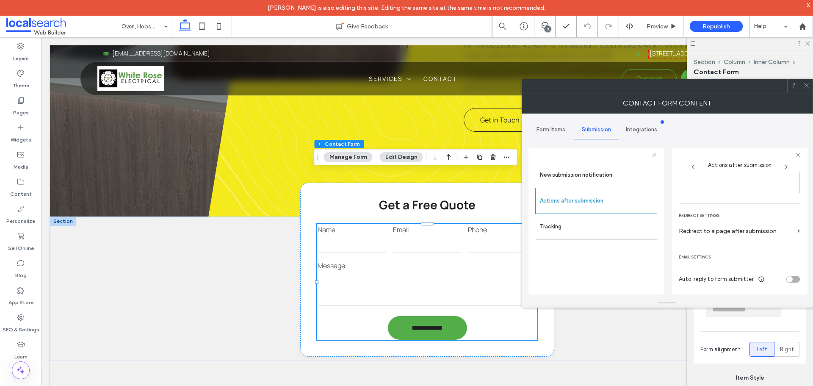
click at [807, 85] on icon at bounding box center [807, 85] width 6 height 6
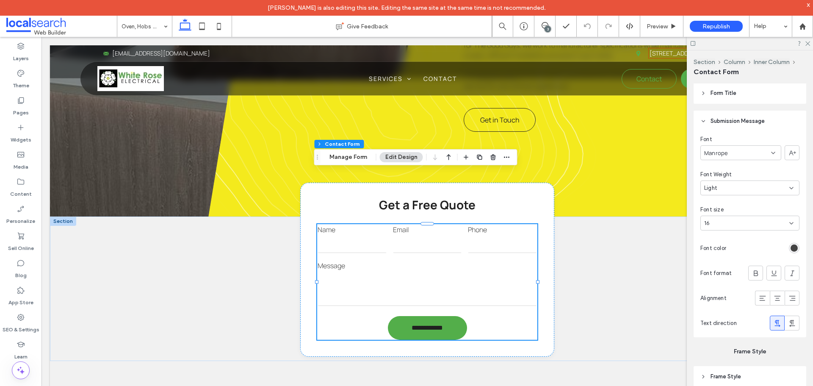
scroll to position [864, 0]
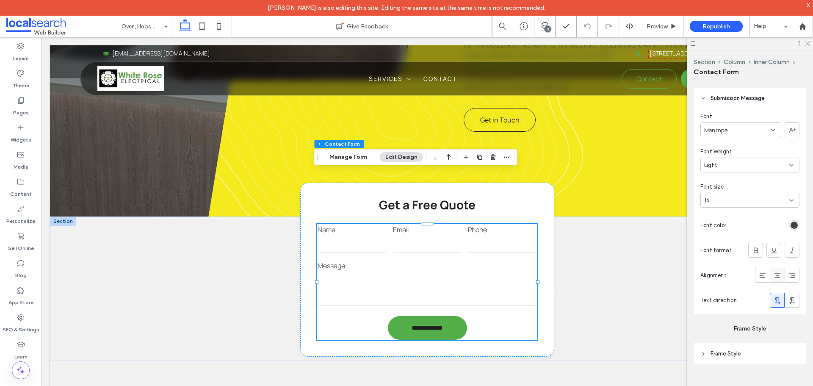
click at [774, 275] on use at bounding box center [777, 275] width 6 height 5
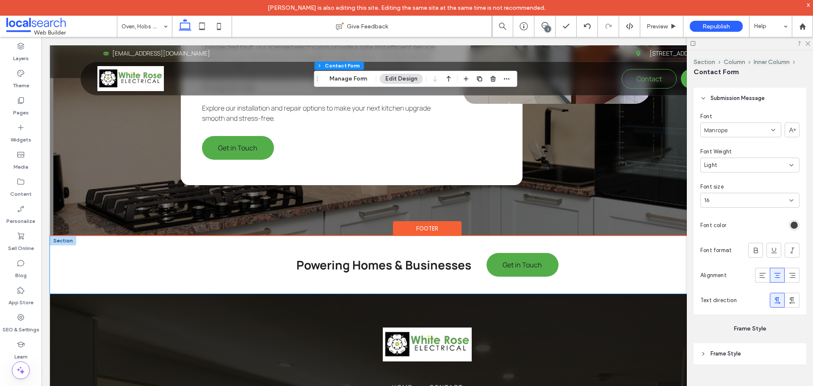
scroll to position [1695, 0]
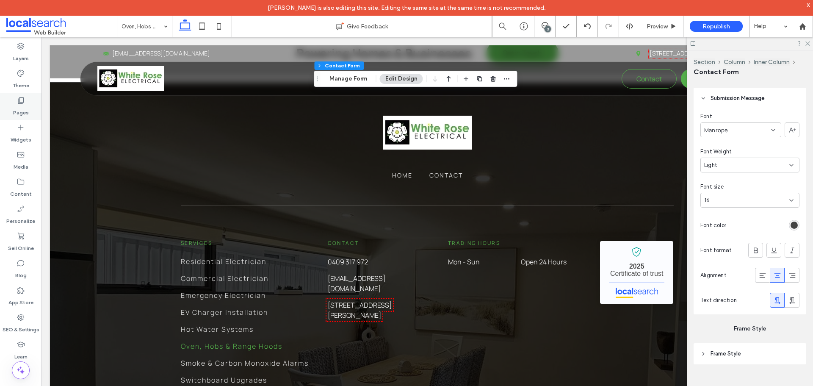
click at [28, 103] on div "Pages" at bounding box center [21, 106] width 42 height 27
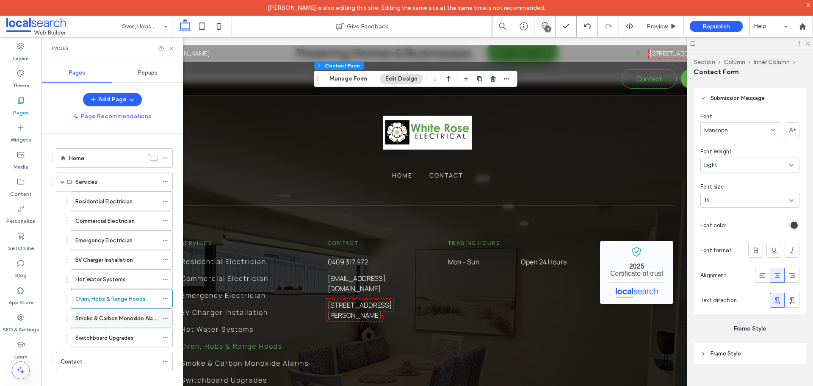
click at [103, 317] on label "Smoke & Carbon Monoxide Alarms" at bounding box center [118, 318] width 87 height 15
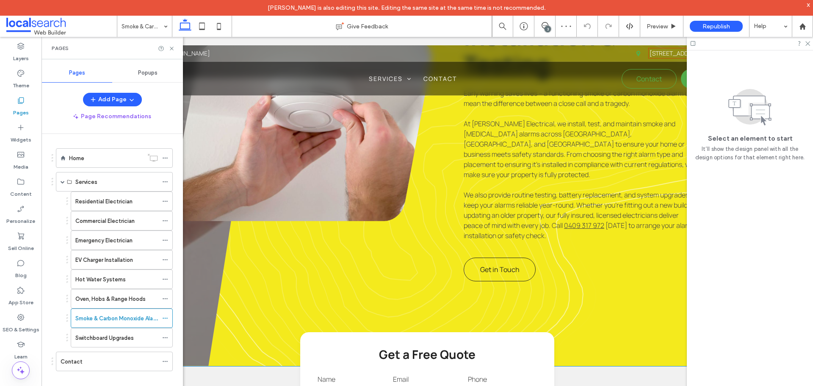
scroll to position [668, 0]
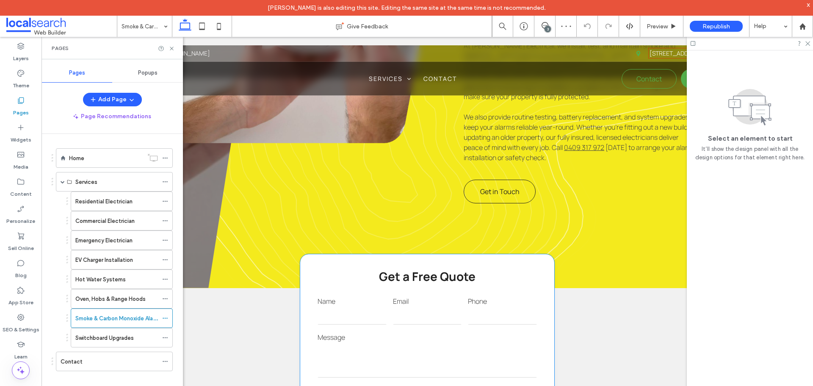
click at [449, 332] on label "Message" at bounding box center [427, 337] width 219 height 10
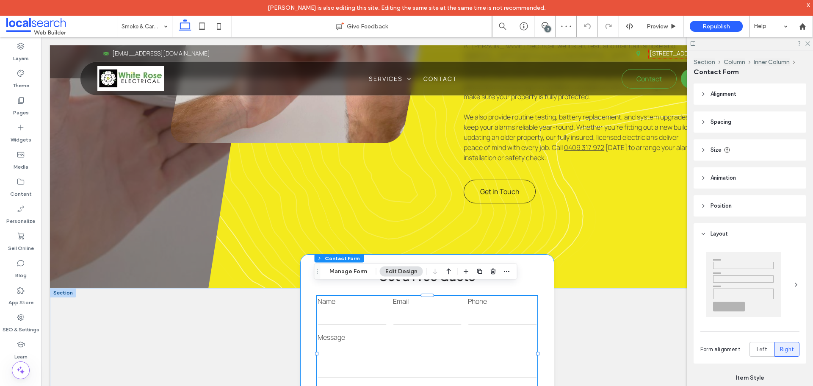
type input "*"
type input "***"
type input "*"
type input "***"
click at [358, 273] on button "Manage Form" at bounding box center [348, 271] width 49 height 10
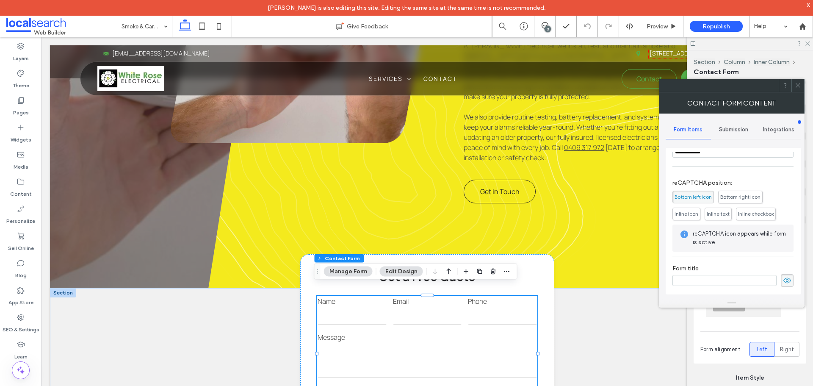
scroll to position [172, 0]
click at [738, 132] on span "Submission" at bounding box center [733, 129] width 29 height 7
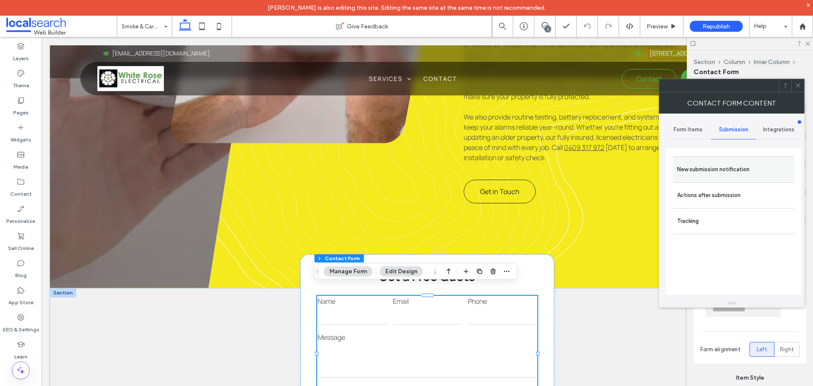
click at [729, 174] on label "New submission notification" at bounding box center [733, 169] width 113 height 17
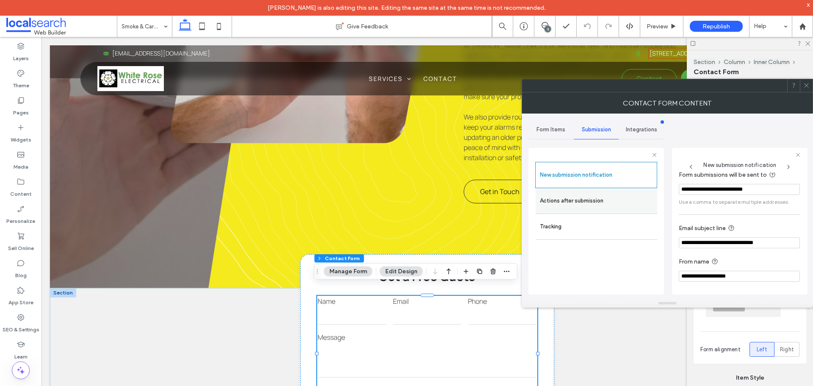
click at [613, 203] on label "Actions after submission" at bounding box center [596, 200] width 113 height 17
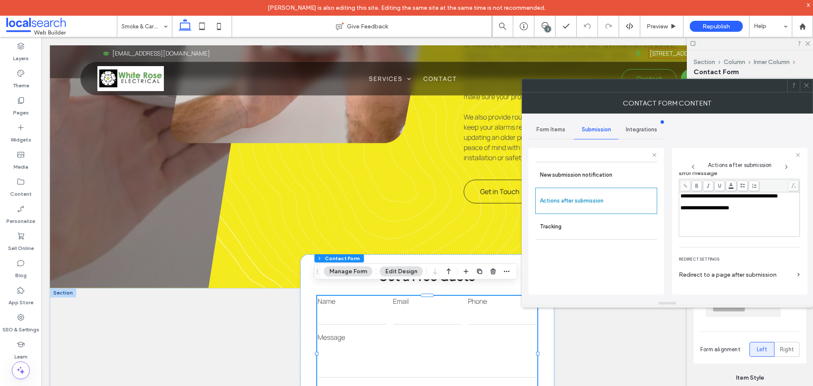
scroll to position [146, 0]
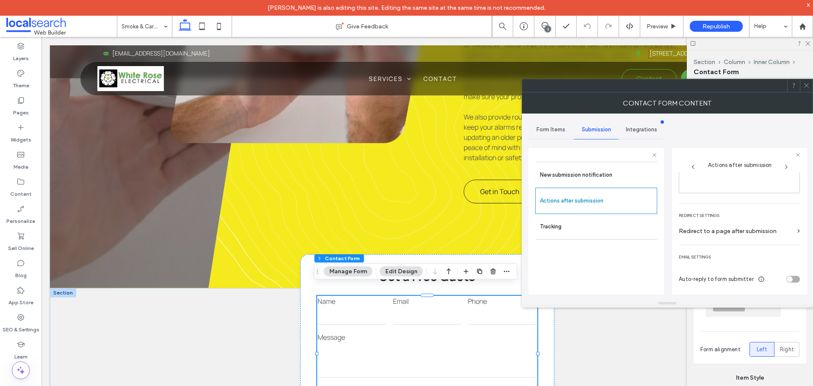
drag, startPoint x: 809, startPoint y: 87, endPoint x: 806, endPoint y: 94, distance: 7.6
click at [809, 86] on icon at bounding box center [807, 85] width 6 height 6
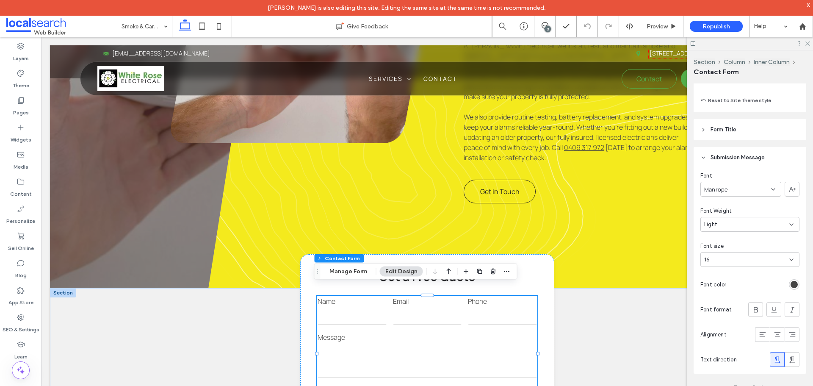
scroll to position [847, 0]
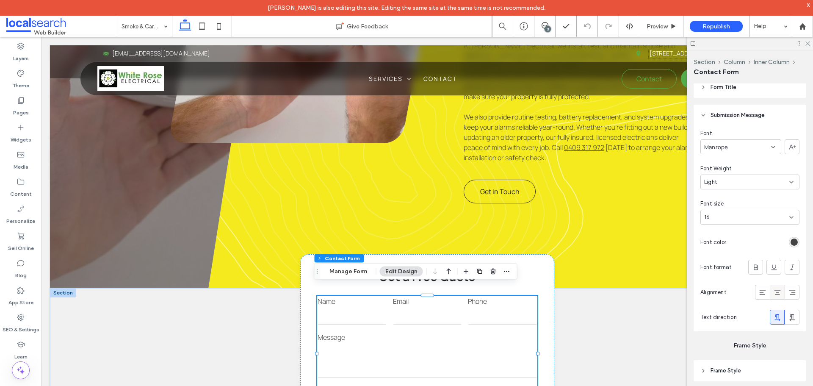
click at [774, 293] on icon at bounding box center [778, 292] width 8 height 8
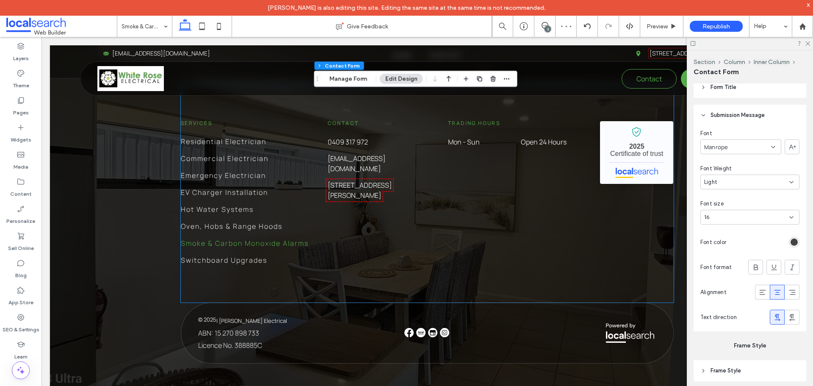
scroll to position [1829, 0]
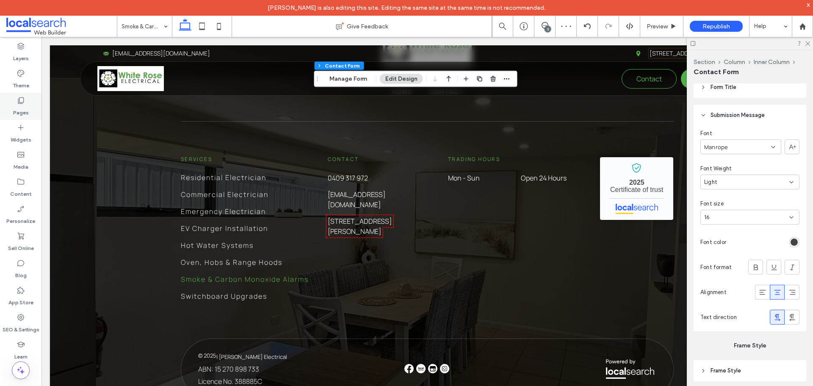
click at [28, 104] on div "Pages" at bounding box center [21, 106] width 42 height 27
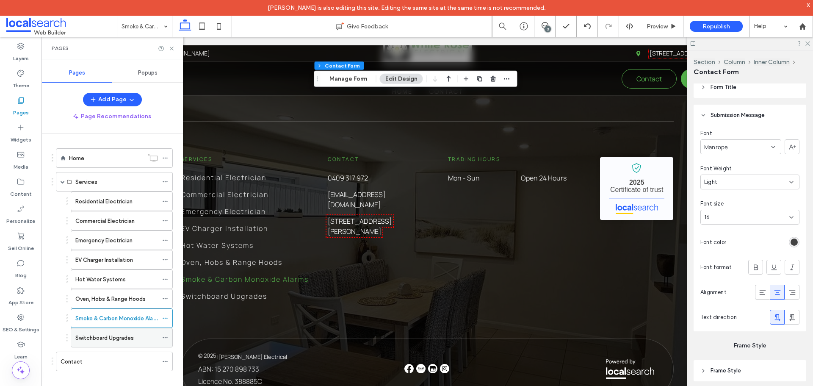
click at [106, 331] on div "Switchboard Upgrades" at bounding box center [116, 337] width 83 height 19
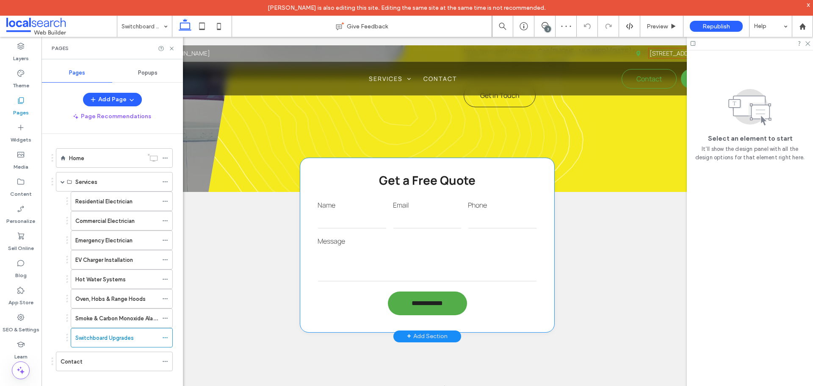
scroll to position [678, 0]
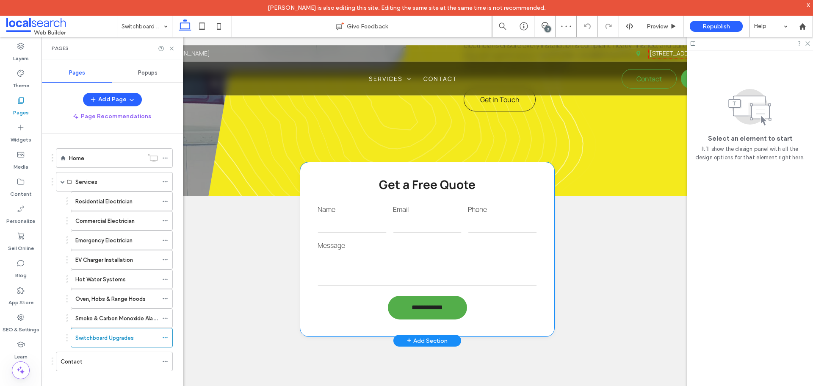
click at [458, 252] on textarea at bounding box center [427, 269] width 219 height 34
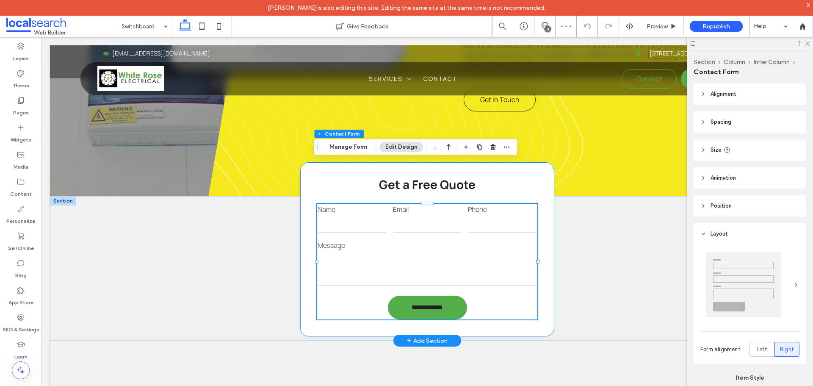
type input "*"
type input "***"
type input "*"
type input "***"
click at [352, 149] on button "Manage Form" at bounding box center [348, 147] width 49 height 10
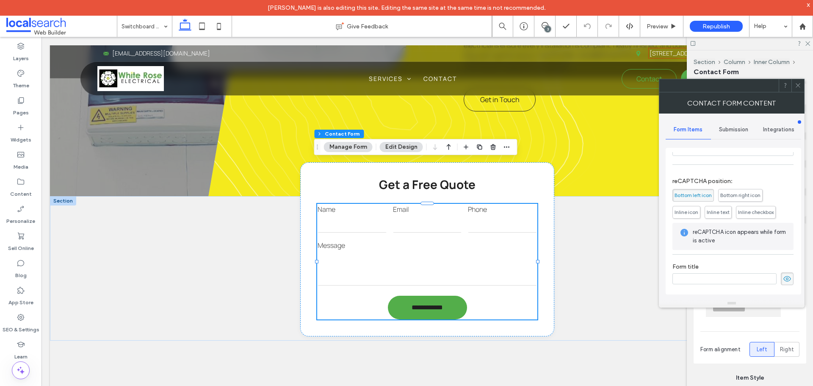
scroll to position [172, 0]
click at [739, 133] on div "Submission" at bounding box center [733, 129] width 45 height 19
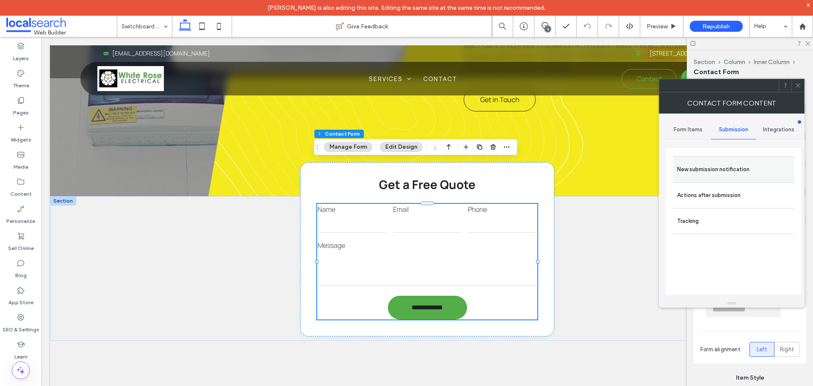
click at [733, 166] on label "New submission notification" at bounding box center [733, 169] width 113 height 17
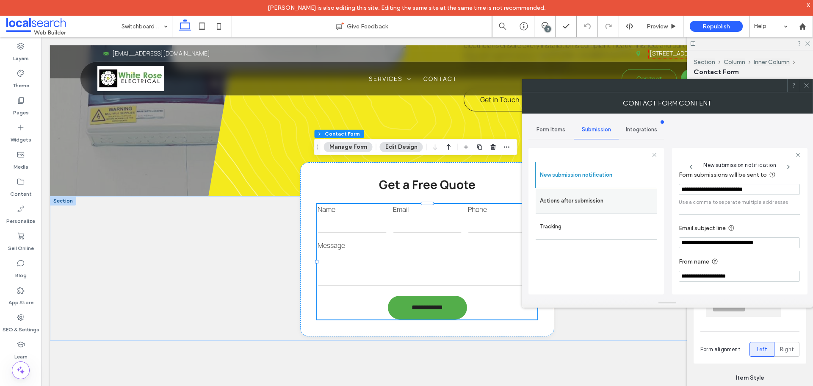
click at [629, 202] on label "Actions after submission" at bounding box center [596, 200] width 113 height 17
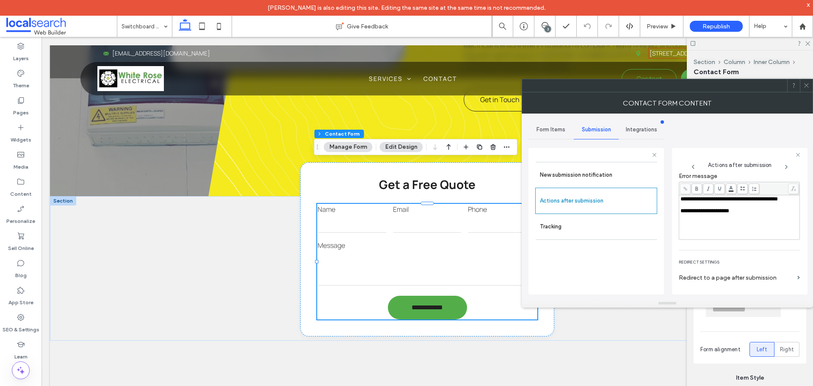
scroll to position [146, 0]
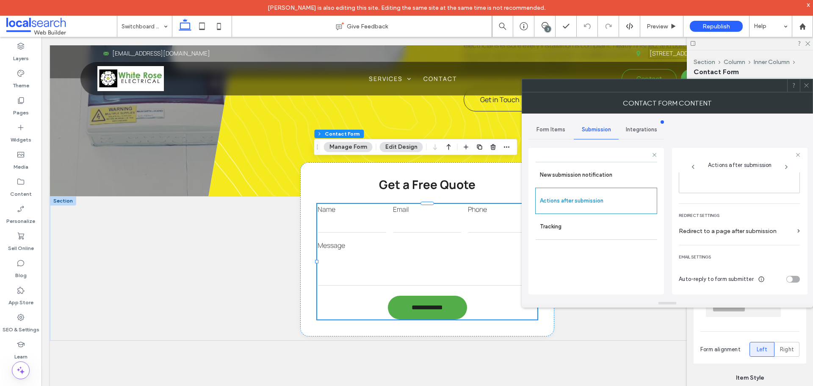
click at [806, 84] on icon at bounding box center [807, 85] width 6 height 6
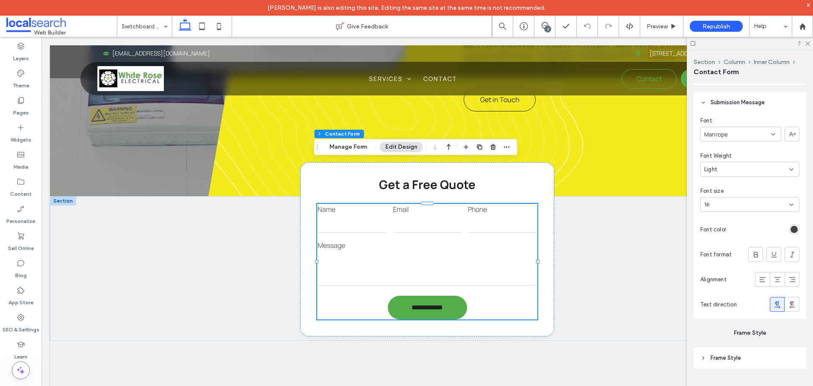
scroll to position [864, 0]
click at [774, 272] on icon at bounding box center [778, 275] width 8 height 8
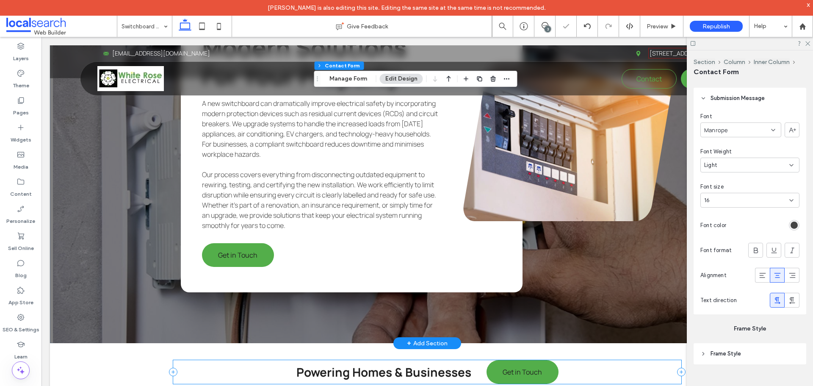
scroll to position [1440, 0]
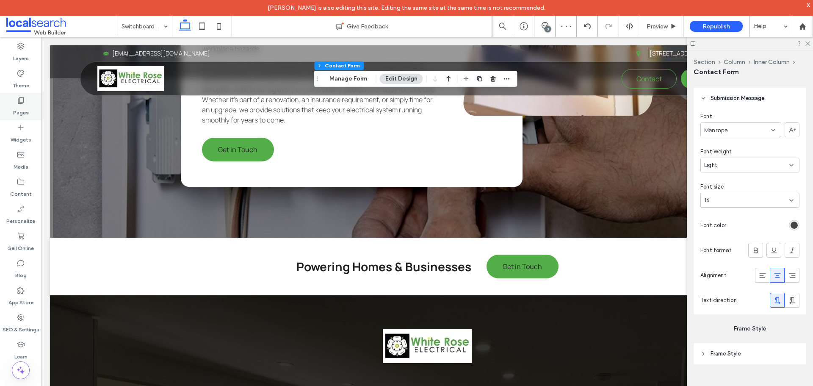
click at [31, 110] on div "Pages" at bounding box center [21, 106] width 42 height 27
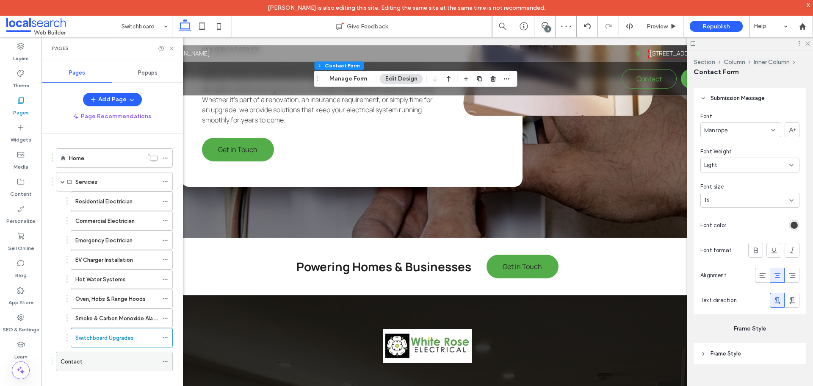
click at [97, 359] on div "Contact" at bounding box center [109, 361] width 97 height 9
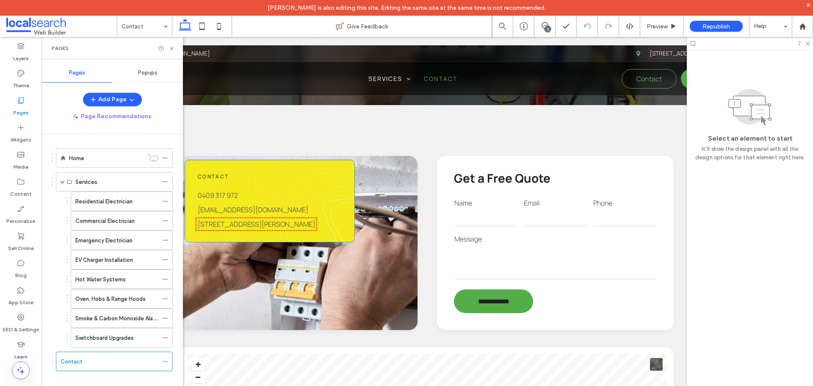
scroll to position [212, 0]
click at [512, 240] on label "Message" at bounding box center [556, 239] width 202 height 10
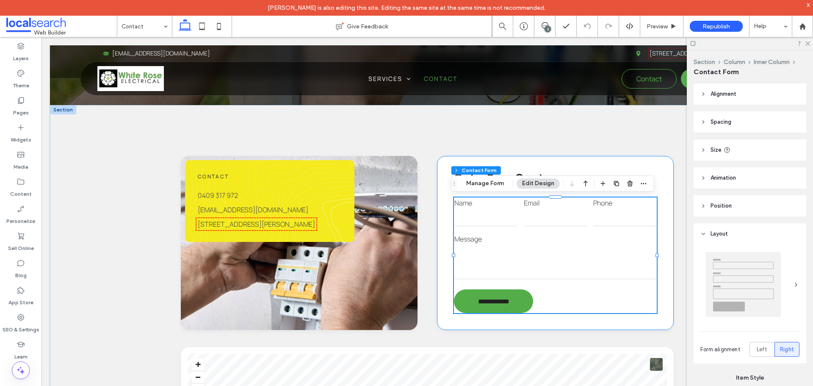
type input "*"
type input "***"
type input "*"
type input "***"
drag, startPoint x: 489, startPoint y: 185, endPoint x: 474, endPoint y: 155, distance: 33.2
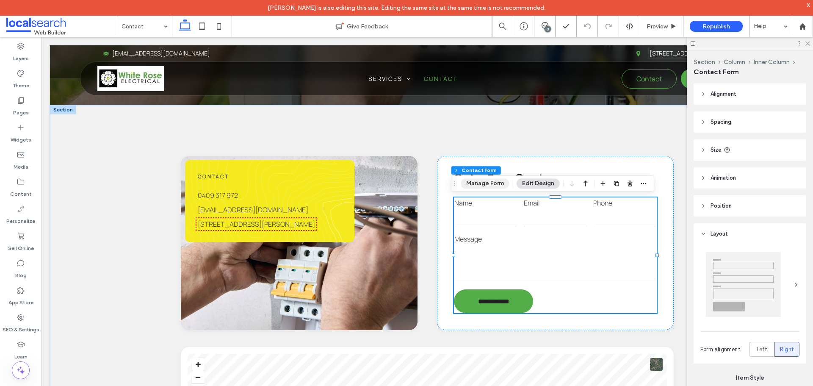
click at [489, 185] on button "Manage Form" at bounding box center [485, 183] width 49 height 10
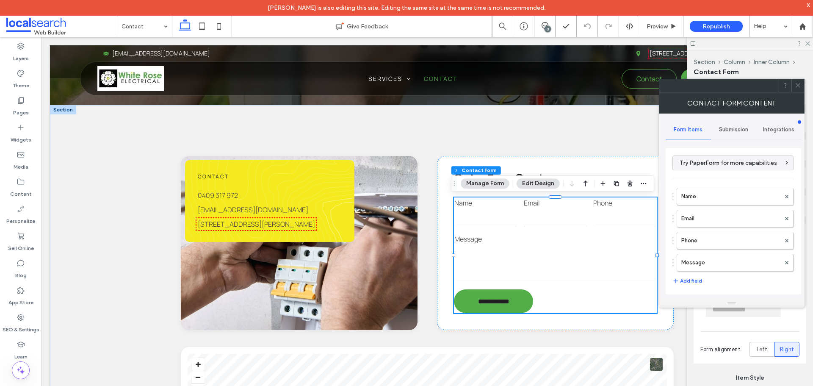
scroll to position [172, 0]
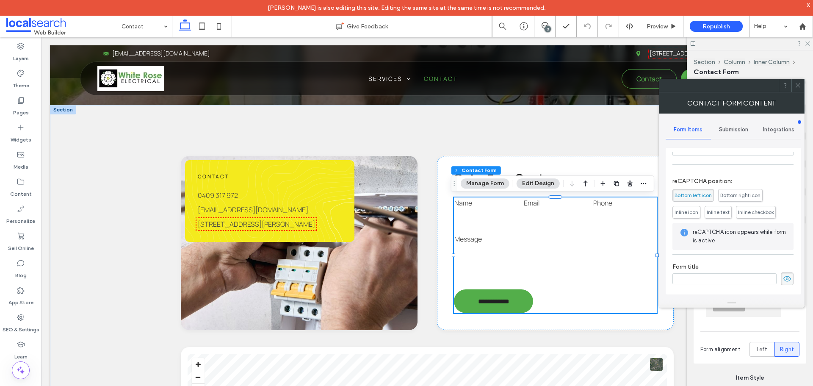
click at [734, 131] on span "Submission" at bounding box center [733, 129] width 29 height 7
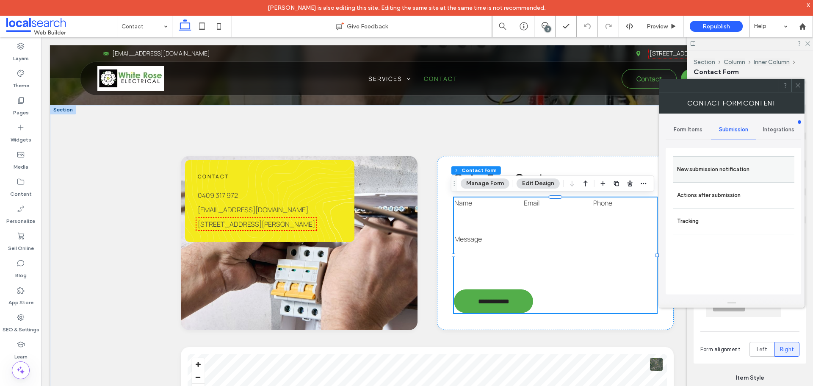
click at [733, 162] on label "New submission notification" at bounding box center [733, 169] width 113 height 17
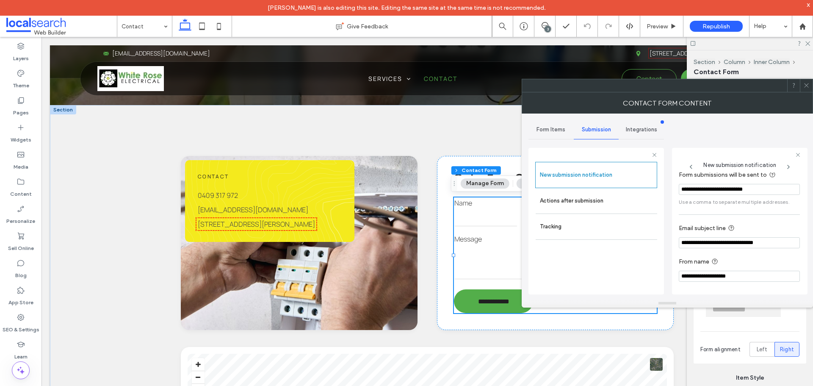
drag, startPoint x: 584, startPoint y: 195, endPoint x: 673, endPoint y: 211, distance: 90.3
click at [584, 195] on label "Actions after submission" at bounding box center [596, 200] width 113 height 17
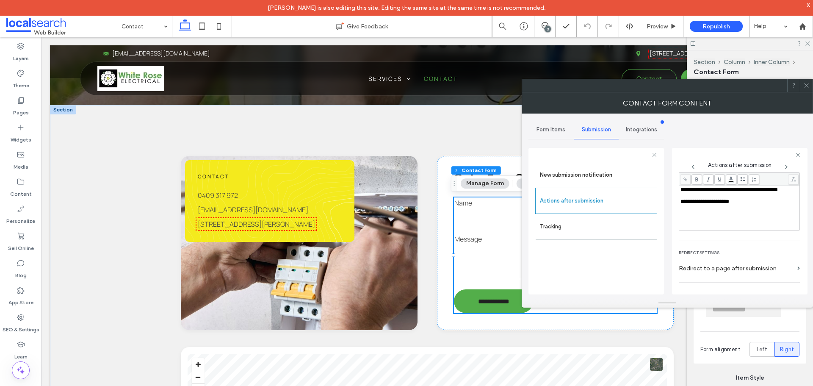
scroll to position [146, 0]
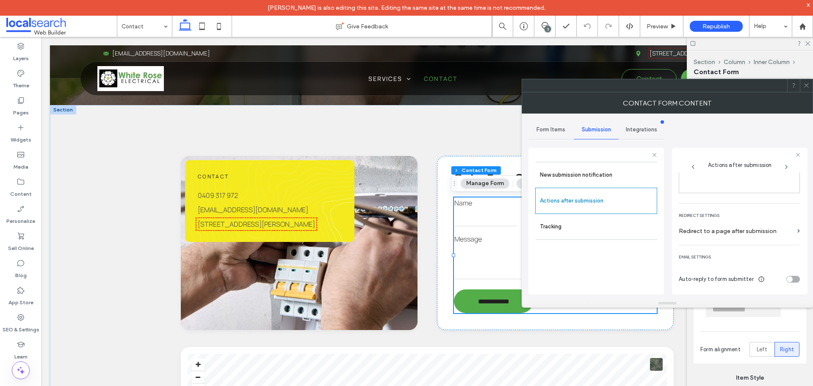
click at [809, 90] on span at bounding box center [807, 85] width 6 height 13
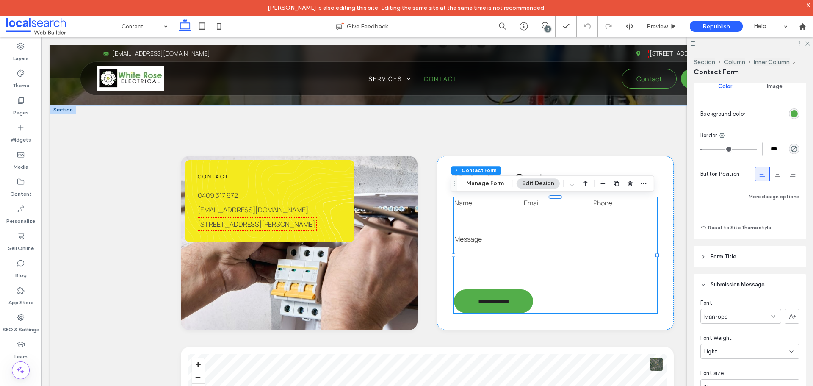
scroll to position [805, 0]
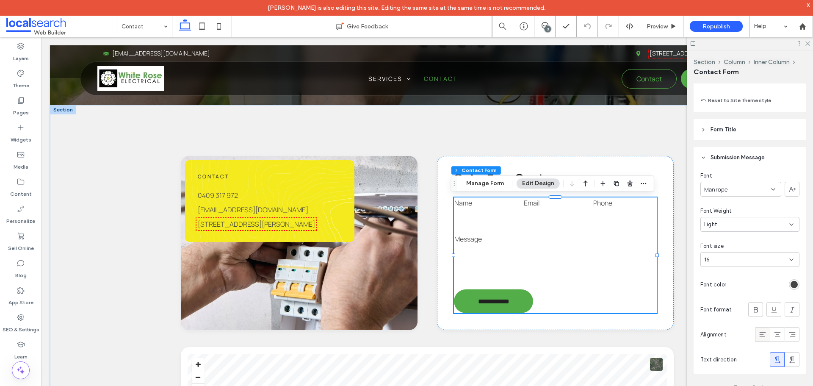
click at [759, 336] on icon at bounding box center [763, 334] width 8 height 8
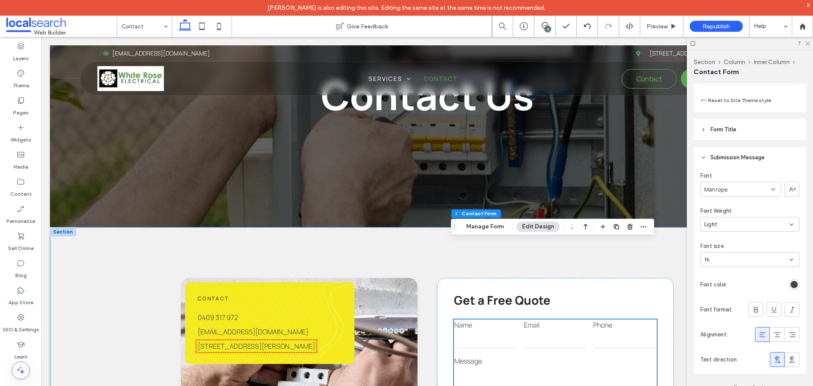
scroll to position [0, 0]
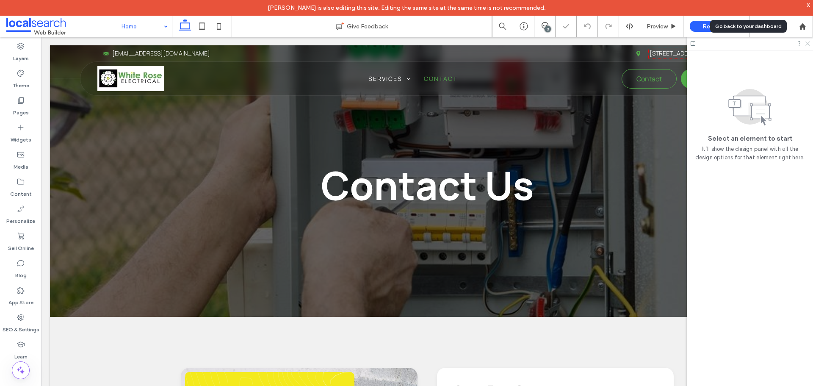
click at [809, 43] on use at bounding box center [808, 44] width 5 height 5
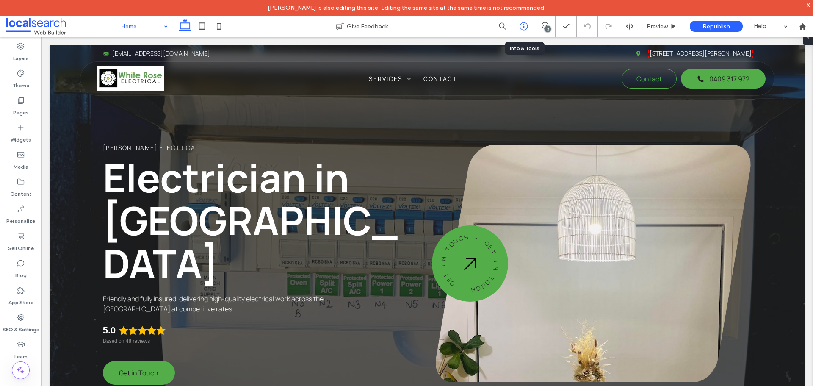
click at [524, 29] on icon at bounding box center [524, 26] width 8 height 8
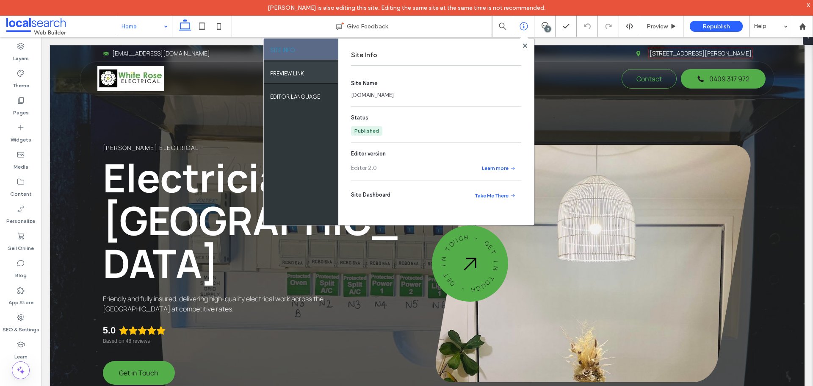
click at [295, 70] on label "PREVIEW LINK" at bounding box center [287, 71] width 34 height 11
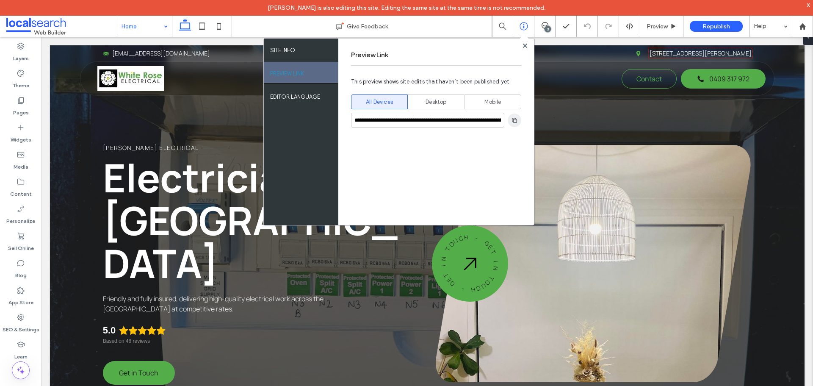
click at [513, 120] on use "button" at bounding box center [514, 119] width 5 height 5
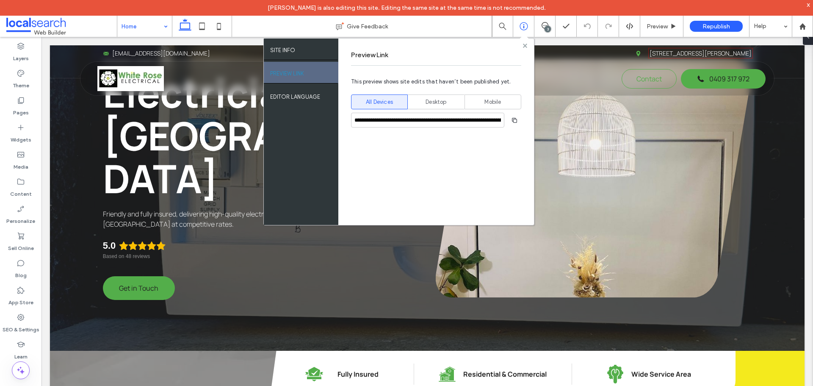
drag, startPoint x: 481, startPoint y: 15, endPoint x: 524, endPoint y: 44, distance: 52.4
click at [524, 44] on use at bounding box center [525, 45] width 4 height 4
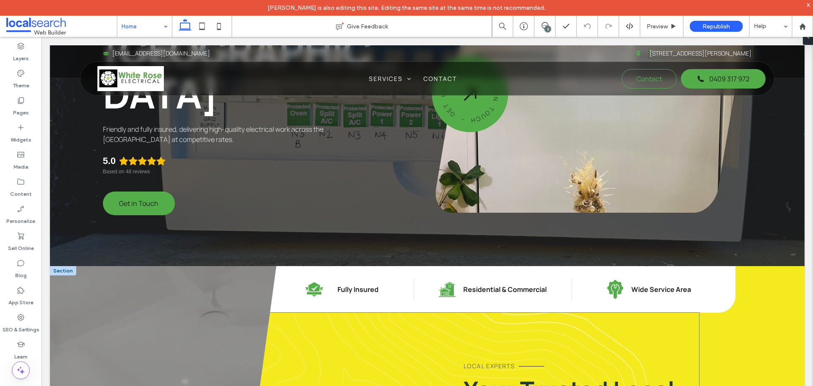
scroll to position [339, 0]
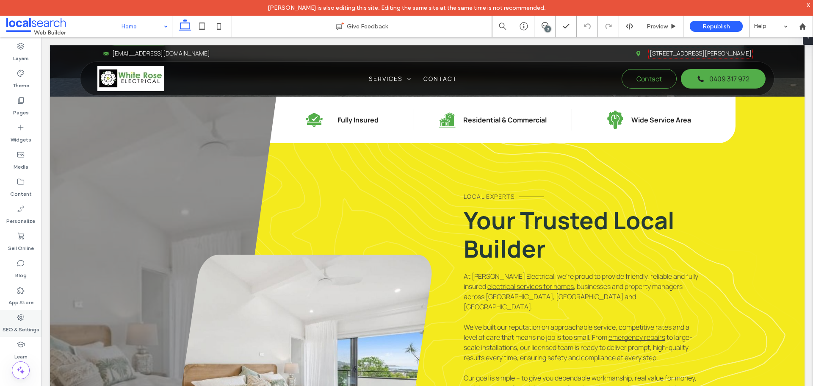
click at [24, 327] on label "SEO & Settings" at bounding box center [21, 328] width 37 height 12
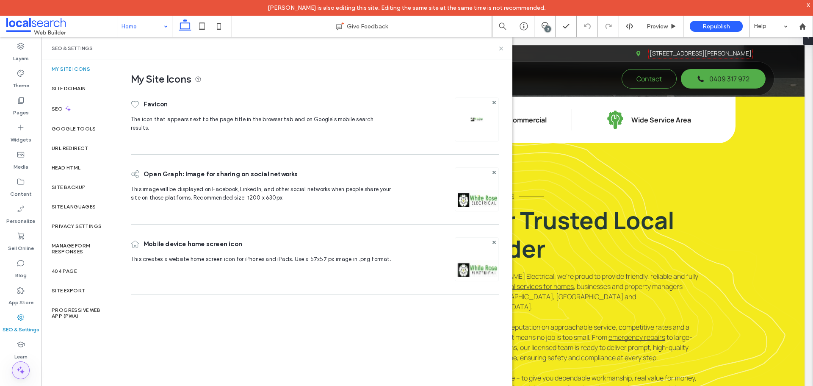
click at [17, 372] on icon at bounding box center [21, 370] width 10 height 10
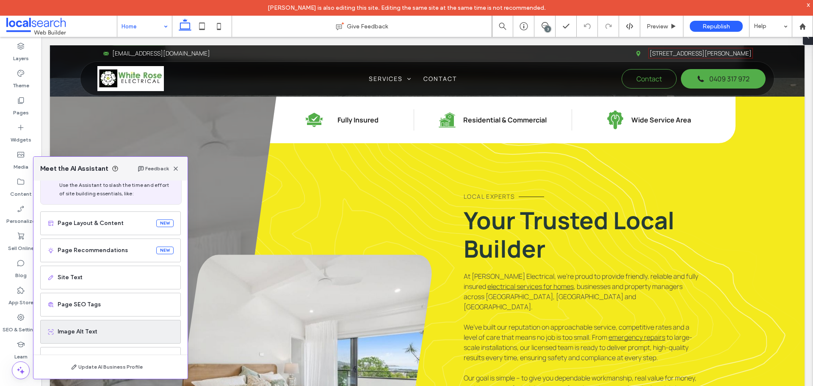
scroll to position [42, 0]
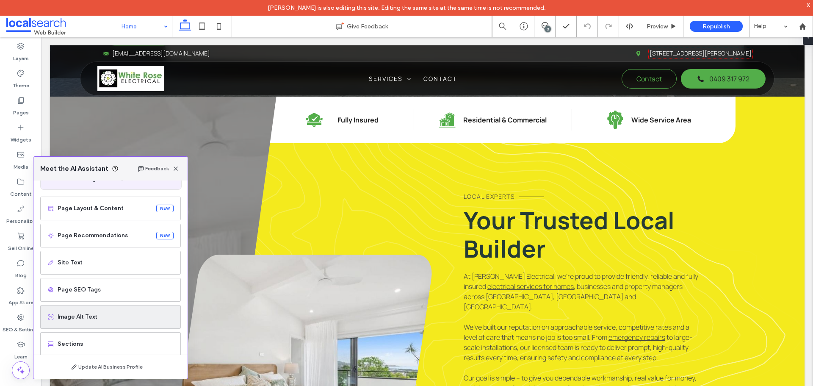
click at [88, 322] on div "Image Alt Text" at bounding box center [110, 317] width 141 height 24
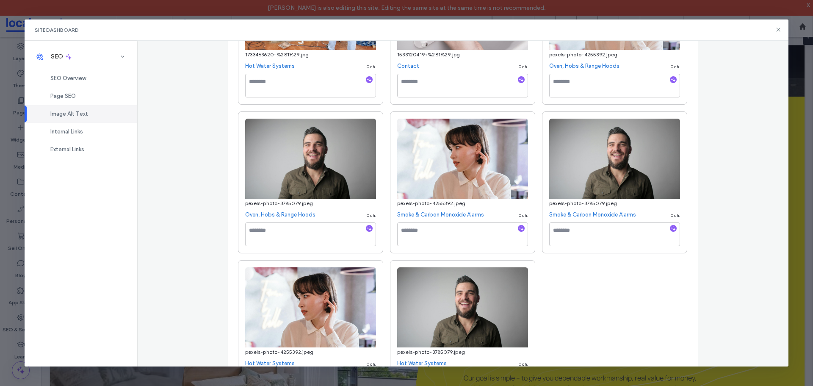
scroll to position [2480, 0]
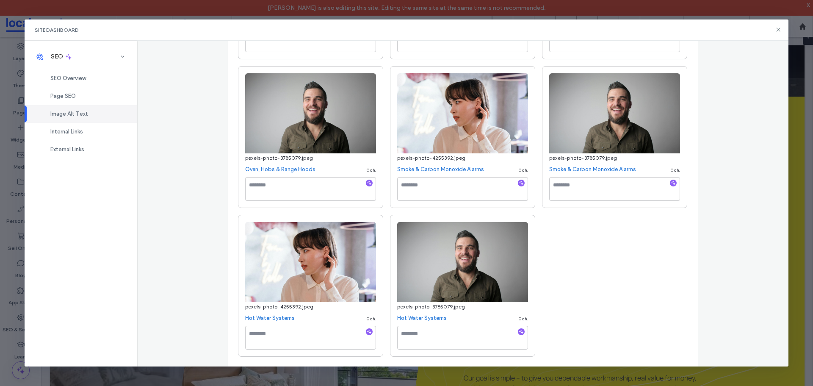
drag, startPoint x: 780, startPoint y: 29, endPoint x: 774, endPoint y: 36, distance: 9.0
click at [780, 29] on use at bounding box center [779, 30] width 4 height 4
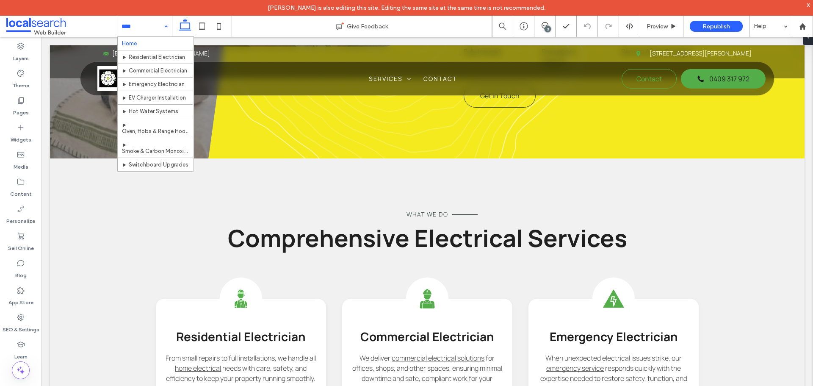
scroll to position [44, 0]
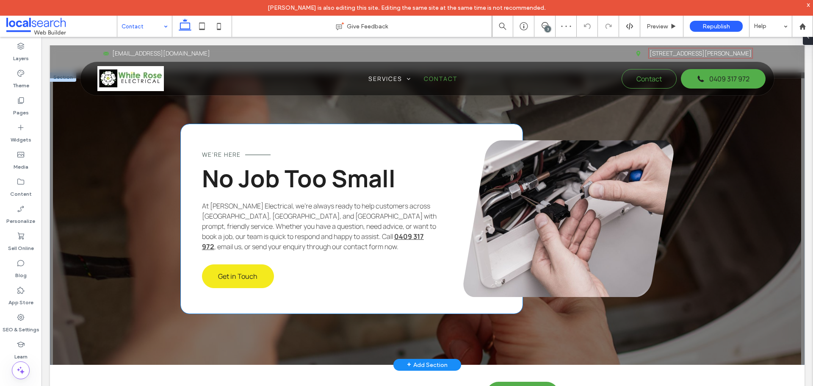
scroll to position [763, 0]
click at [247, 280] on span "Get in Touch" at bounding box center [237, 276] width 39 height 9
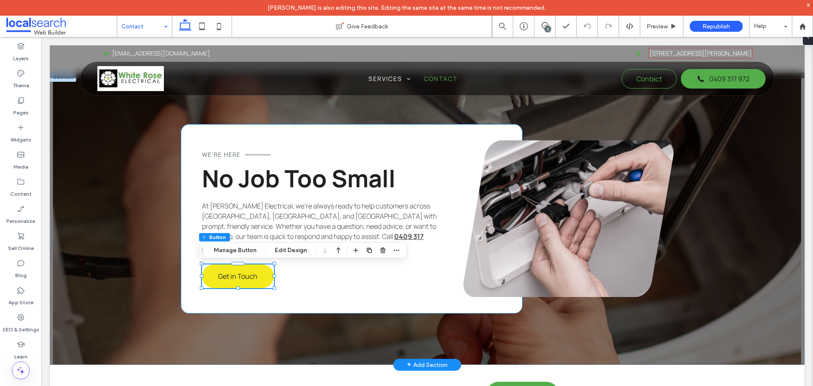
type input "**"
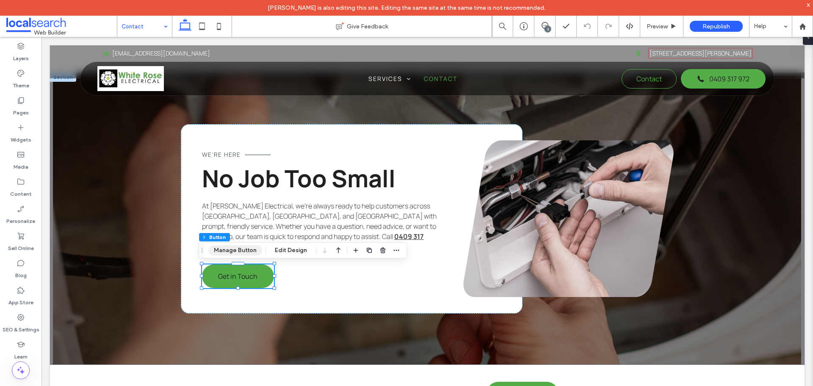
click at [247, 250] on button "Manage Button" at bounding box center [235, 250] width 54 height 10
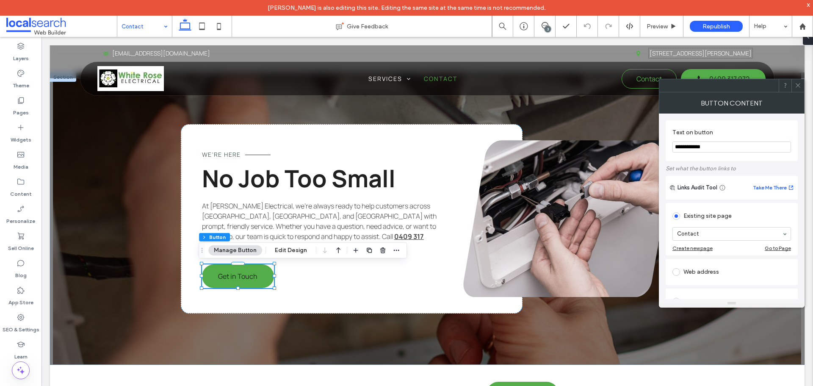
click at [798, 87] on icon at bounding box center [798, 85] width 6 height 6
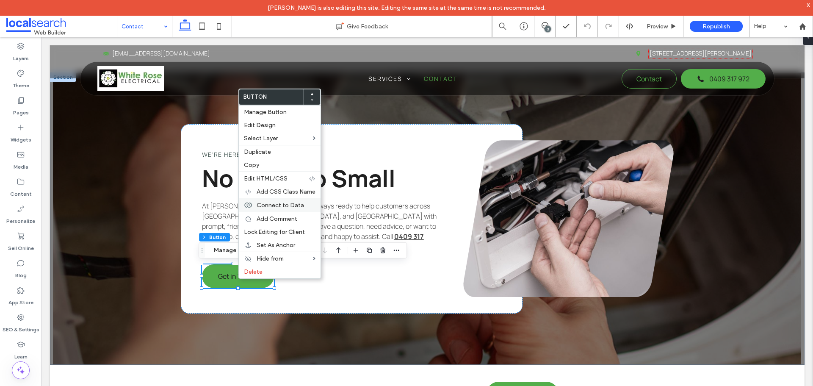
click at [284, 205] on span "Connect to Data" at bounding box center [280, 205] width 47 height 7
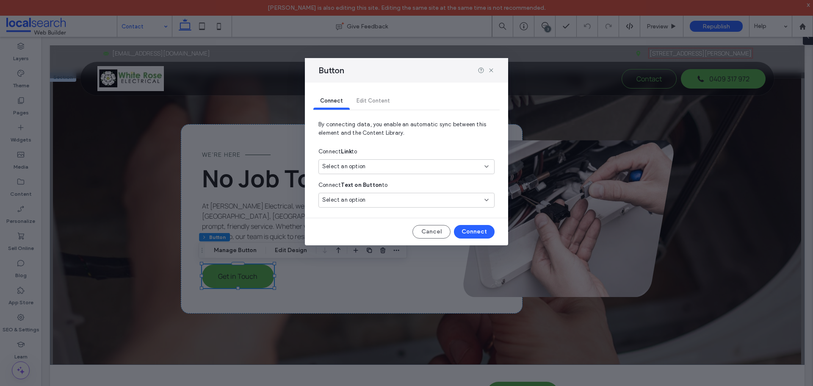
click at [372, 158] on div "Connect Link to" at bounding box center [407, 151] width 176 height 15
click at [367, 165] on div "Select an option" at bounding box center [401, 166] width 158 height 8
click at [376, 194] on span "0409 317 972" at bounding box center [431, 196] width 113 height 8
drag, startPoint x: 468, startPoint y: 231, endPoint x: 426, endPoint y: 198, distance: 53.4
click at [468, 231] on button "Connect" at bounding box center [474, 232] width 41 height 14
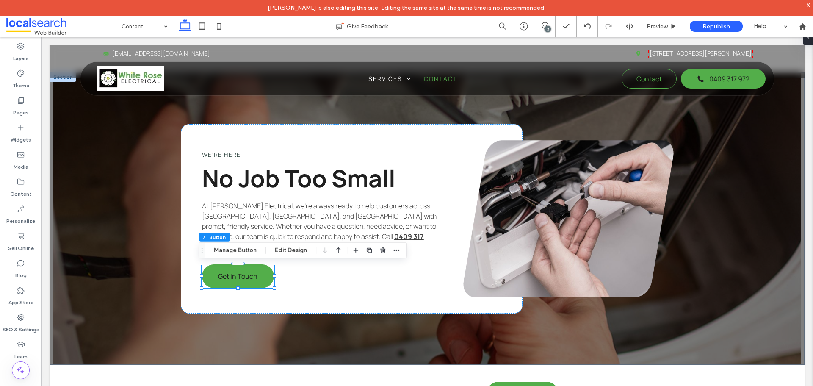
scroll to position [763, 0]
click at [205, 30] on use at bounding box center [203, 25] width 6 height 7
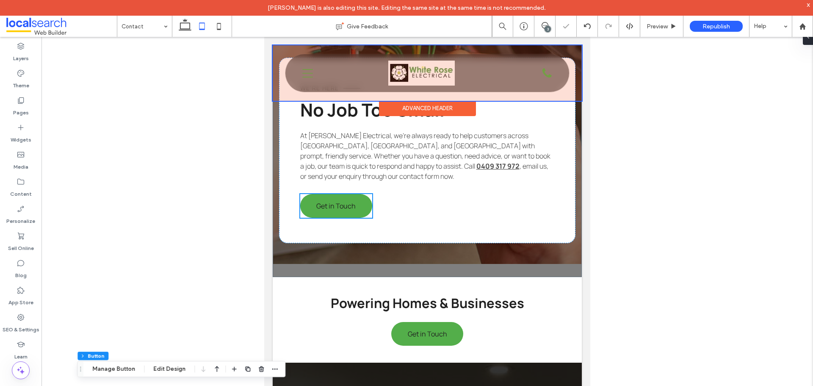
scroll to position [512, 0]
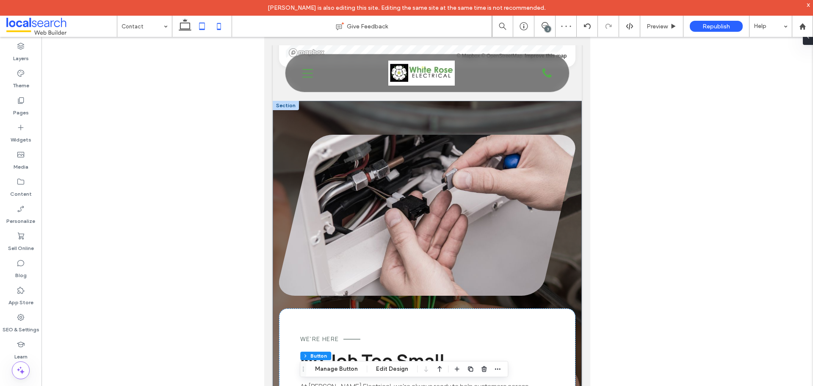
click at [221, 28] on use at bounding box center [219, 26] width 4 height 7
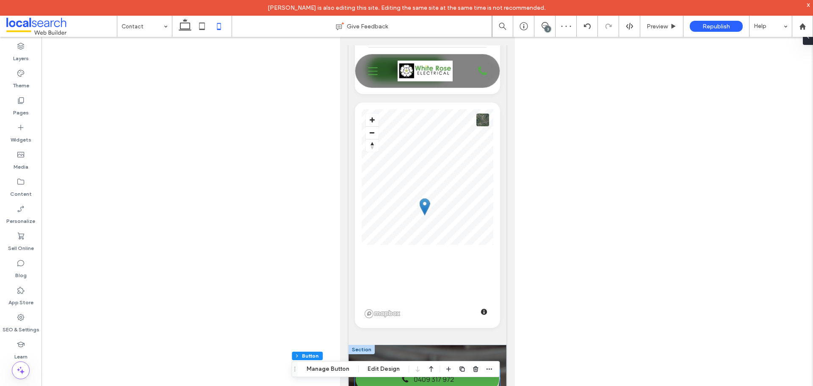
type input "***"
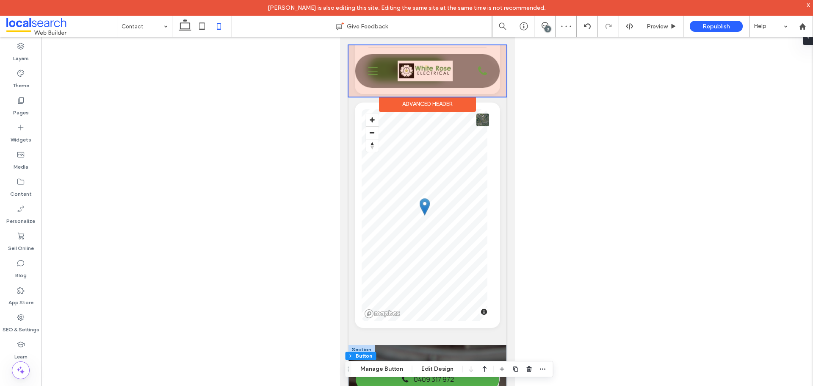
scroll to position [760, 0]
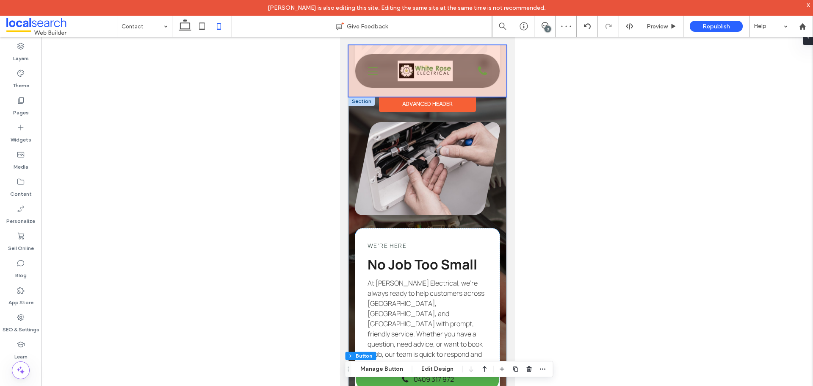
click at [475, 70] on div at bounding box center [427, 70] width 158 height 51
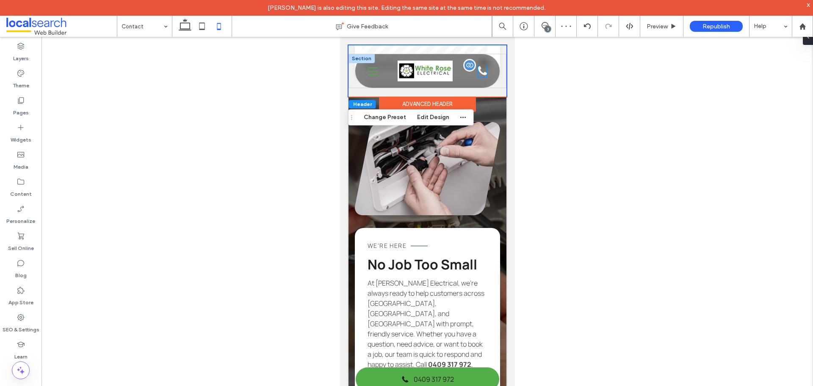
click at [478, 72] on div "Phone Icon" at bounding box center [482, 71] width 9 height 12
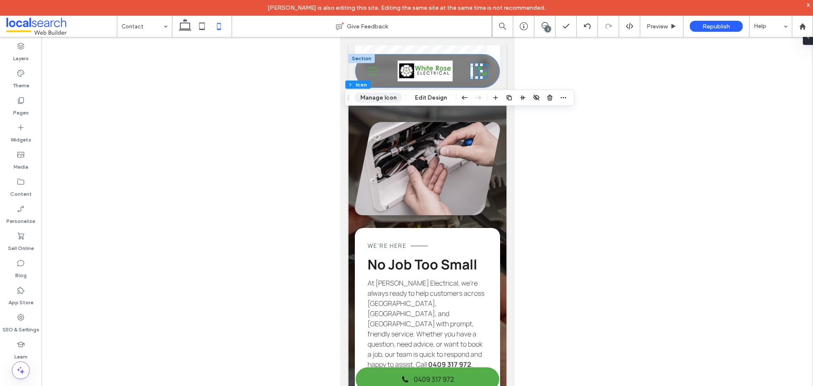
click at [388, 97] on button "Manage Icon" at bounding box center [378, 98] width 47 height 10
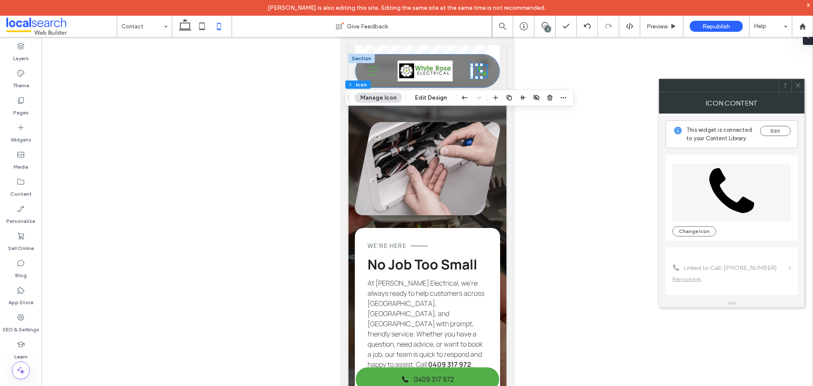
scroll to position [52, 0]
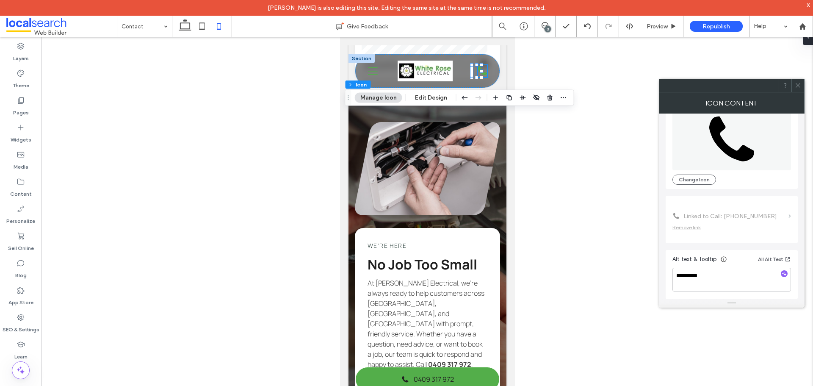
click at [800, 86] on icon at bounding box center [798, 85] width 6 height 6
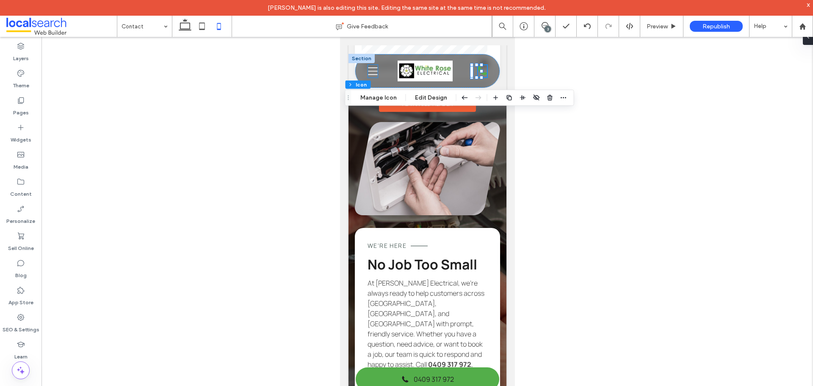
click at [373, 70] on icon "Menu Icon" at bounding box center [373, 71] width 10 height 13
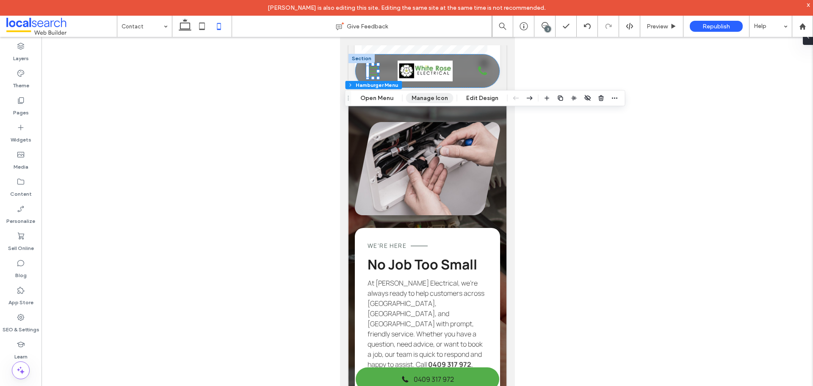
click at [418, 99] on button "Manage Icon" at bounding box center [429, 98] width 47 height 10
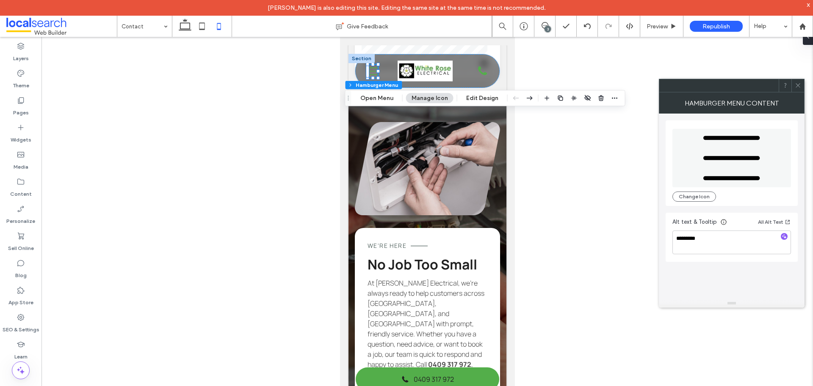
click at [798, 84] on icon at bounding box center [798, 85] width 6 height 6
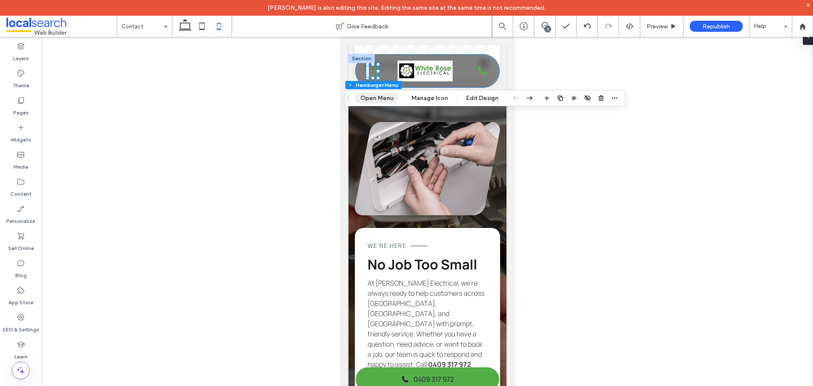
drag, startPoint x: 377, startPoint y: 99, endPoint x: 37, endPoint y: 63, distance: 342.1
click at [377, 99] on button "Open Menu" at bounding box center [377, 98] width 44 height 10
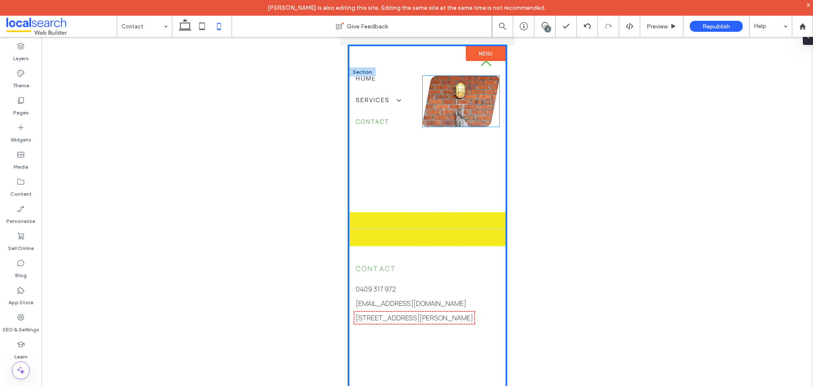
click at [467, 102] on link at bounding box center [460, 101] width 77 height 51
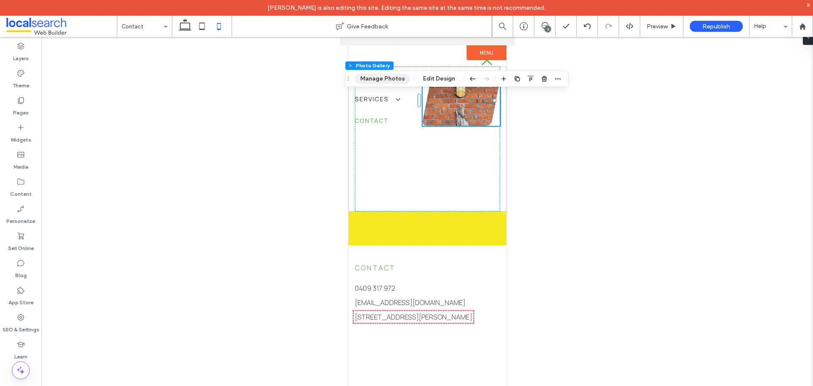
click at [394, 80] on button "Manage Photos" at bounding box center [382, 79] width 55 height 10
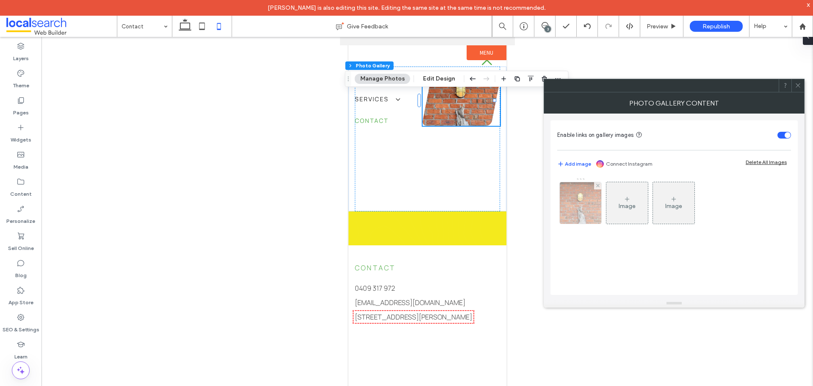
click at [584, 216] on img at bounding box center [581, 203] width 42 height 42
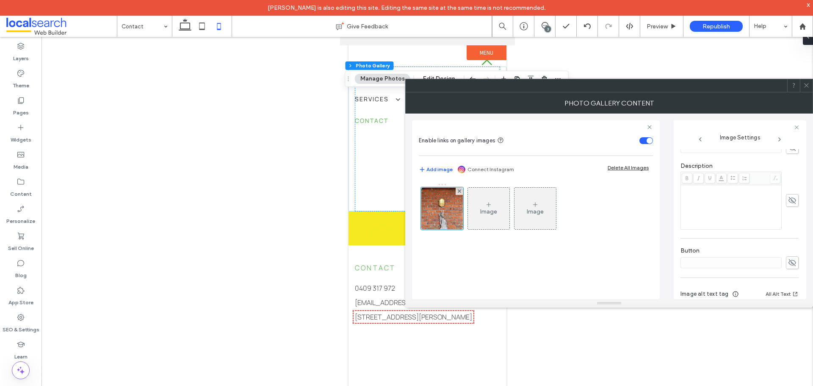
scroll to position [248, 0]
click at [806, 83] on icon at bounding box center [807, 85] width 6 height 6
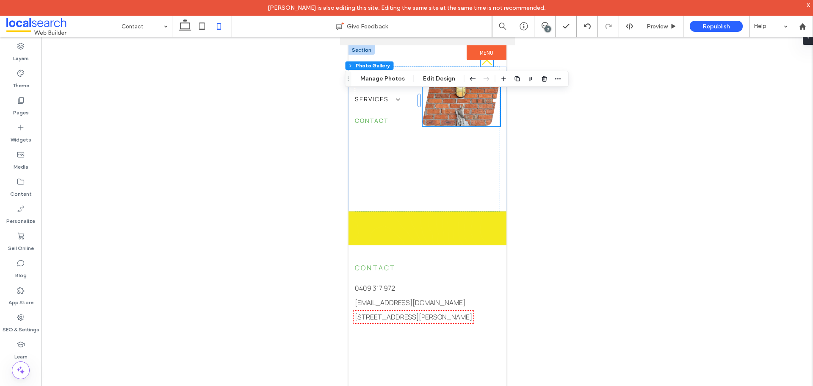
click at [481, 64] on icon "Close Icon" at bounding box center [486, 60] width 13 height 13
click at [423, 79] on button "Manage Icon" at bounding box center [430, 79] width 47 height 10
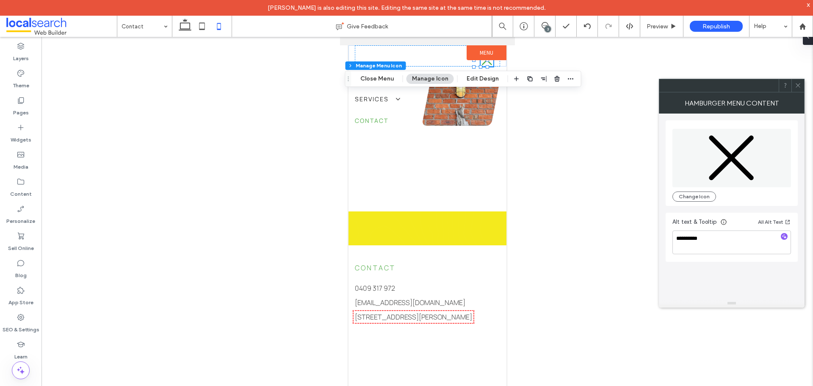
click at [799, 84] on icon at bounding box center [798, 85] width 6 height 6
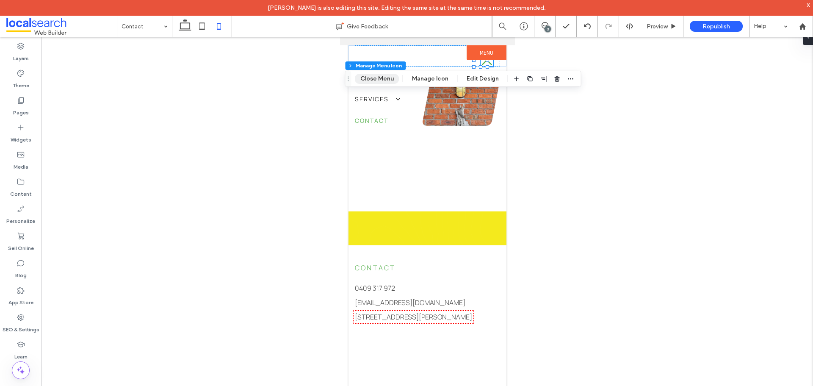
click at [381, 76] on button "Close Menu" at bounding box center [377, 79] width 44 height 10
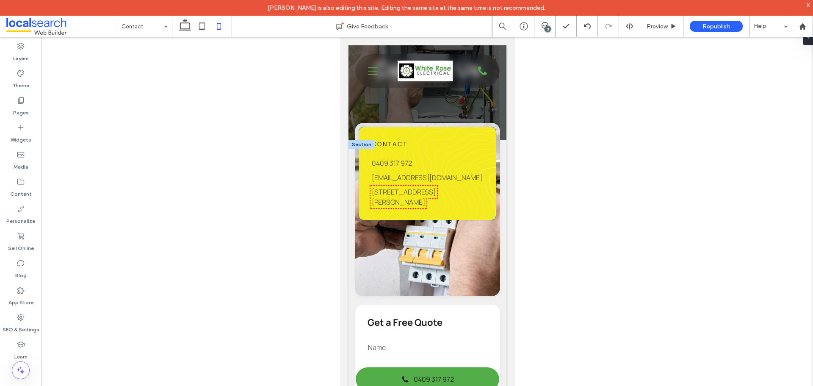
scroll to position [0, 0]
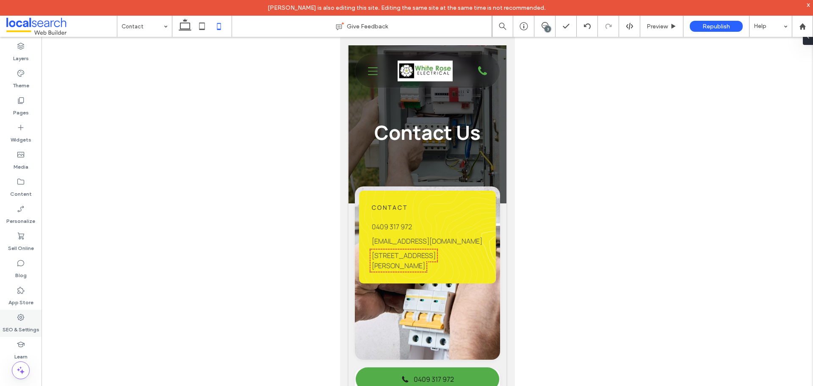
click at [27, 329] on label "SEO & Settings" at bounding box center [21, 328] width 37 height 12
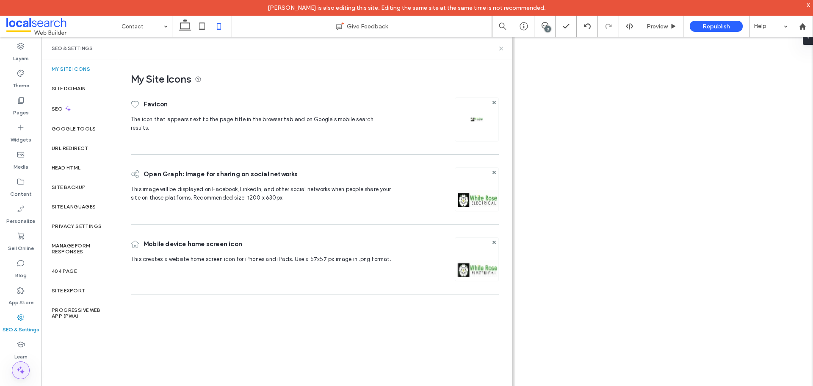
click at [24, 364] on span at bounding box center [20, 370] width 17 height 17
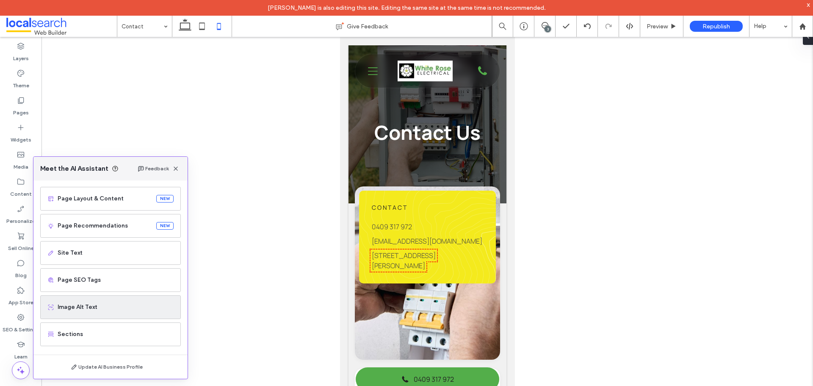
scroll to position [54, 0]
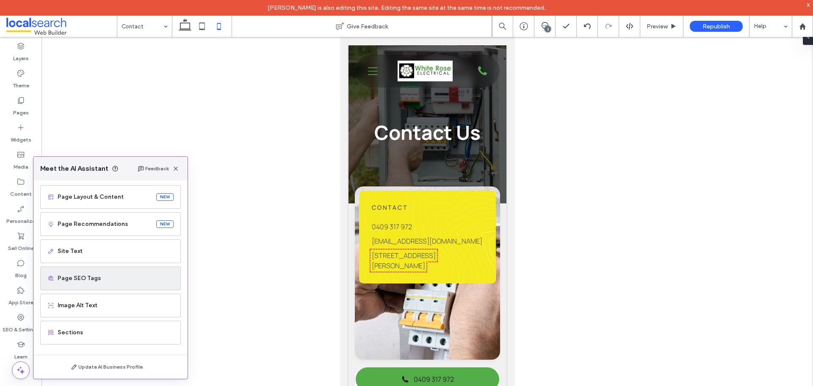
click at [87, 283] on div "Page SEO Tags" at bounding box center [110, 278] width 141 height 24
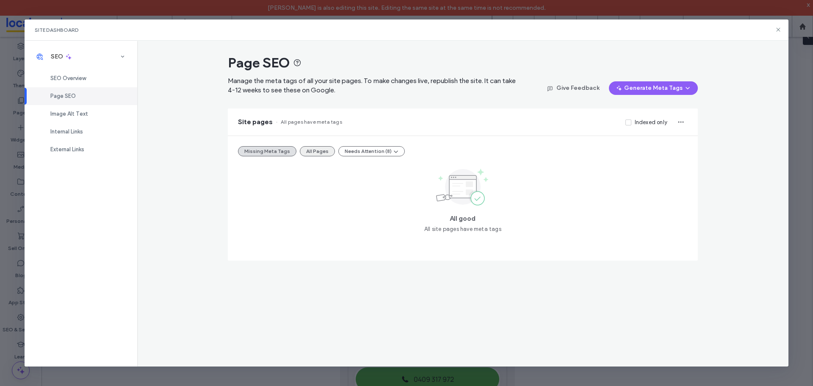
click at [309, 146] on button "All Pages" at bounding box center [317, 151] width 35 height 10
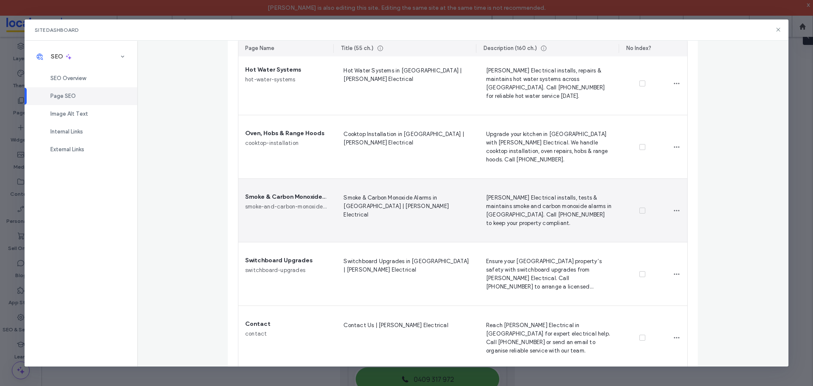
scroll to position [462, 0]
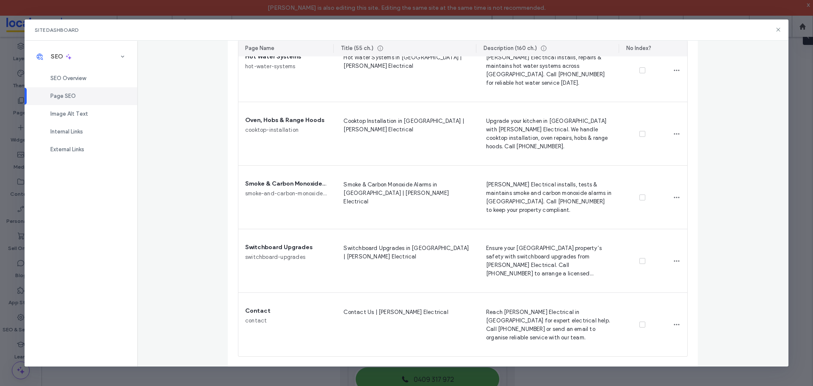
drag, startPoint x: 780, startPoint y: 27, endPoint x: 771, endPoint y: 33, distance: 10.7
click at [780, 27] on icon at bounding box center [778, 29] width 7 height 7
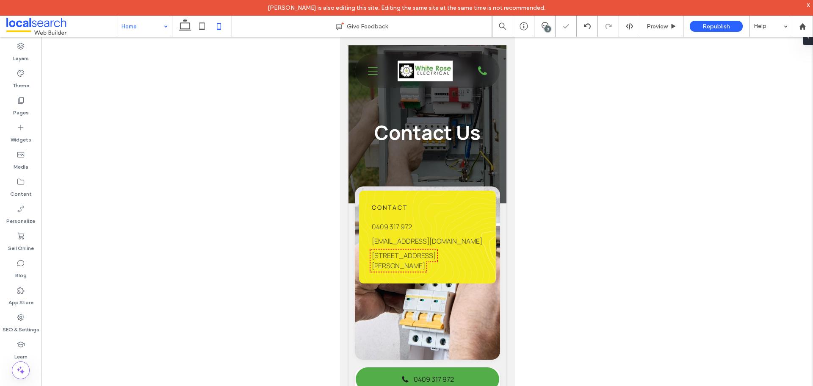
click at [546, 26] on div "3" at bounding box center [548, 29] width 6 height 6
click at [546, 27] on div "3" at bounding box center [548, 29] width 6 height 6
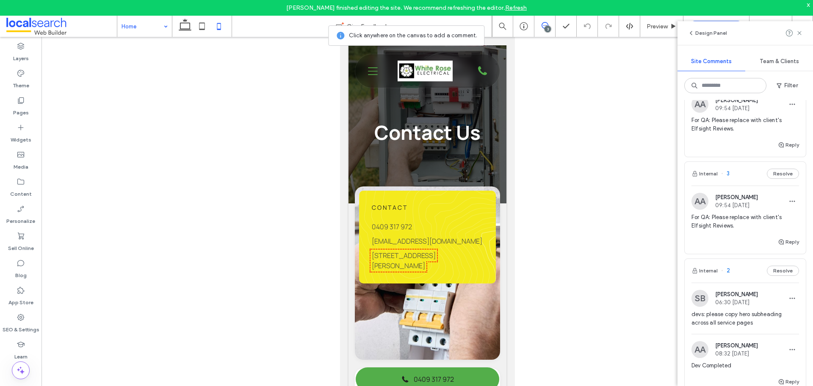
scroll to position [85, 0]
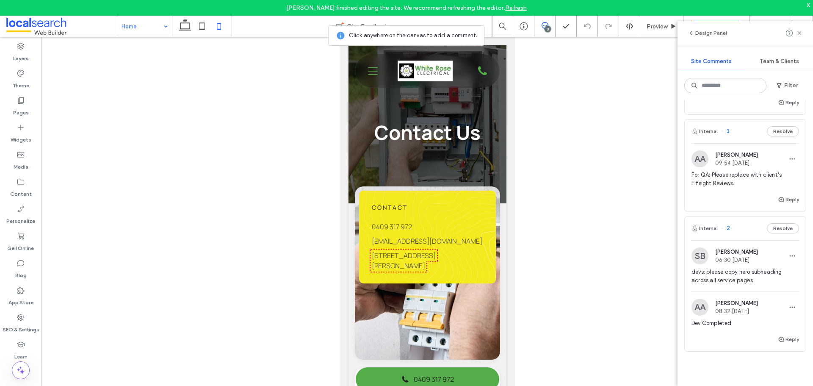
click at [740, 230] on div "Internal 2 Resolve" at bounding box center [745, 228] width 121 height 24
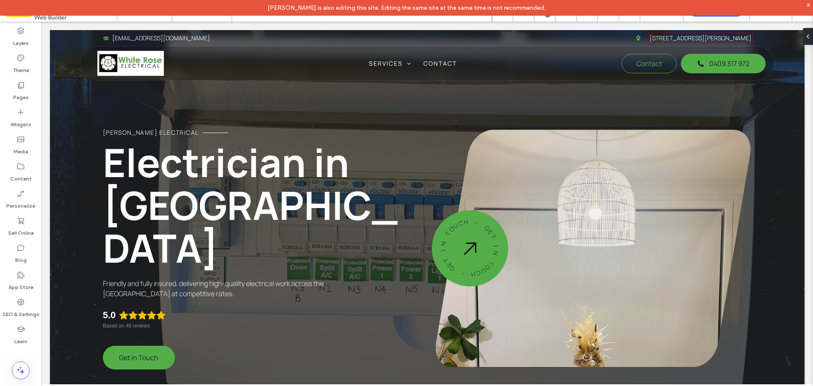
click at [810, 4] on div "x" at bounding box center [809, 4] width 4 height 7
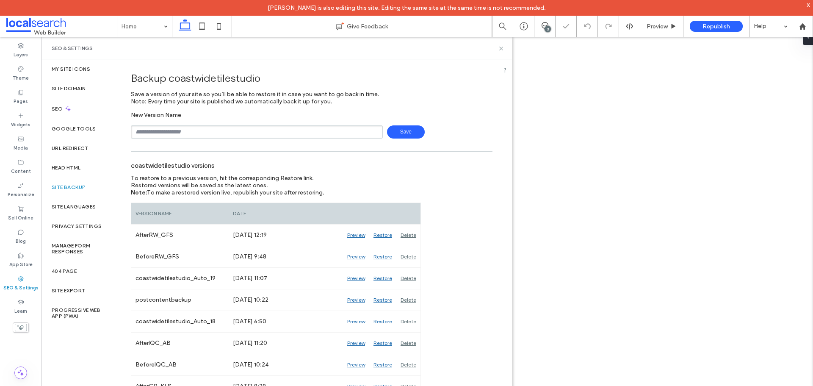
click at [169, 132] on input "text" at bounding box center [257, 131] width 252 height 13
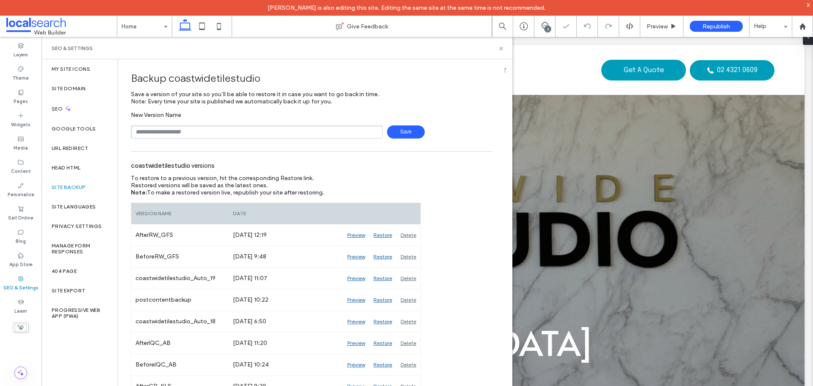
type input "**********"
click at [405, 136] on span "Save" at bounding box center [406, 131] width 38 height 13
click at [503, 48] on icon at bounding box center [501, 48] width 6 height 6
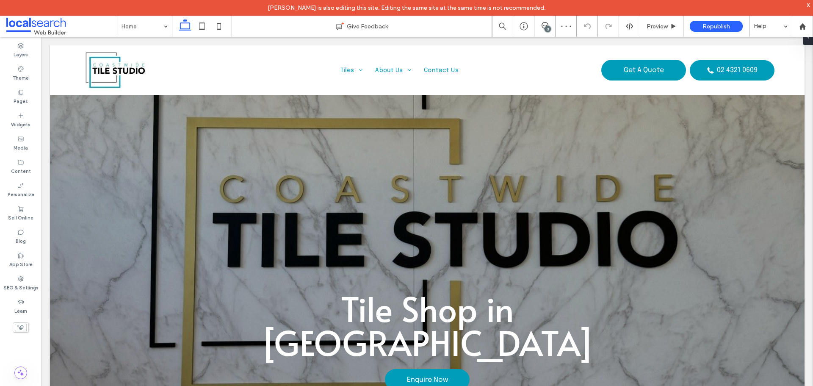
click at [550, 27] on div "3" at bounding box center [548, 29] width 6 height 6
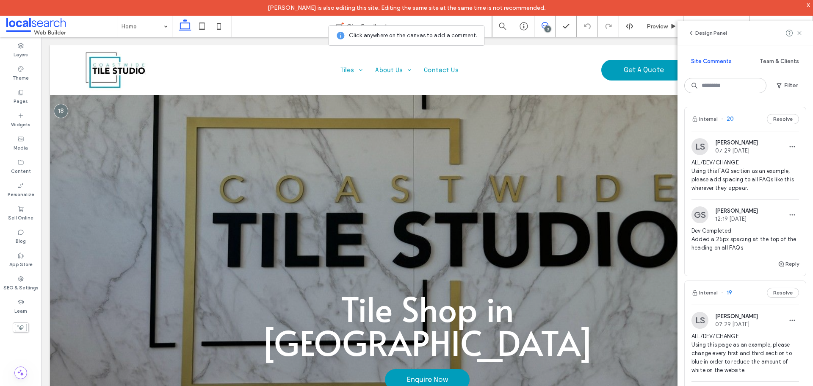
click at [743, 119] on div "Internal 20 Resolve" at bounding box center [745, 119] width 121 height 24
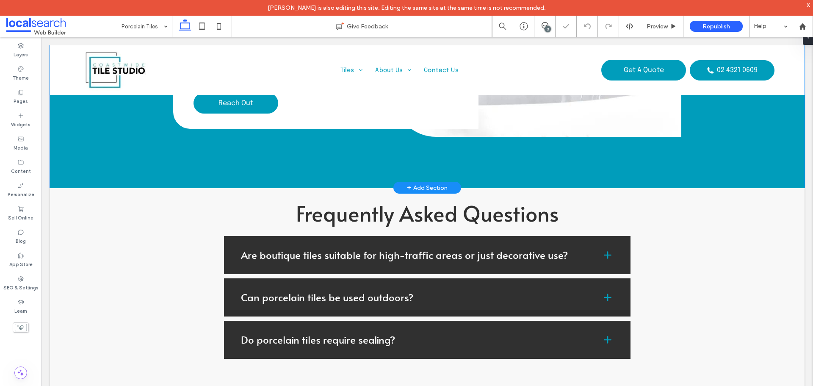
scroll to position [1409, 0]
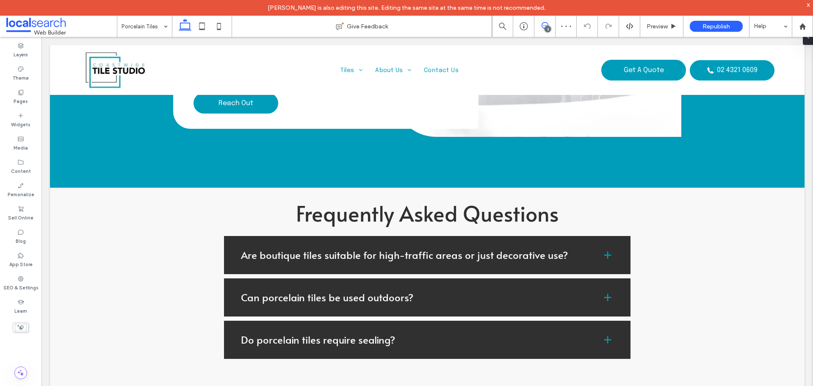
click at [544, 28] on use at bounding box center [545, 25] width 7 height 7
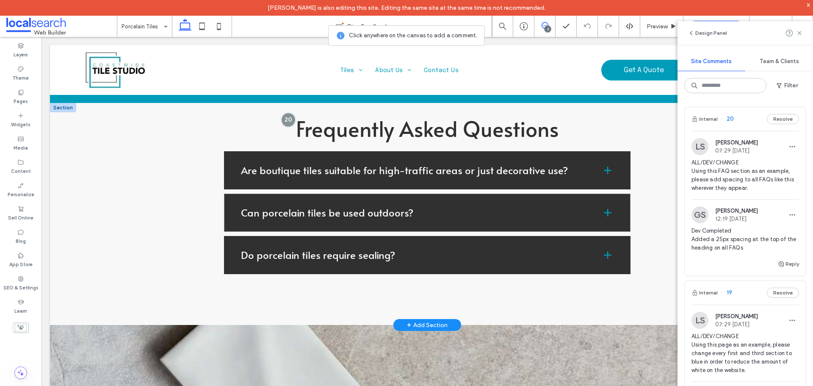
scroll to position [1451, 0]
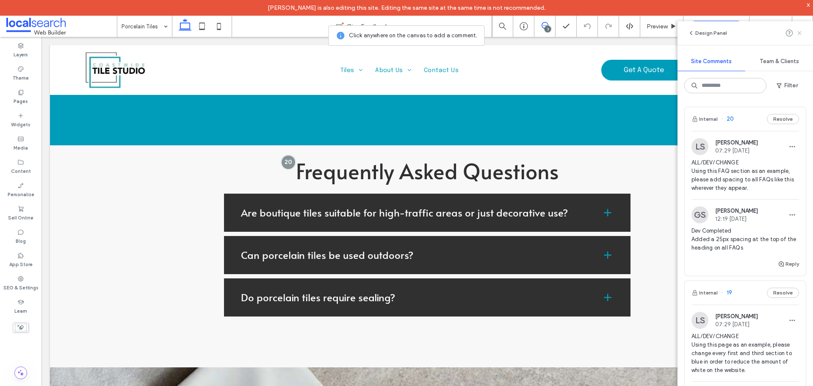
click at [801, 34] on use at bounding box center [800, 33] width 4 height 4
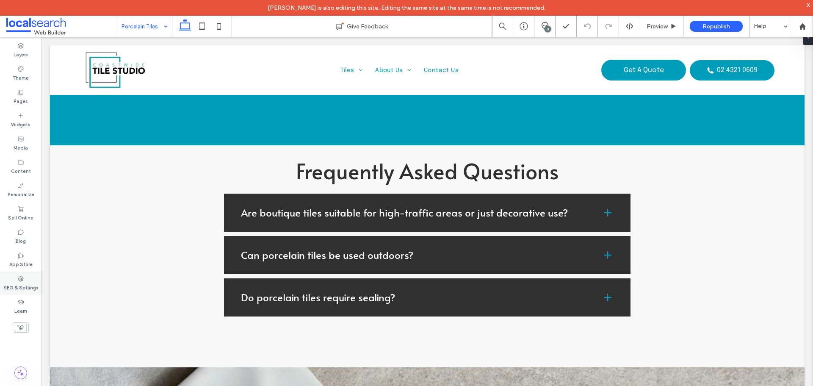
click at [30, 285] on label "SEO & Settings" at bounding box center [20, 286] width 35 height 9
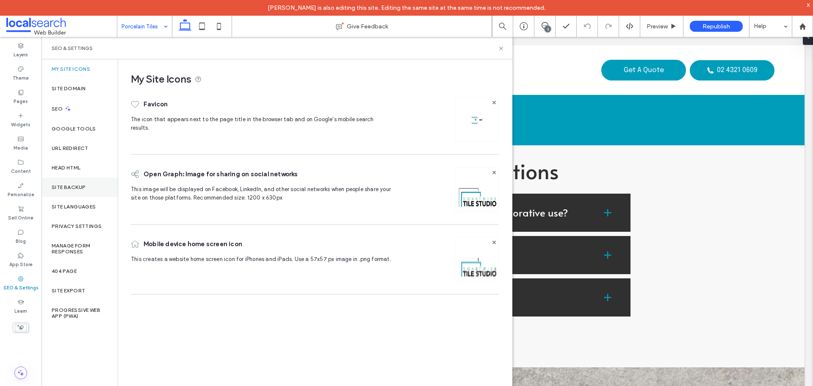
click at [69, 183] on div "Site Backup" at bounding box center [80, 187] width 76 height 19
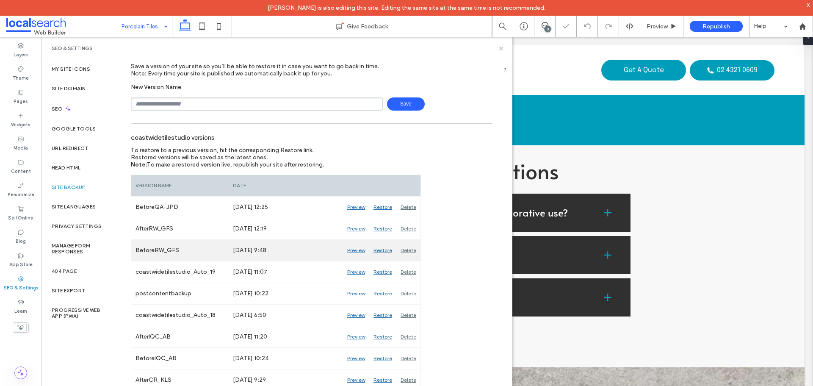
scroll to position [42, 0]
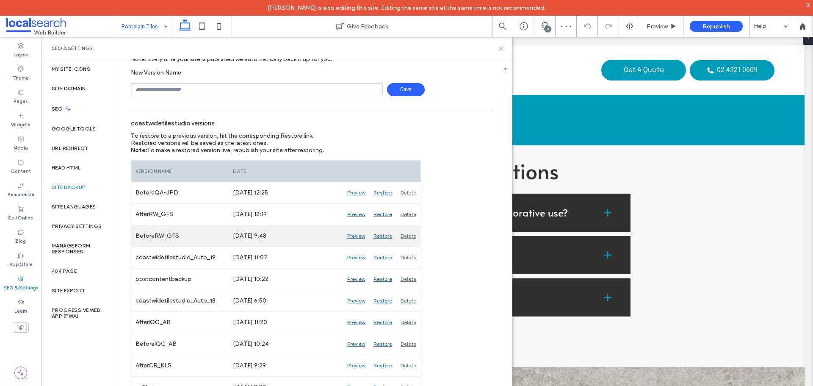
click at [364, 233] on div "Preview" at bounding box center [356, 235] width 26 height 21
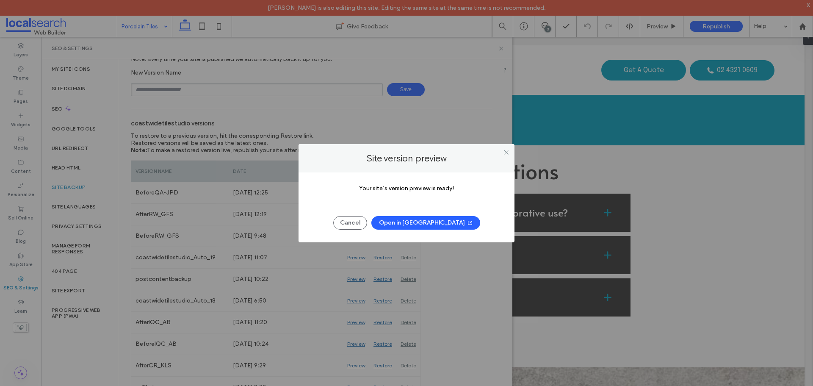
click at [436, 221] on button "Open in New Tab" at bounding box center [426, 223] width 109 height 14
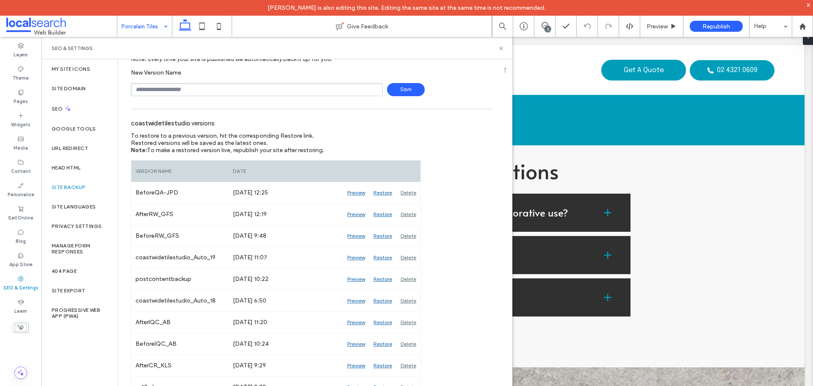
click at [501, 44] on div "SEO & Settings" at bounding box center [277, 48] width 471 height 22
click at [499, 47] on icon at bounding box center [501, 48] width 6 height 6
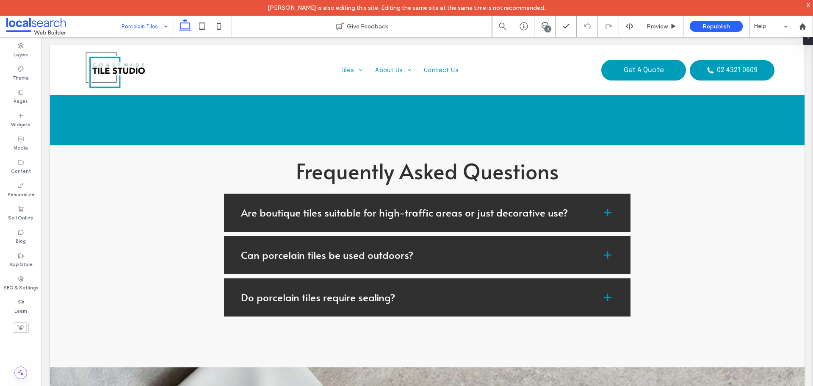
click at [547, 28] on div "3" at bounding box center [548, 29] width 6 height 6
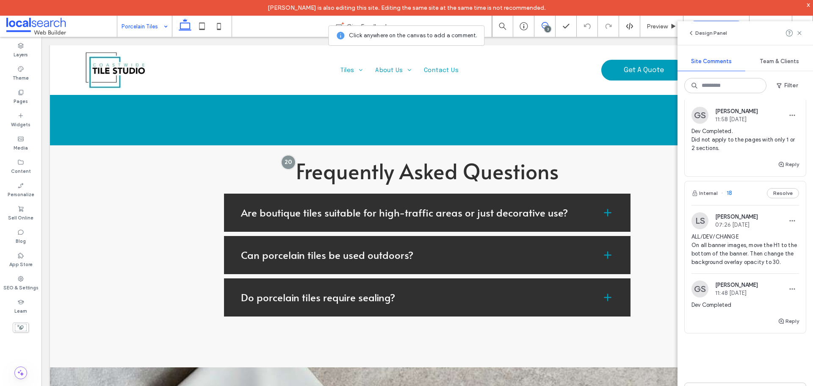
scroll to position [297, 0]
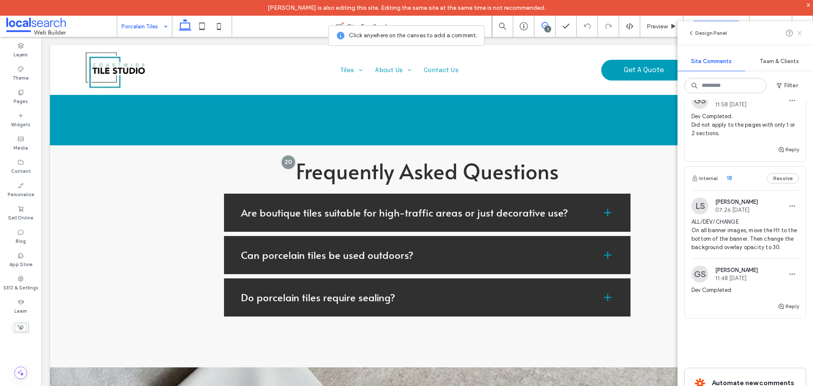
click at [799, 34] on use at bounding box center [800, 33] width 4 height 4
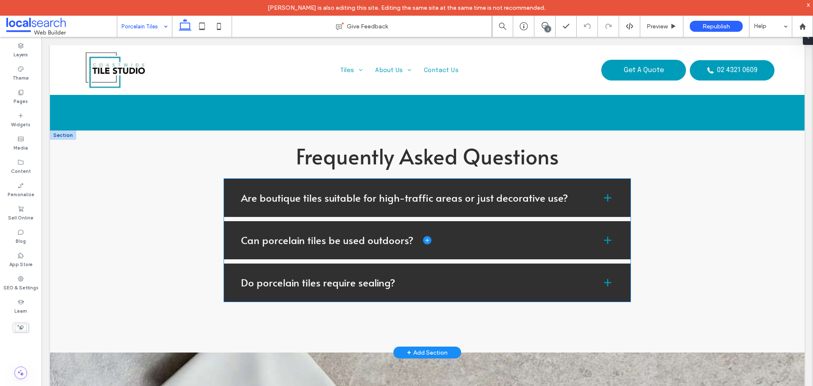
scroll to position [1451, 0]
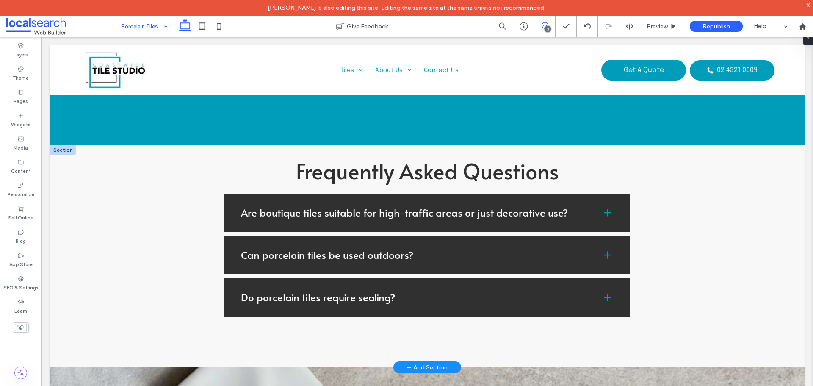
click at [544, 25] on icon at bounding box center [545, 25] width 7 height 7
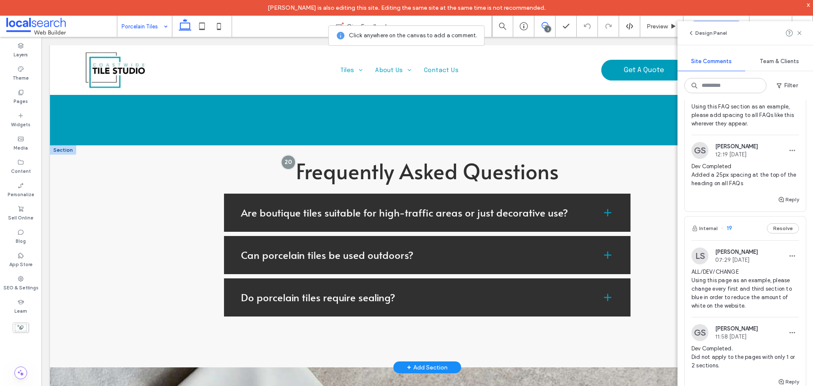
scroll to position [169, 0]
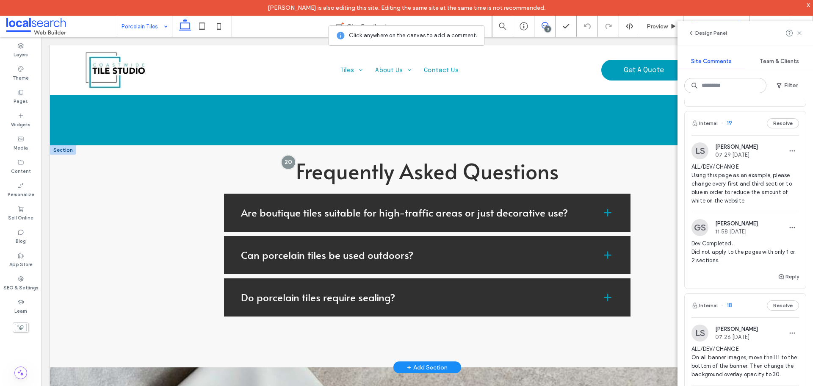
click at [742, 127] on div "Internal 19 Resolve" at bounding box center [745, 123] width 121 height 24
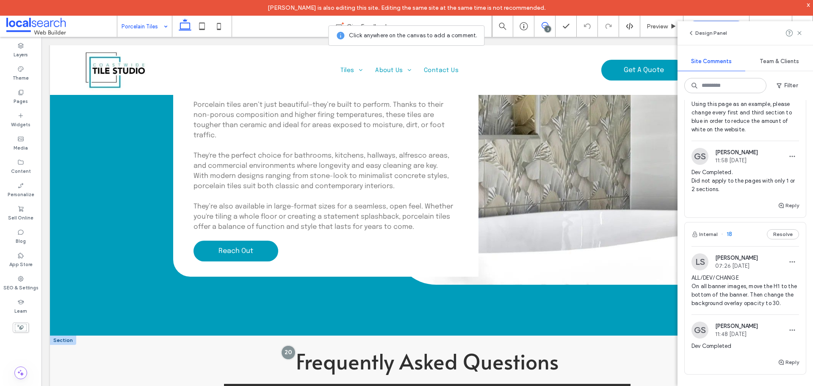
scroll to position [339, 0]
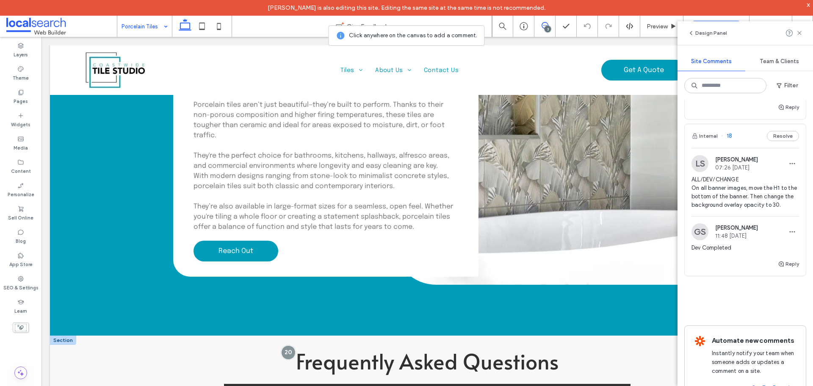
click at [752, 142] on div "Internal 18 Resolve" at bounding box center [745, 136] width 121 height 24
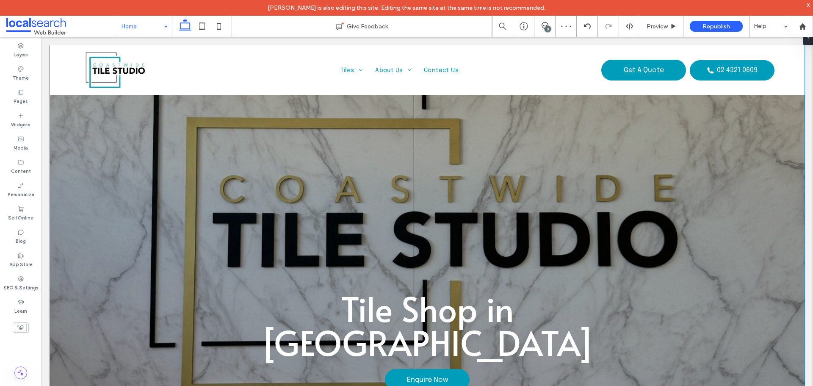
click at [127, 175] on div "Tile Shop in Gosford Enquire Now" at bounding box center [427, 228] width 755 height 366
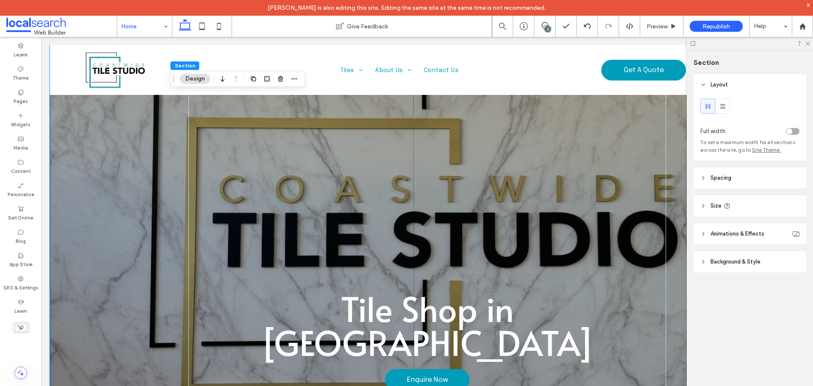
click at [742, 262] on span "Background & Style" at bounding box center [736, 262] width 50 height 8
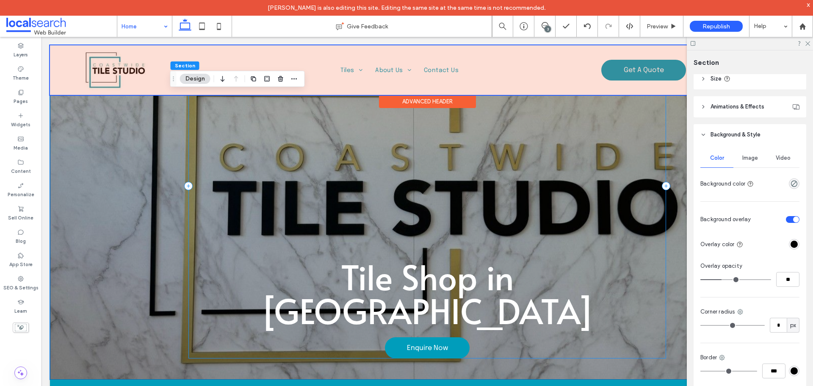
scroll to position [85, 0]
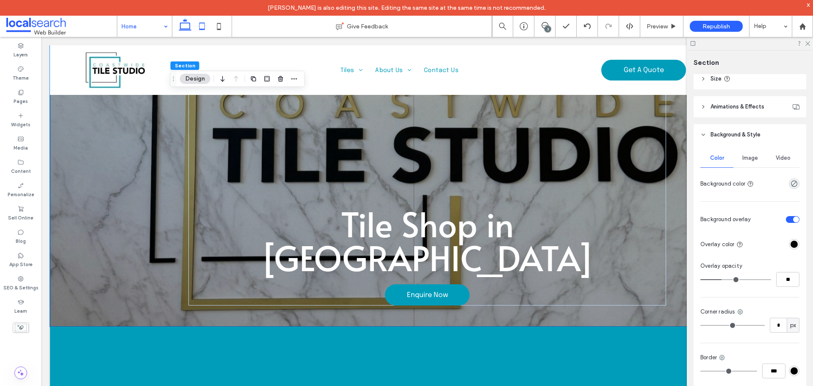
click at [203, 23] on use at bounding box center [203, 25] width 6 height 7
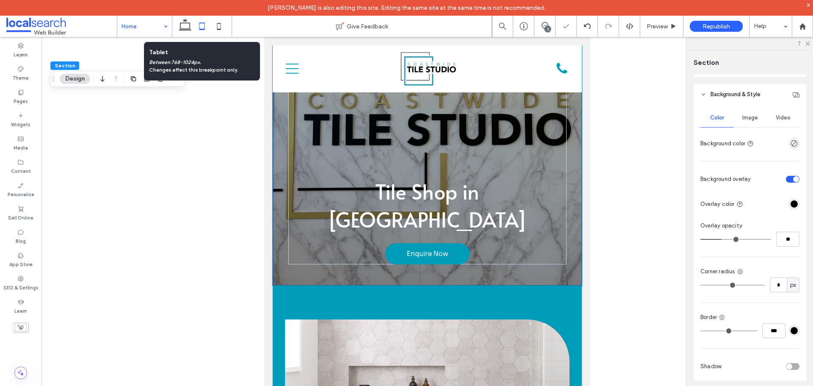
type input "***"
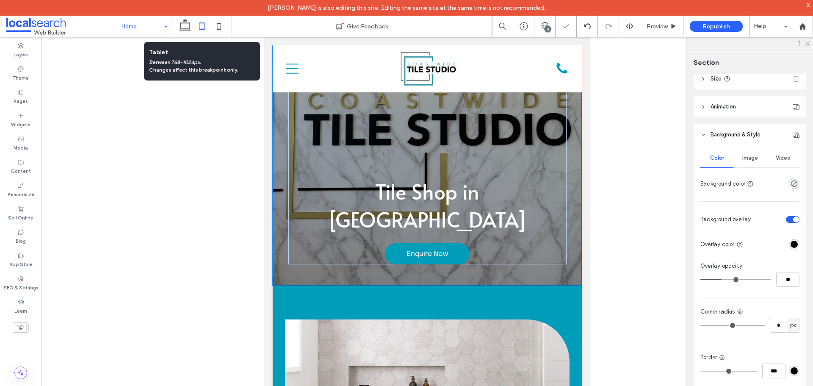
scroll to position [0, 0]
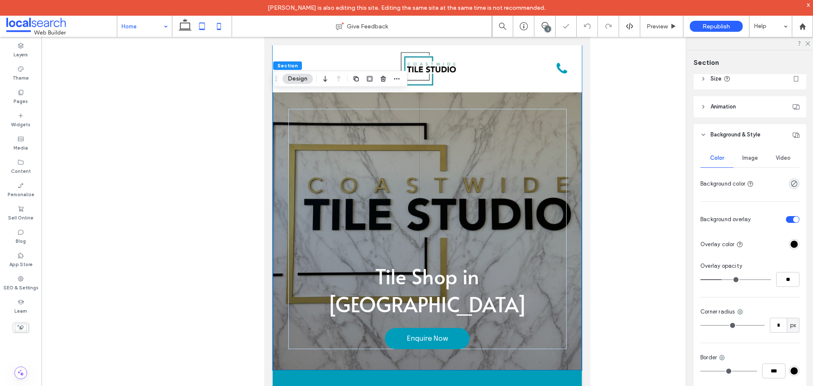
click at [215, 25] on icon at bounding box center [219, 26] width 17 height 17
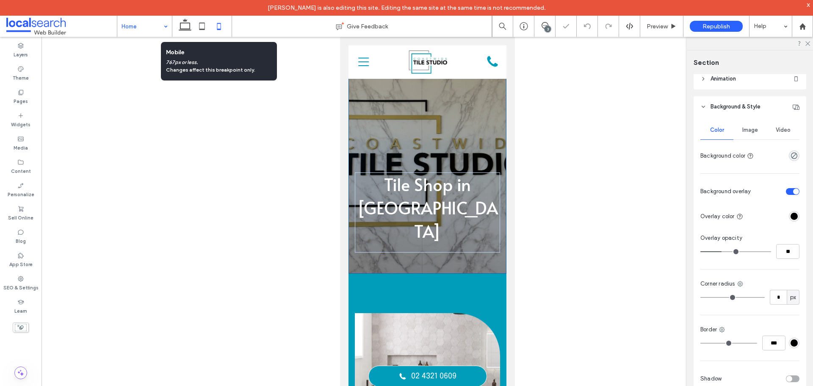
type input "***"
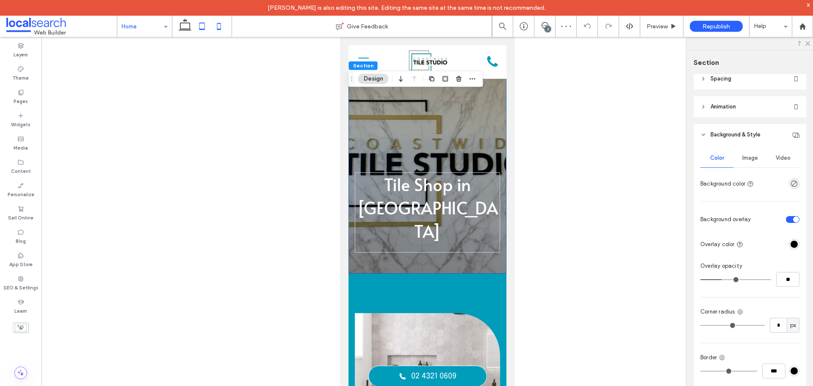
click at [202, 29] on use at bounding box center [203, 25] width 6 height 7
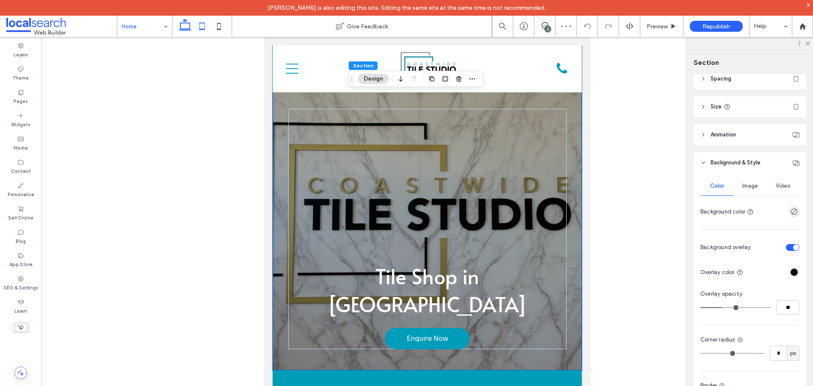
type input "***"
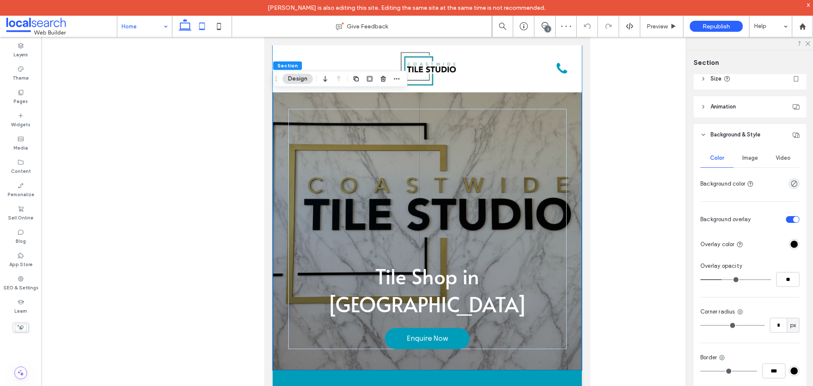
click at [186, 30] on use at bounding box center [185, 25] width 13 height 12
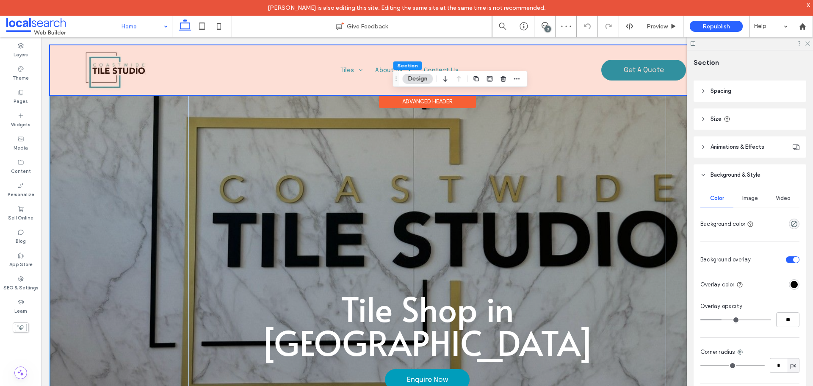
type input "*"
type input "***"
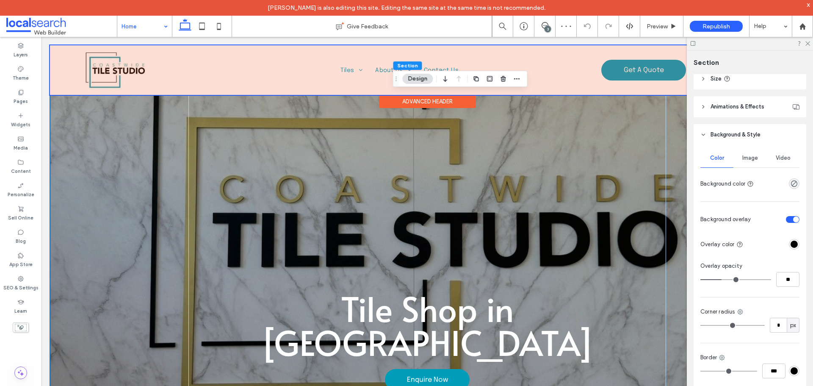
scroll to position [14, 0]
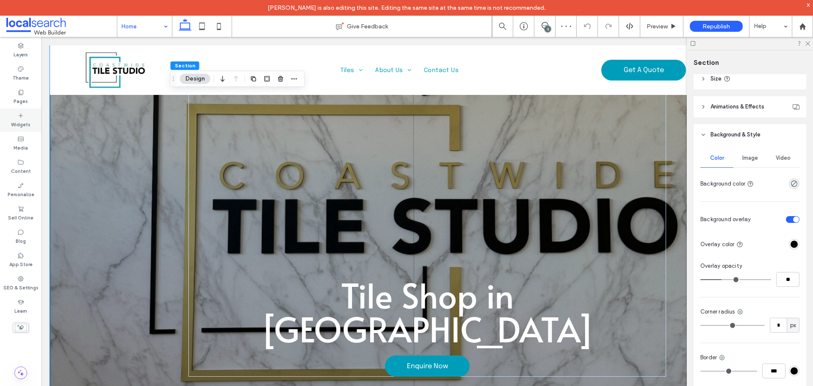
click at [29, 108] on div "Widgets" at bounding box center [21, 119] width 42 height 23
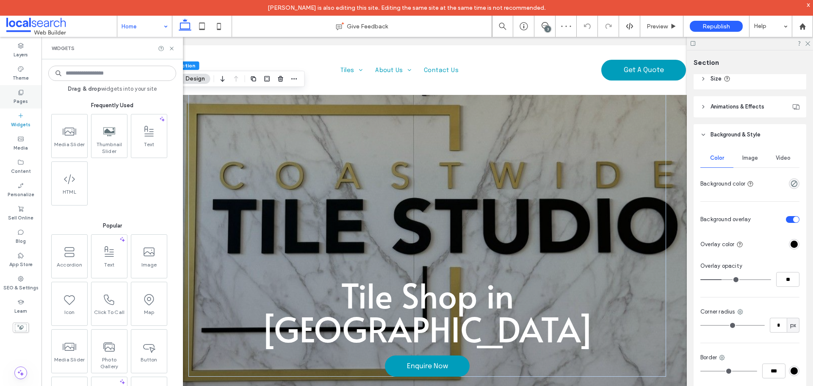
click at [30, 102] on div "Pages" at bounding box center [21, 96] width 42 height 23
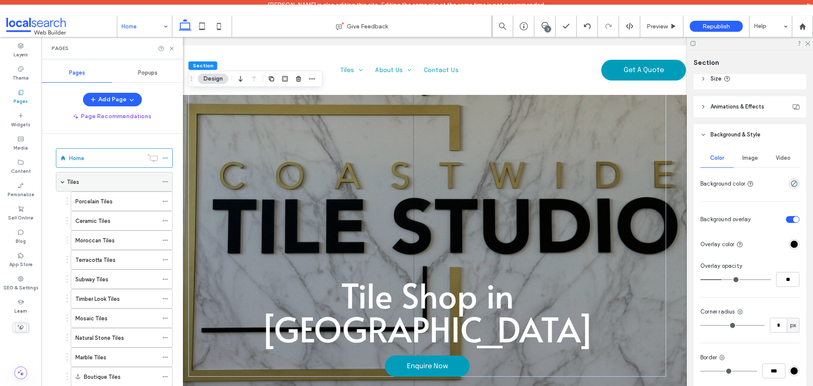
click at [77, 185] on label "Tiles" at bounding box center [73, 182] width 12 height 15
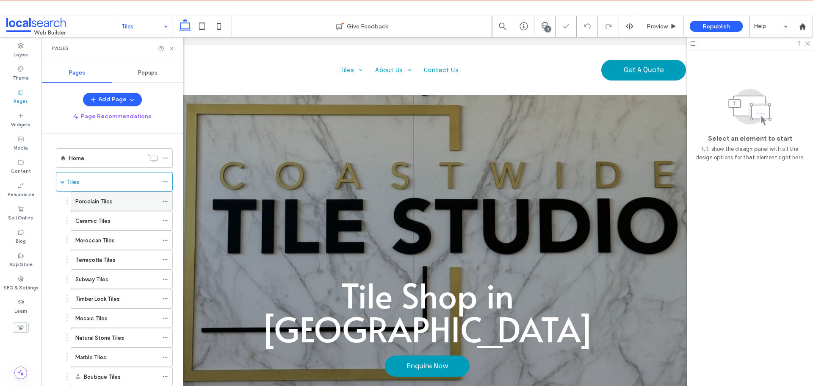
click at [116, 197] on div "Porcelain Tiles" at bounding box center [116, 201] width 83 height 9
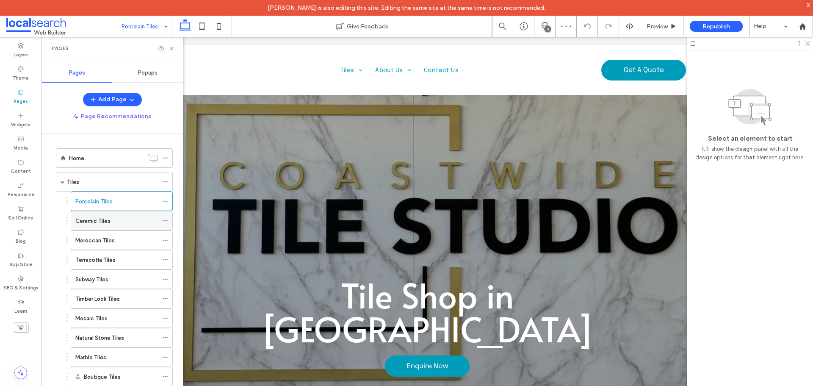
click at [122, 215] on div "Ceramic Tiles" at bounding box center [116, 220] width 83 height 19
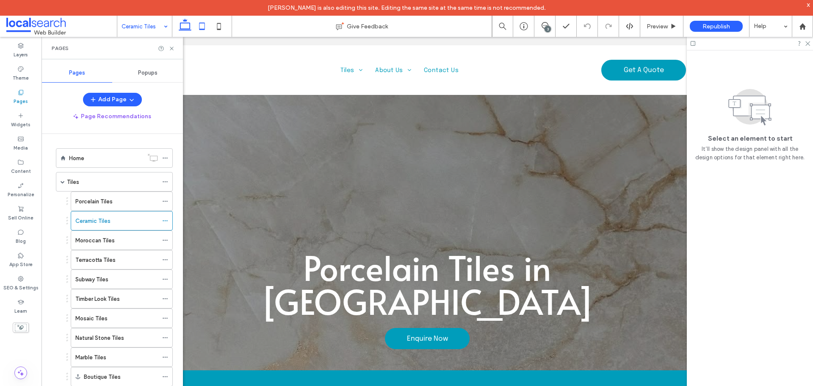
click at [200, 29] on use at bounding box center [203, 25] width 6 height 7
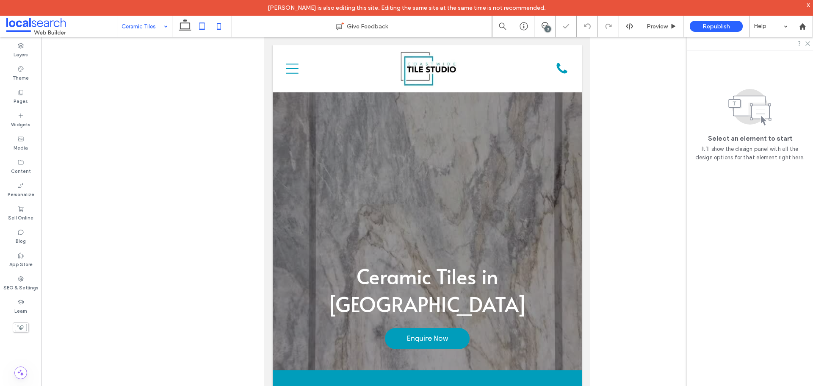
click at [220, 29] on use at bounding box center [219, 26] width 4 height 7
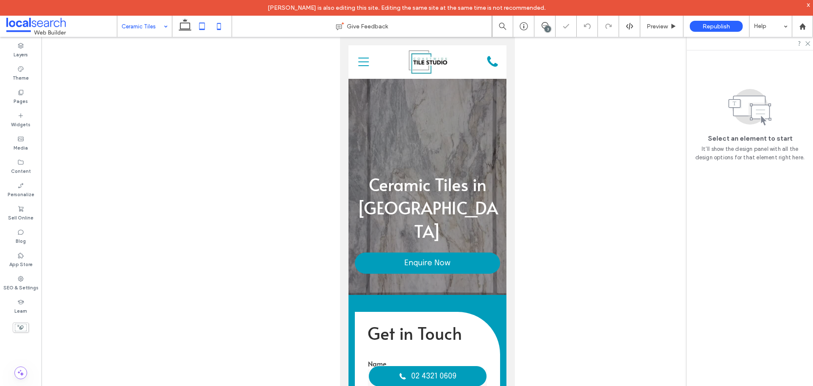
click at [204, 28] on icon at bounding box center [202, 26] width 17 height 17
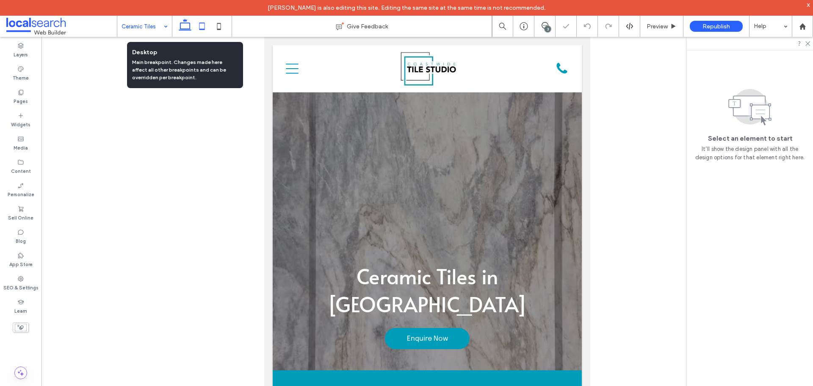
click at [186, 30] on icon at bounding box center [185, 26] width 17 height 17
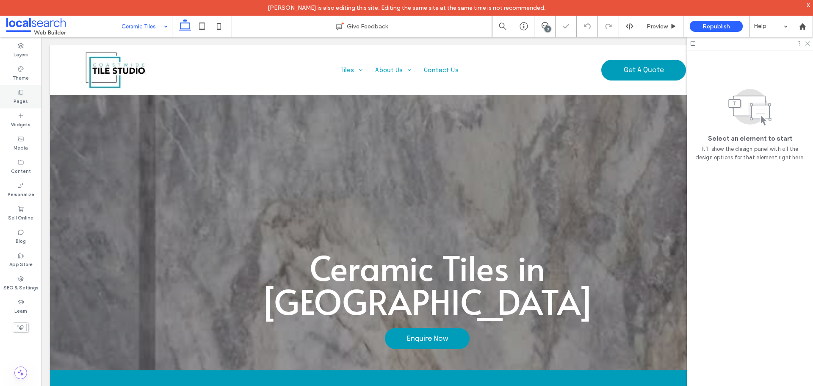
click at [31, 99] on div "Pages" at bounding box center [21, 96] width 42 height 23
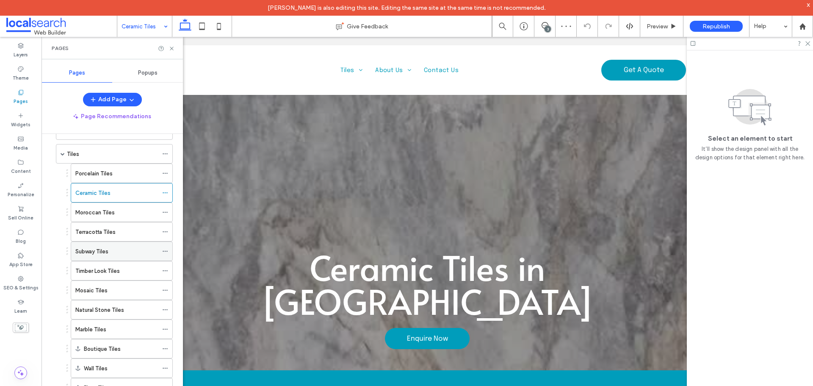
scroll to position [42, 0]
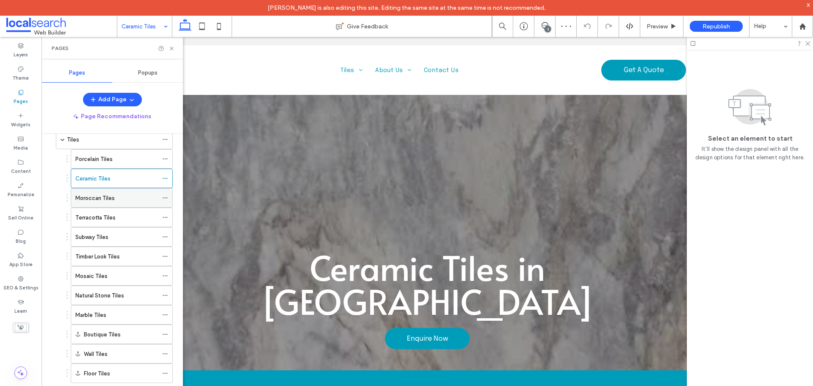
click at [108, 192] on div "Moroccan Tiles" at bounding box center [116, 198] width 83 height 19
click at [120, 215] on div "Terracotta Tiles" at bounding box center [116, 217] width 83 height 9
click at [112, 238] on div "Subway Tiles" at bounding box center [116, 237] width 83 height 9
click at [108, 258] on label "Timber Look Tiles" at bounding box center [97, 256] width 44 height 15
click at [109, 276] on div "Mosaic Tiles" at bounding box center [116, 276] width 83 height 9
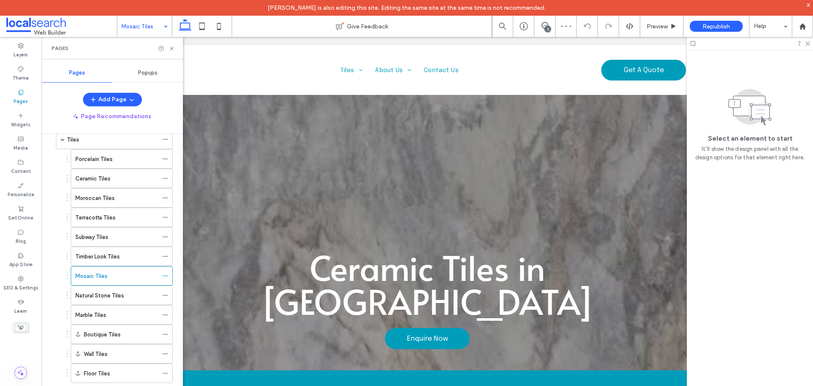
click at [111, 294] on div at bounding box center [406, 193] width 813 height 386
click at [111, 294] on label "Natural Stone Tiles" at bounding box center [99, 295] width 49 height 15
click at [105, 316] on label "Marble Tiles" at bounding box center [90, 315] width 31 height 15
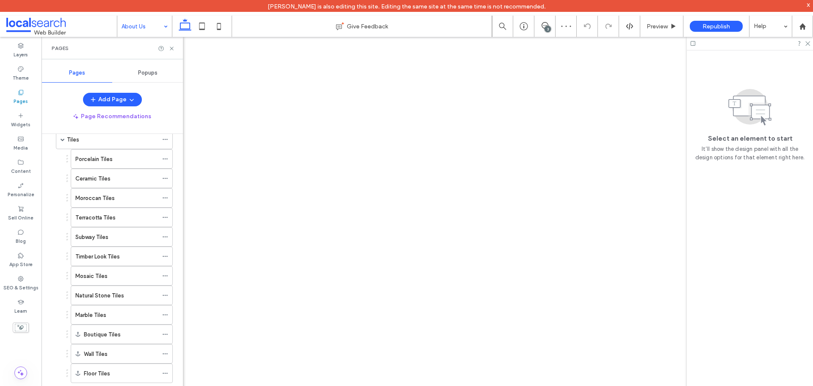
scroll to position [97, 0]
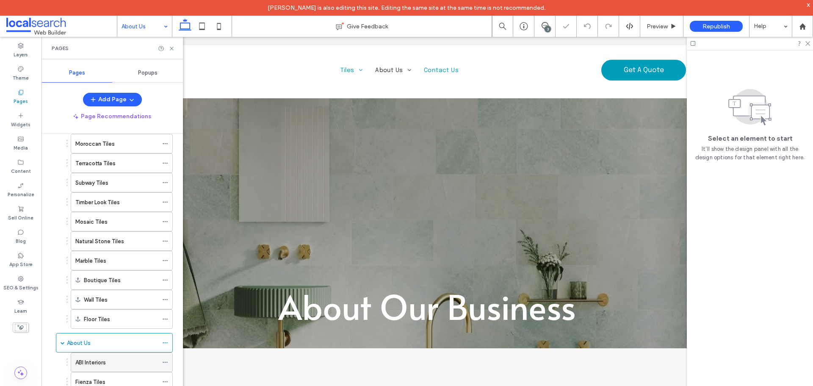
scroll to position [136, 0]
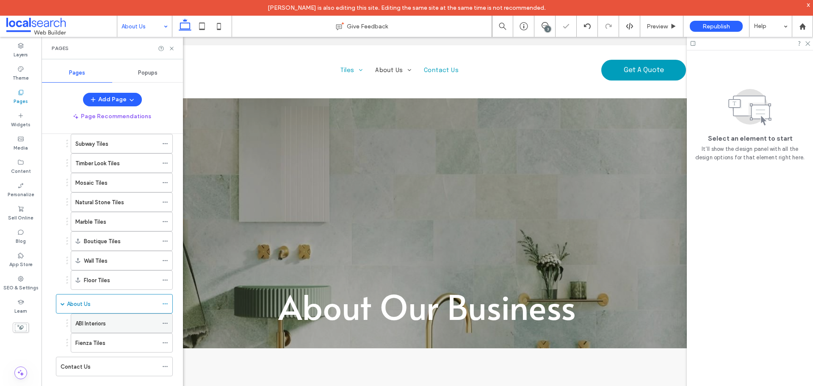
click at [113, 318] on div "ABI Interiors" at bounding box center [116, 323] width 83 height 19
click at [106, 344] on div "Fienza Tiles" at bounding box center [116, 343] width 83 height 9
click at [99, 370] on div "Contact Us" at bounding box center [109, 366] width 97 height 9
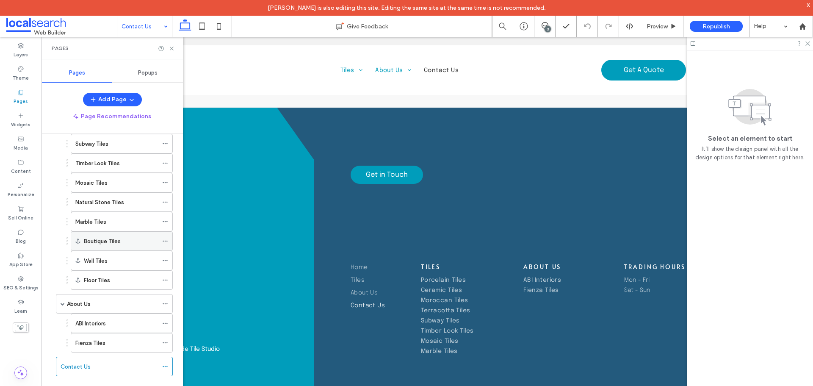
scroll to position [8, 0]
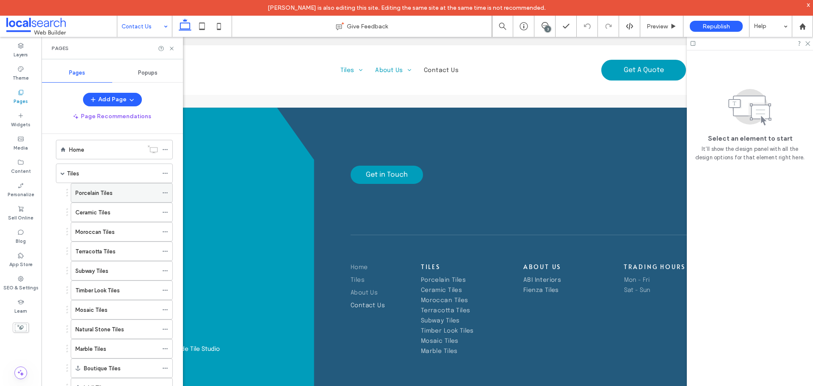
click at [101, 197] on label "Porcelain Tiles" at bounding box center [93, 193] width 37 height 15
click at [522, 29] on icon at bounding box center [524, 26] width 8 height 8
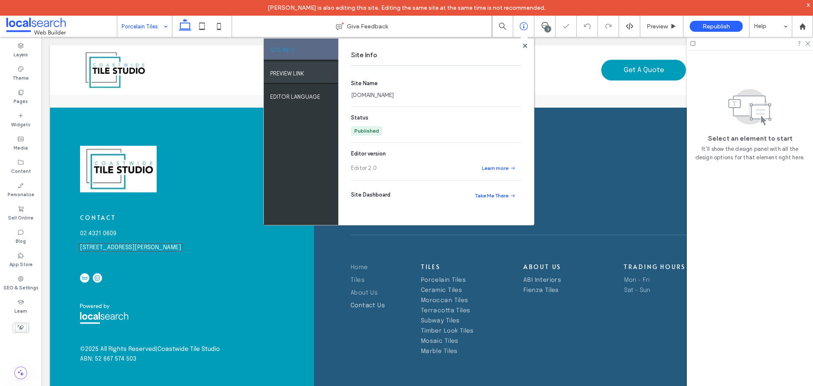
click at [306, 71] on div "PREVIEW LINK" at bounding box center [301, 72] width 75 height 21
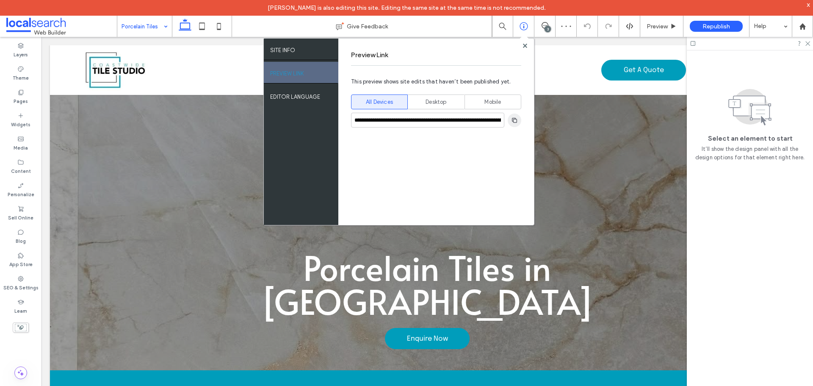
click at [519, 120] on span "button" at bounding box center [515, 121] width 14 height 14
click at [552, 31] on div "3" at bounding box center [545, 26] width 21 height 21
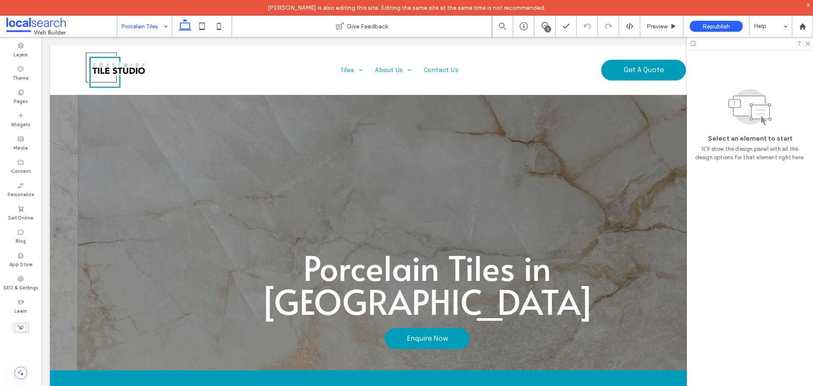
click at [547, 29] on div "3" at bounding box center [548, 29] width 6 height 6
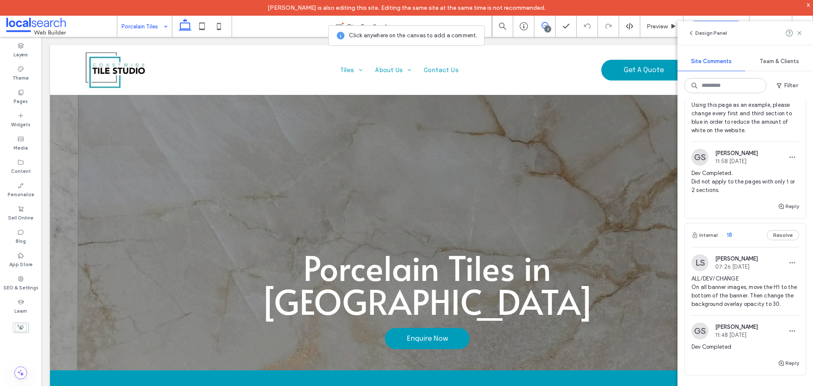
scroll to position [339, 0]
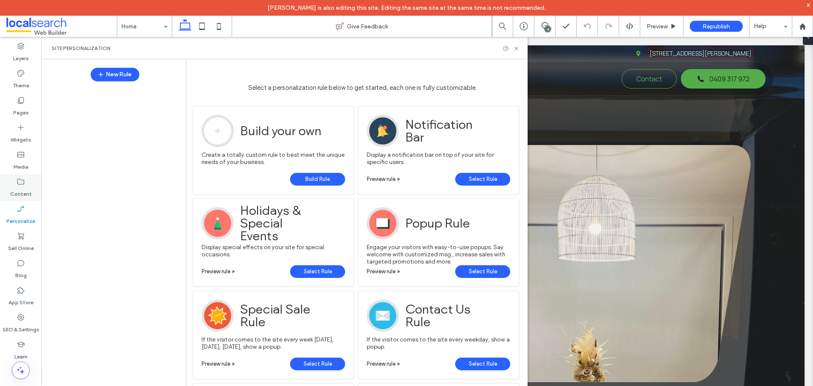
click at [23, 183] on icon at bounding box center [21, 182] width 8 height 8
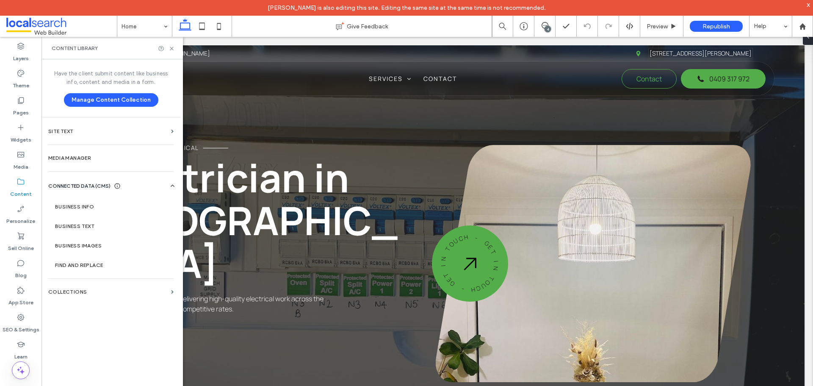
click at [76, 204] on label "Business Info" at bounding box center [112, 207] width 115 height 6
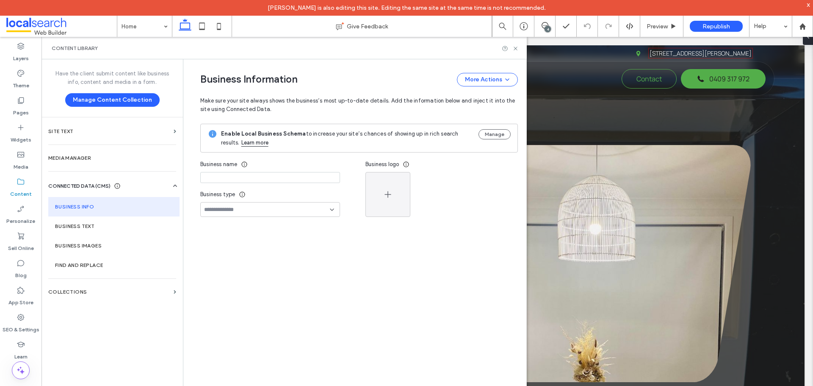
type input "**********"
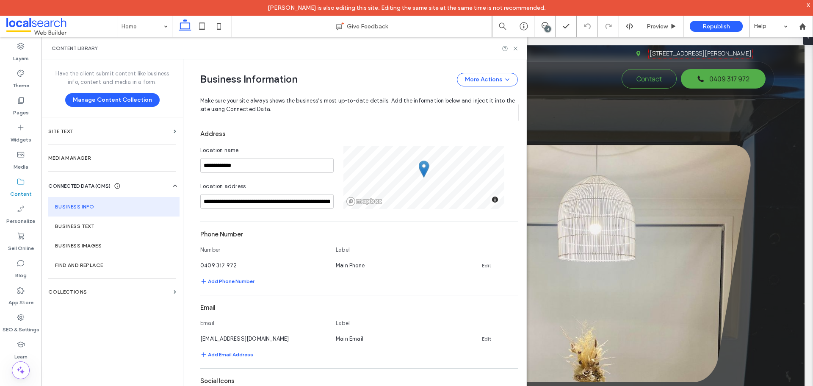
scroll to position [204, 0]
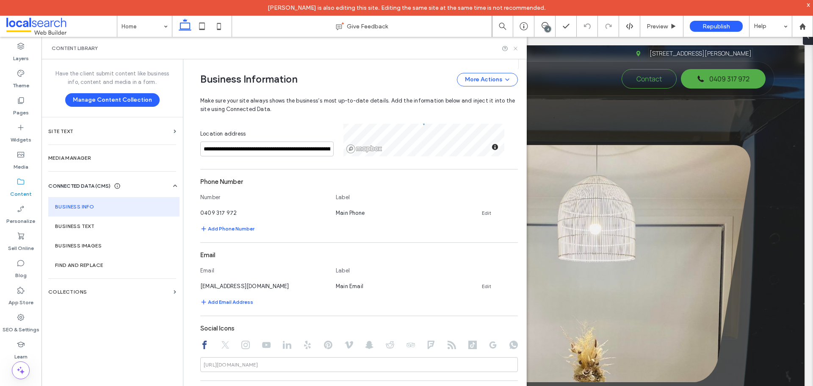
click at [514, 49] on icon at bounding box center [516, 48] width 6 height 6
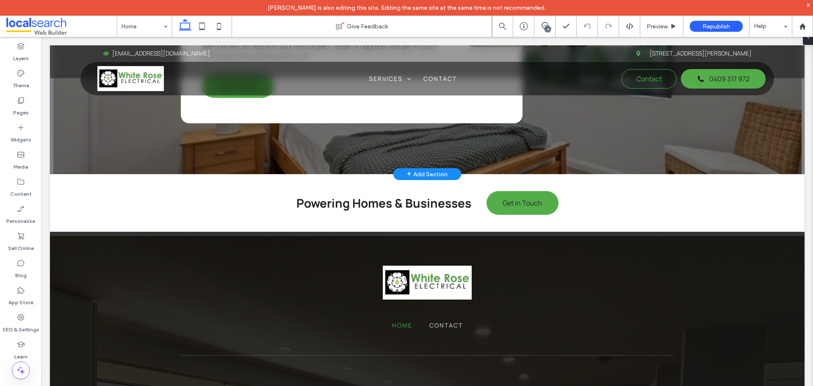
scroll to position [2754, 0]
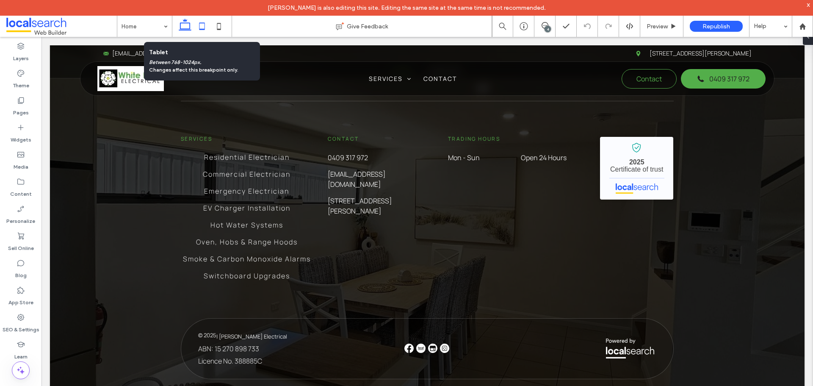
click at [200, 27] on use at bounding box center [203, 25] width 6 height 7
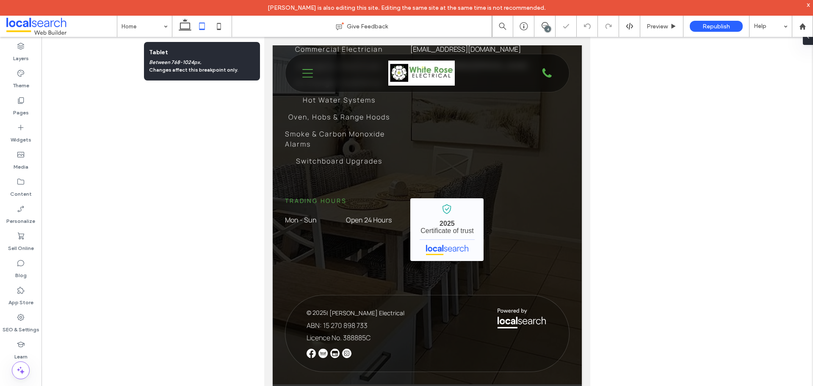
scroll to position [2410, 0]
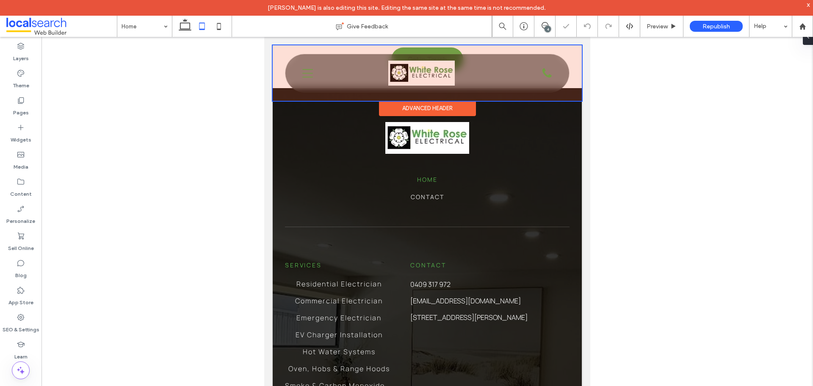
click at [310, 75] on div at bounding box center [427, 72] width 309 height 55
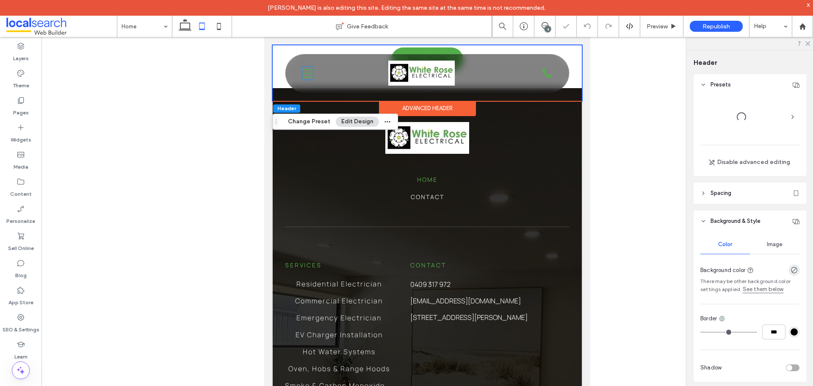
click at [310, 75] on icon "Menu Icon" at bounding box center [307, 73] width 11 height 13
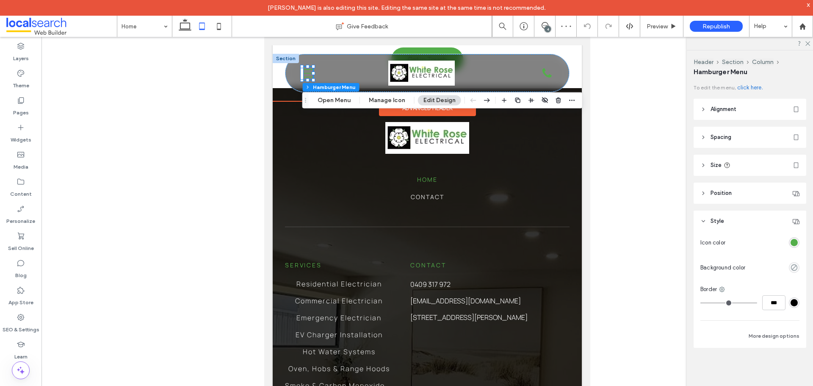
click at [310, 75] on icon "Menu Icon" at bounding box center [307, 73] width 11 height 13
click at [327, 101] on button "Open Menu" at bounding box center [334, 100] width 44 height 10
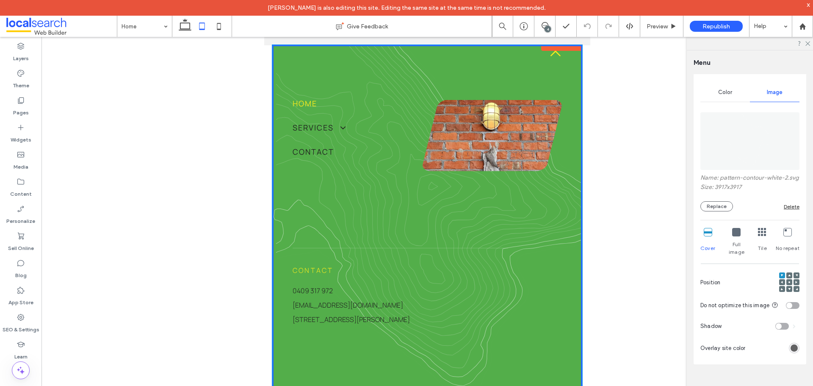
scroll to position [146, 0]
click at [549, 56] on icon "Close Icon" at bounding box center [555, 51] width 13 height 13
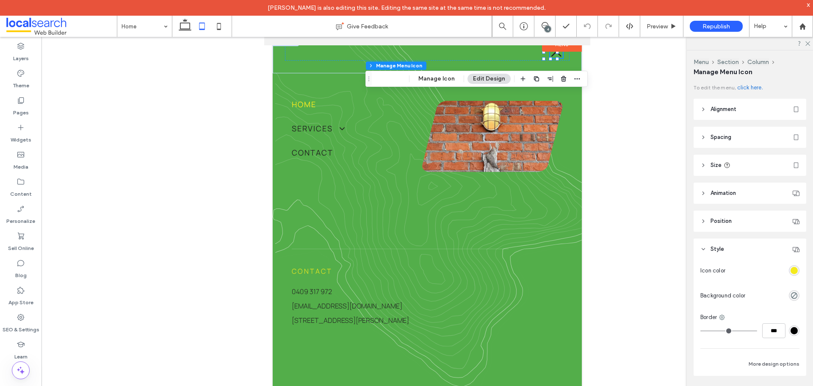
scroll to position [8, 0]
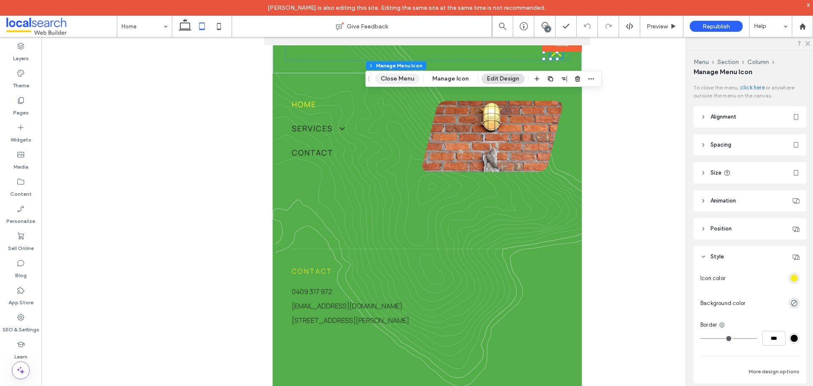
click at [403, 76] on button "Close Menu" at bounding box center [397, 79] width 44 height 10
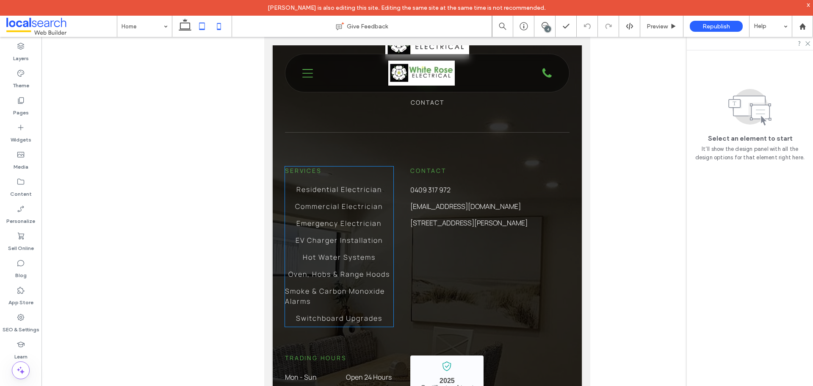
scroll to position [2547, 0]
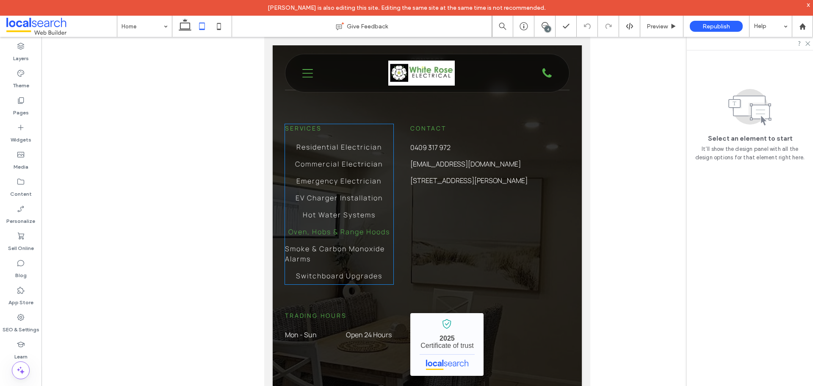
click at [352, 237] on span "Oven, Hobs & Range Hoods" at bounding box center [340, 232] width 102 height 10
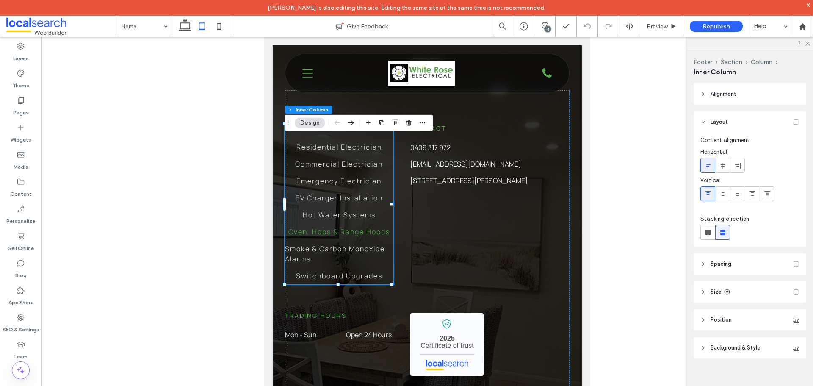
click at [356, 237] on span "Oven, Hobs & Range Hoods" at bounding box center [340, 232] width 102 height 10
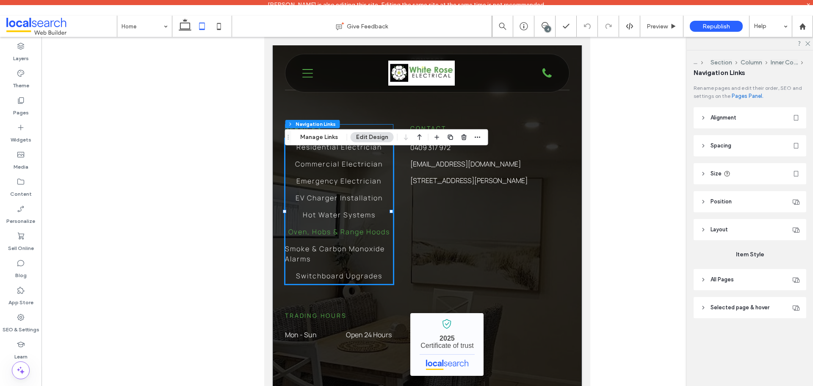
type input "***"
type input "****"
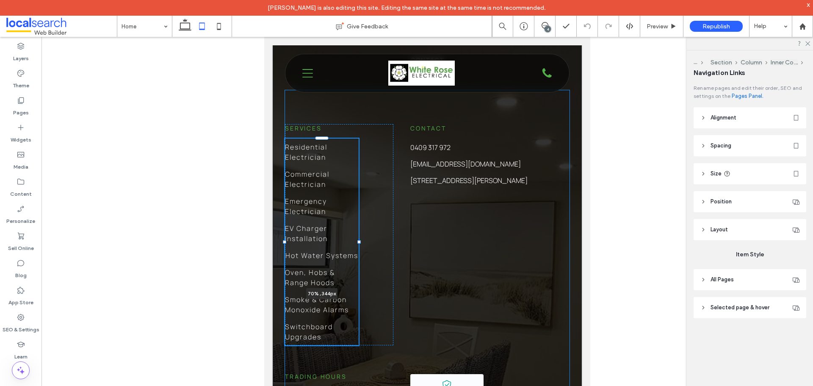
drag, startPoint x: 391, startPoint y: 224, endPoint x: 359, endPoint y: 224, distance: 32.2
click at [359, 224] on div "Home Contact Services Residential Electrician Commercial Electrician Emergency …" at bounding box center [427, 262] width 309 height 622
type input "**"
type input "****"
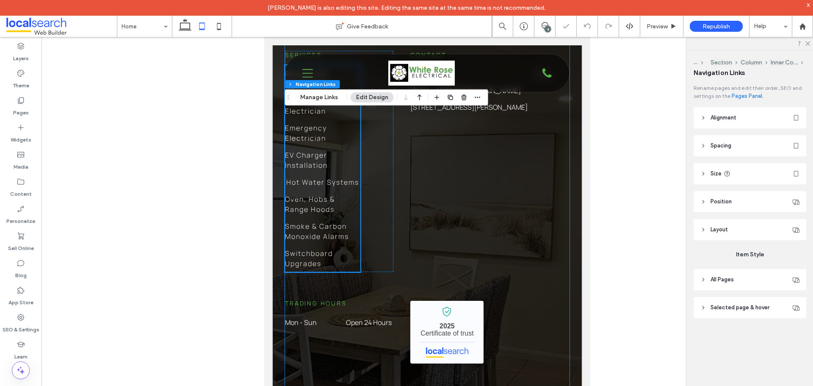
scroll to position [2632, 0]
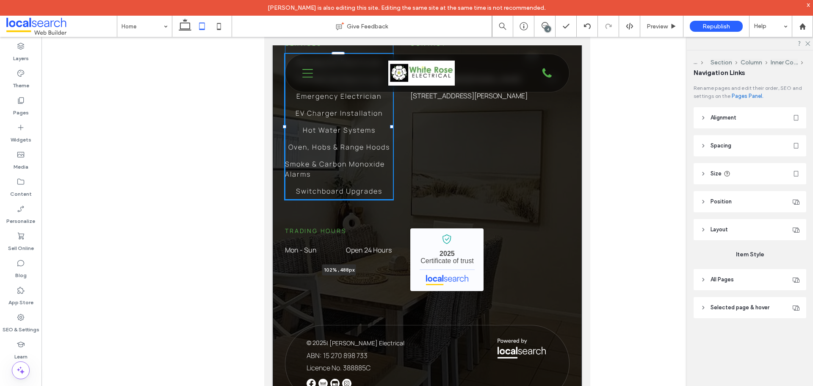
drag, startPoint x: 359, startPoint y: 170, endPoint x: 393, endPoint y: 170, distance: 34.3
click at [393, 170] on div "Home Contact Services Residential Electrician Commercial Electrician Emergency …" at bounding box center [427, 147] width 309 height 561
type input "***"
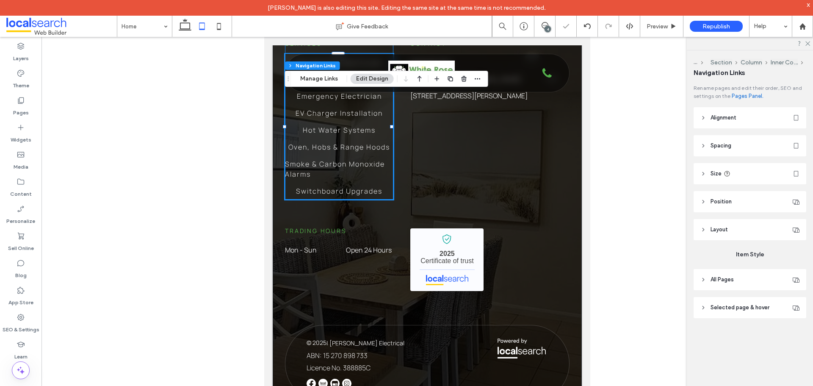
click at [447, 197] on div "Services Residential Electrician Commercial Electrician Emergency Electrician E…" at bounding box center [427, 165] width 285 height 319
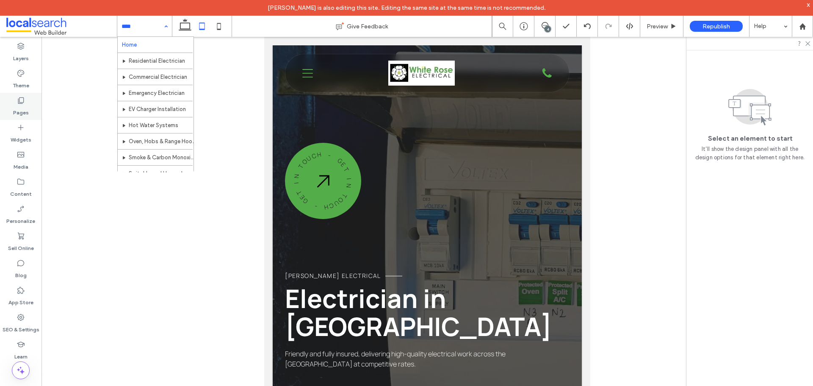
scroll to position [0, 0]
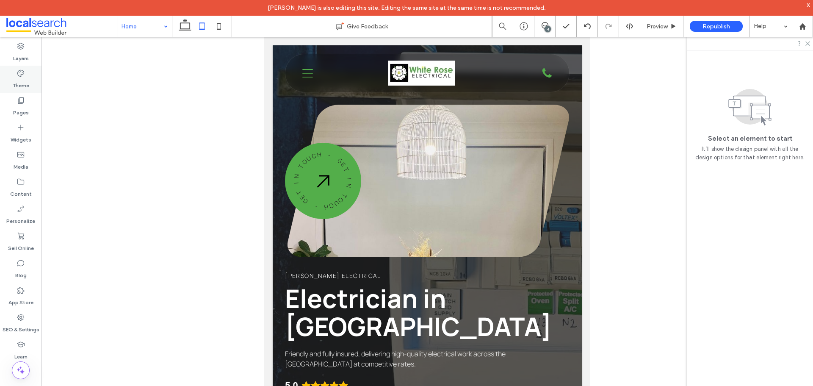
click at [28, 88] on label "Theme" at bounding box center [21, 84] width 17 height 12
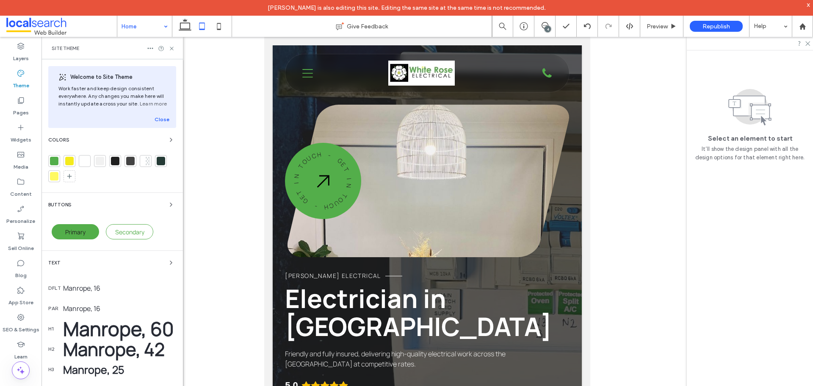
click at [133, 135] on div "Colors" at bounding box center [112, 140] width 128 height 10
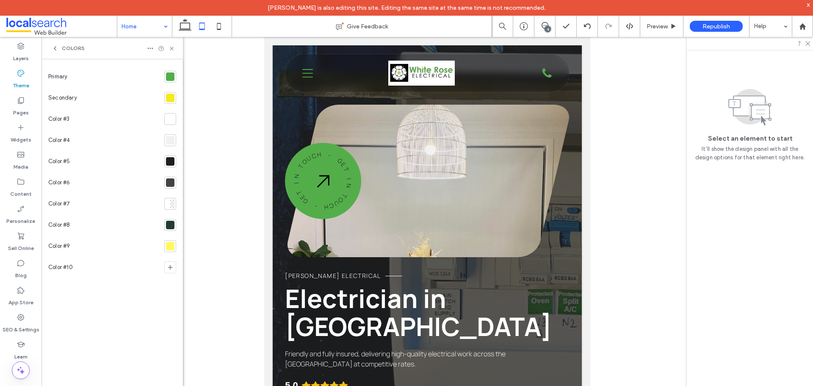
click at [171, 228] on div at bounding box center [170, 225] width 8 height 8
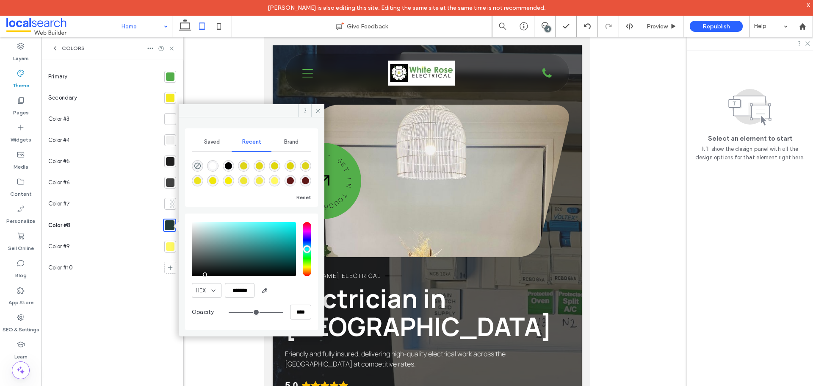
type input "*******"
drag, startPoint x: 230, startPoint y: 264, endPoint x: 152, endPoint y: 291, distance: 82.9
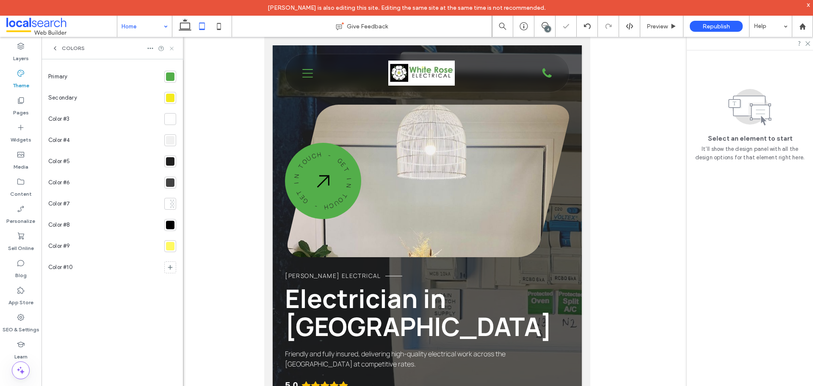
click at [171, 49] on use at bounding box center [171, 48] width 3 height 3
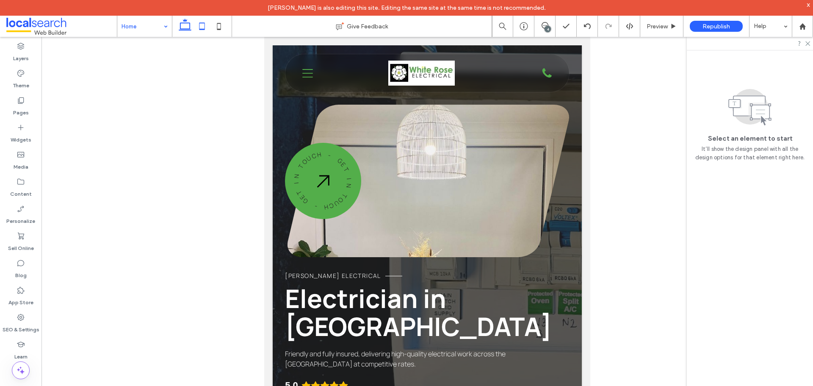
drag, startPoint x: 188, startPoint y: 28, endPoint x: 292, endPoint y: 20, distance: 104.5
click at [188, 28] on icon at bounding box center [185, 26] width 17 height 17
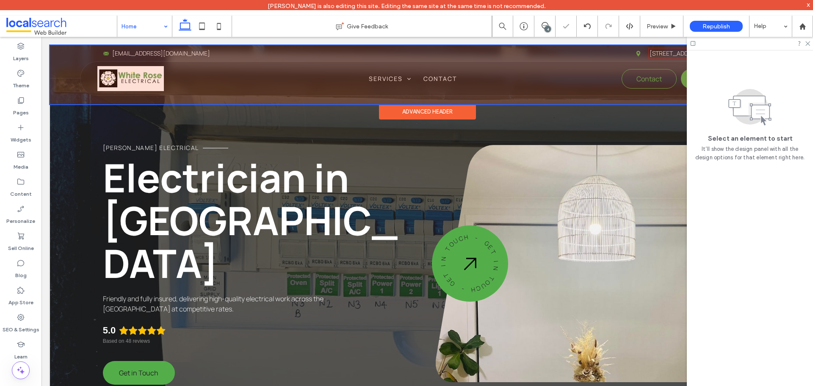
scroll to position [327, 0]
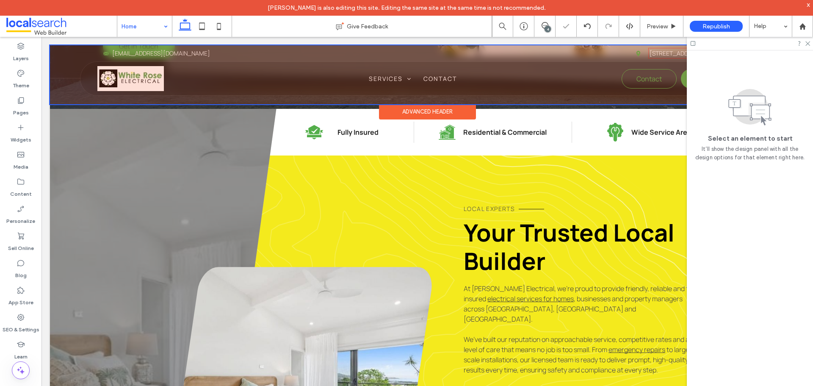
click at [383, 79] on div at bounding box center [427, 74] width 755 height 59
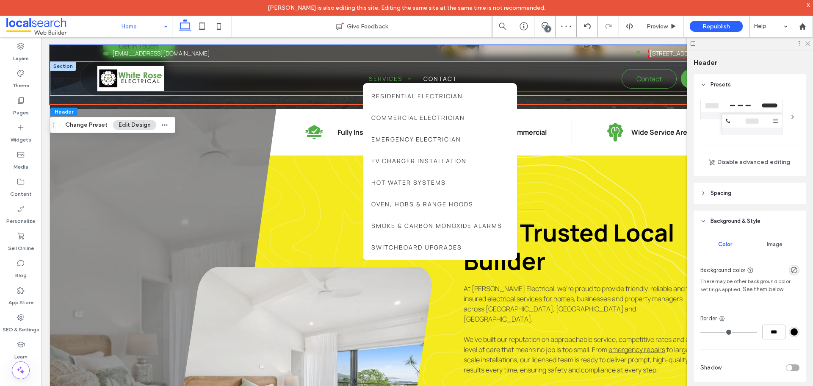
click at [392, 81] on span "Services" at bounding box center [390, 78] width 43 height 9
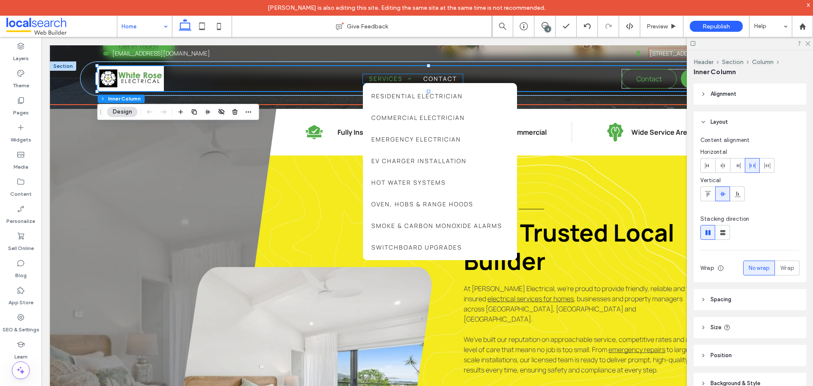
click at [363, 78] on link "Services" at bounding box center [390, 78] width 55 height 9
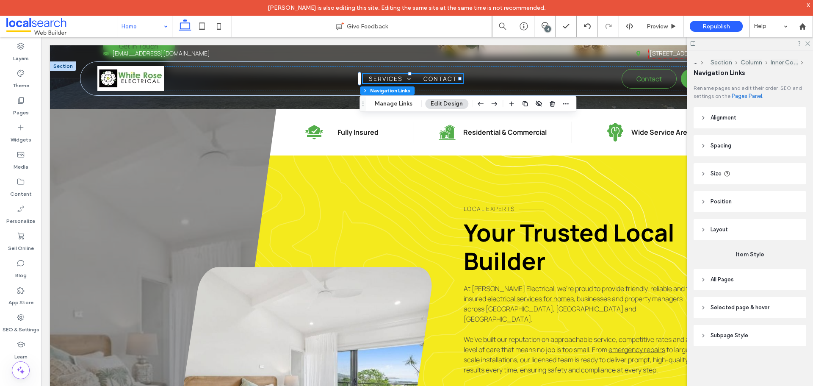
click at [743, 337] on span "Subpage Style" at bounding box center [730, 335] width 38 height 8
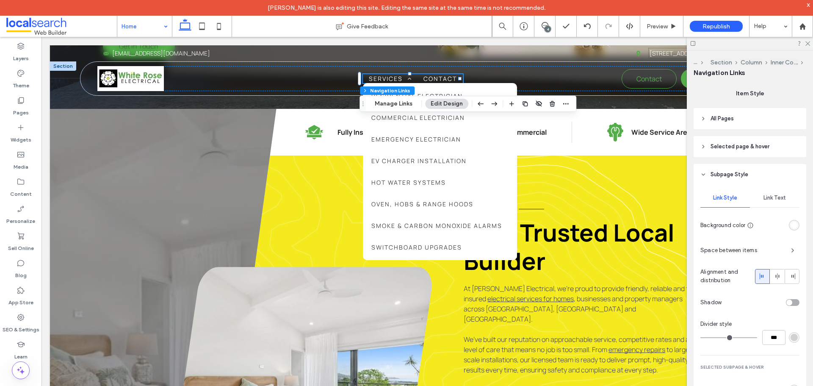
scroll to position [201, 0]
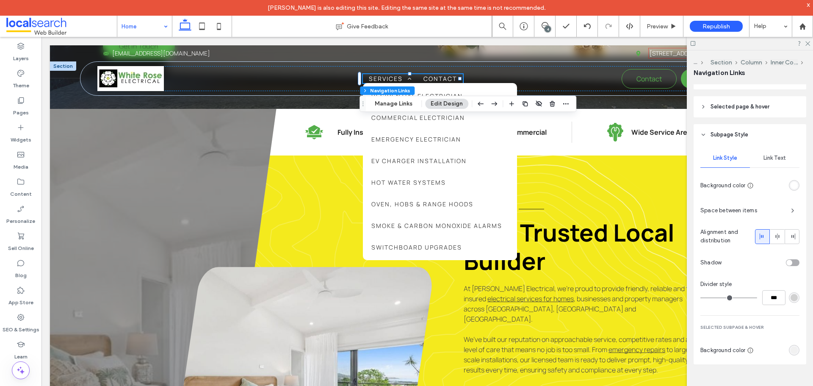
click at [769, 158] on span "Link Text" at bounding box center [775, 158] width 22 height 7
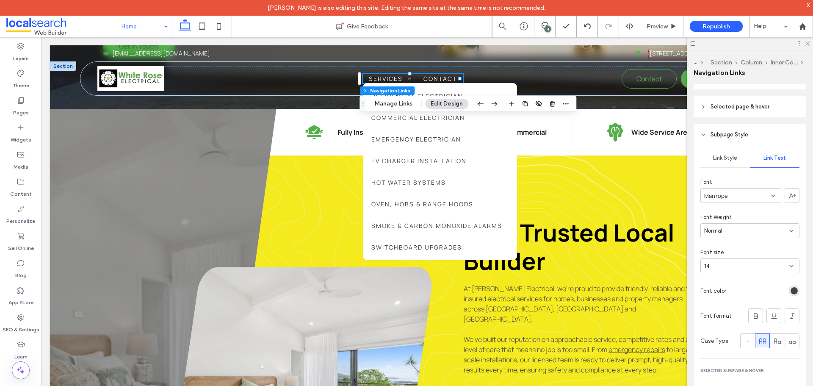
scroll to position [269, 0]
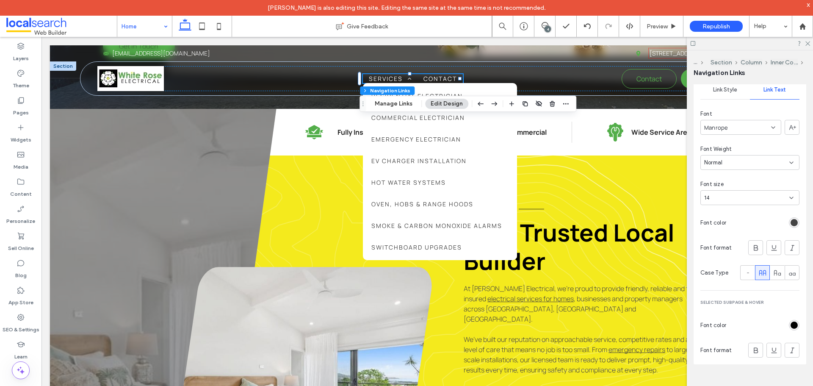
click at [791, 326] on div "rgb(0, 0, 0)" at bounding box center [794, 325] width 7 height 7
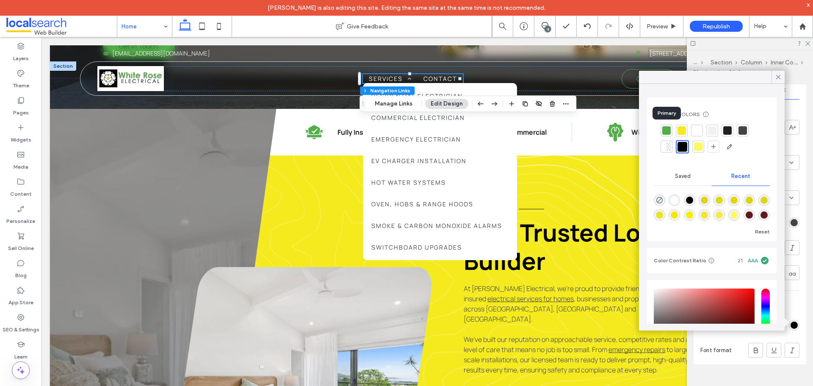
click at [666, 130] on div at bounding box center [667, 130] width 8 height 8
